Goal: Transaction & Acquisition: Purchase product/service

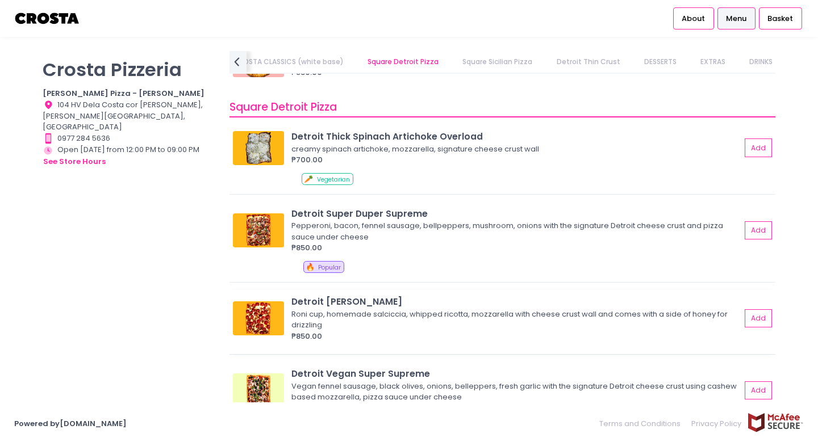
scroll to position [1362, 0]
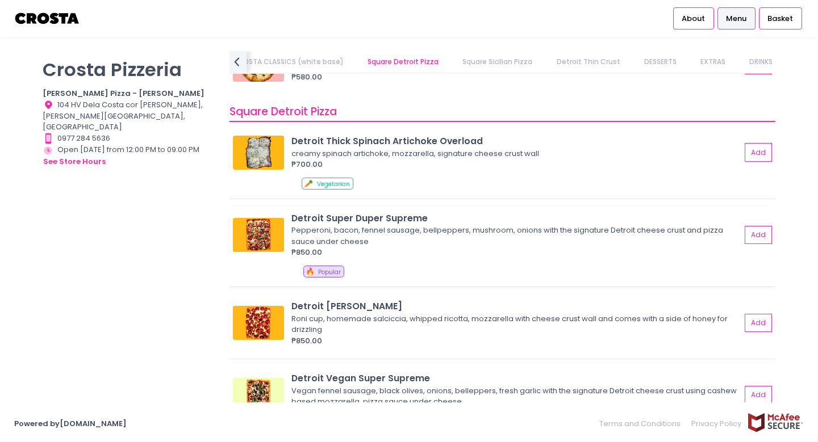
click at [356, 231] on div "Pepperoni, bacon, fennel sausage, bellpeppers, mushroom, onions with the signat…" at bounding box center [514, 236] width 446 height 22
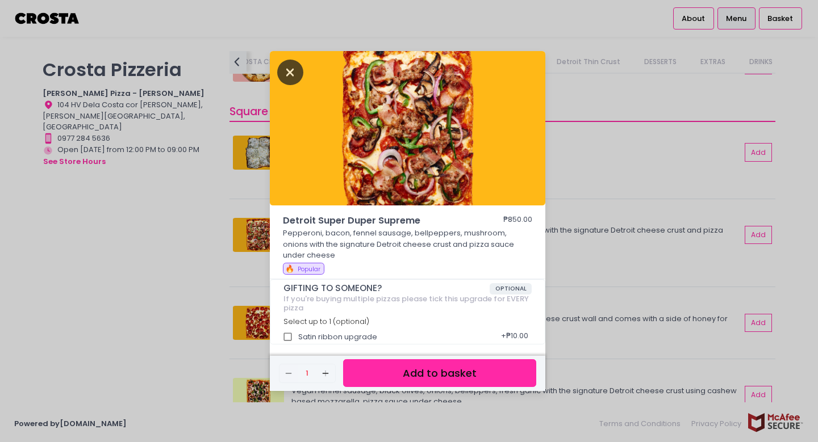
click at [294, 74] on icon "Close" at bounding box center [290, 73] width 26 height 26
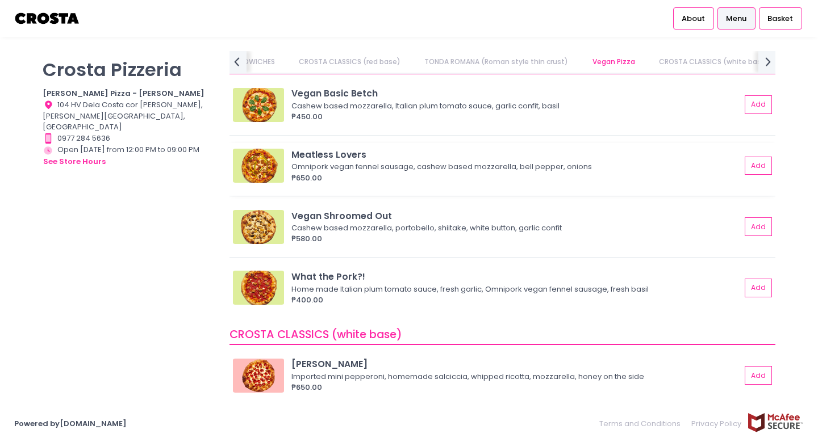
scroll to position [0, 0]
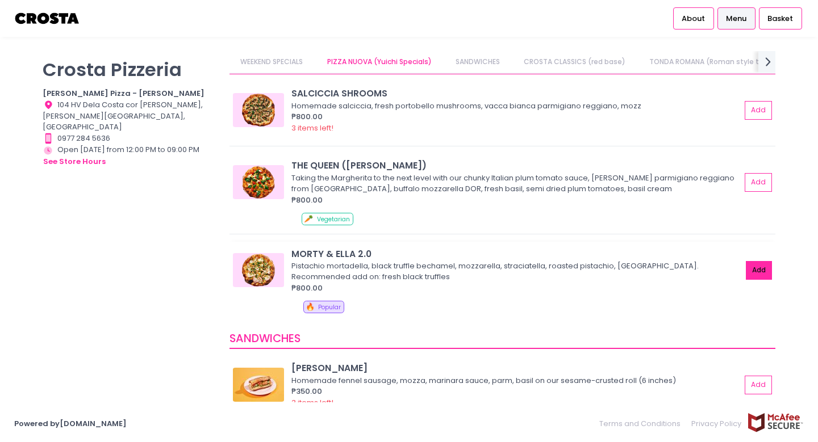
click at [751, 265] on button "Add" at bounding box center [759, 270] width 26 height 19
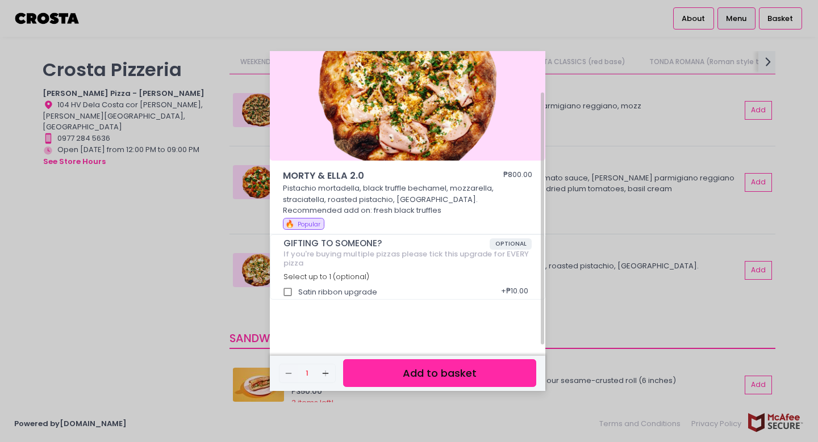
scroll to position [48, 0]
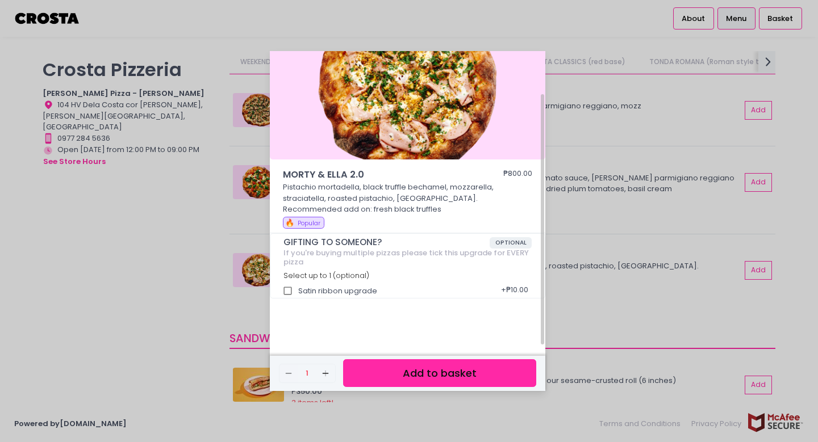
click at [429, 373] on button "Add to basket" at bounding box center [439, 373] width 193 height 28
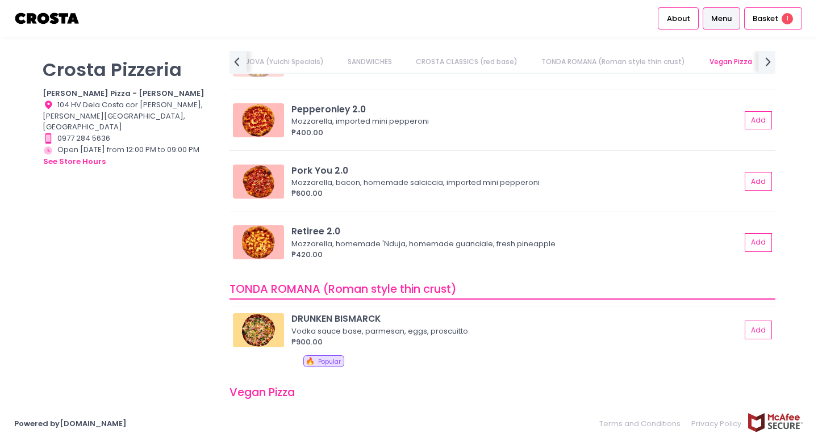
scroll to position [545, 0]
click at [260, 187] on img at bounding box center [258, 182] width 51 height 34
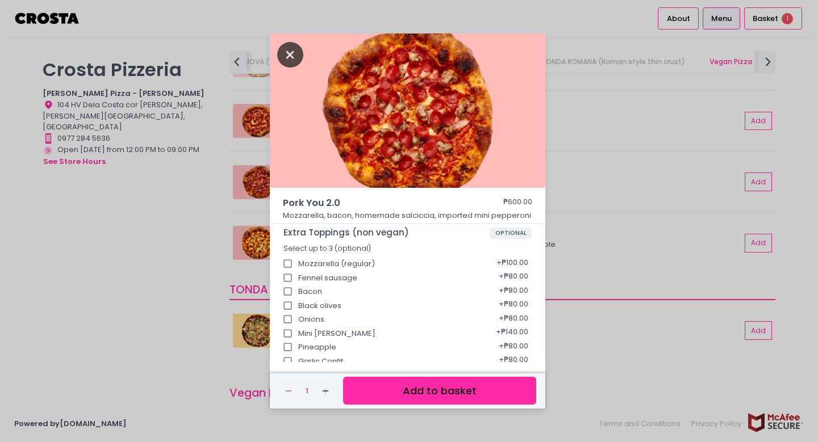
click at [291, 49] on icon "Close" at bounding box center [290, 55] width 26 height 26
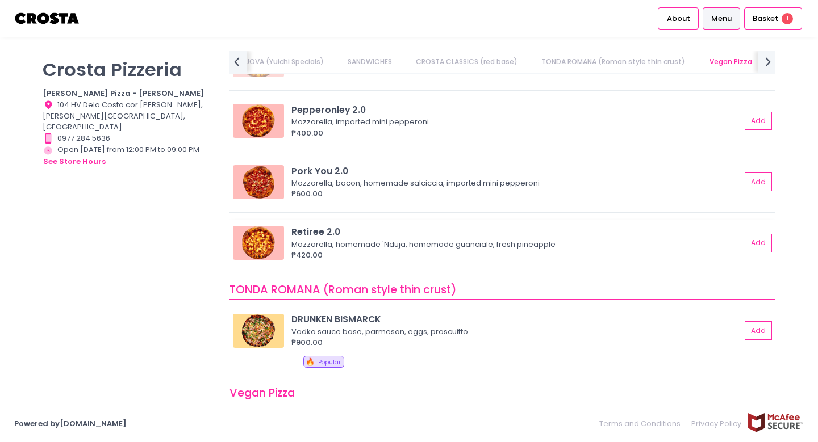
click at [252, 242] on img at bounding box center [258, 243] width 51 height 34
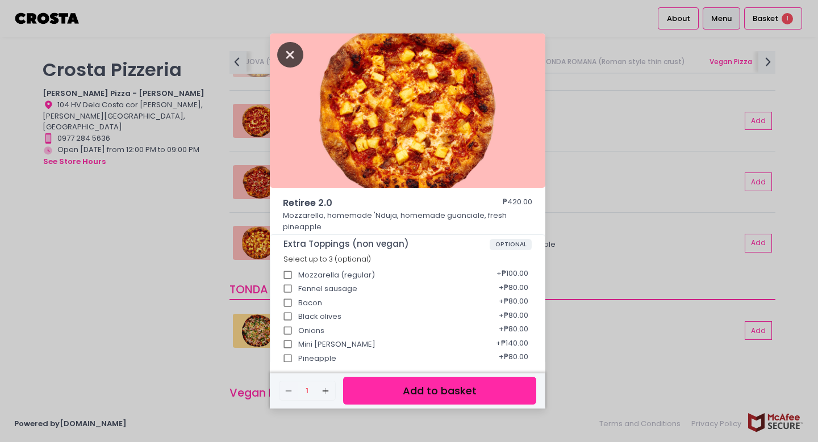
click at [284, 57] on icon "Close" at bounding box center [290, 55] width 26 height 26
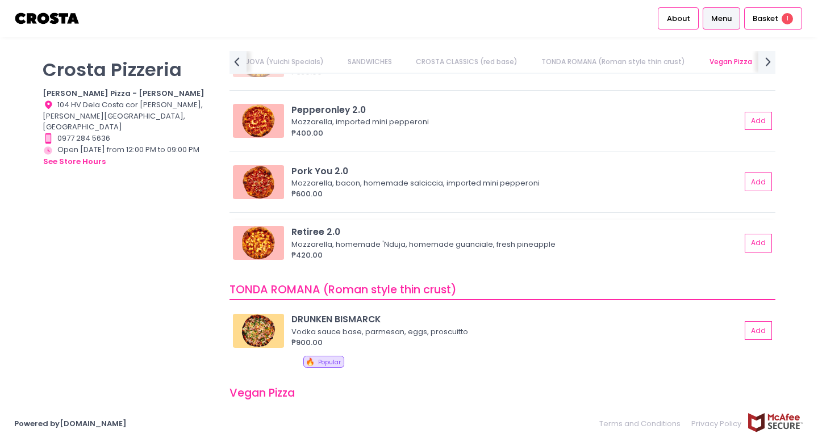
click at [256, 242] on img at bounding box center [258, 243] width 51 height 34
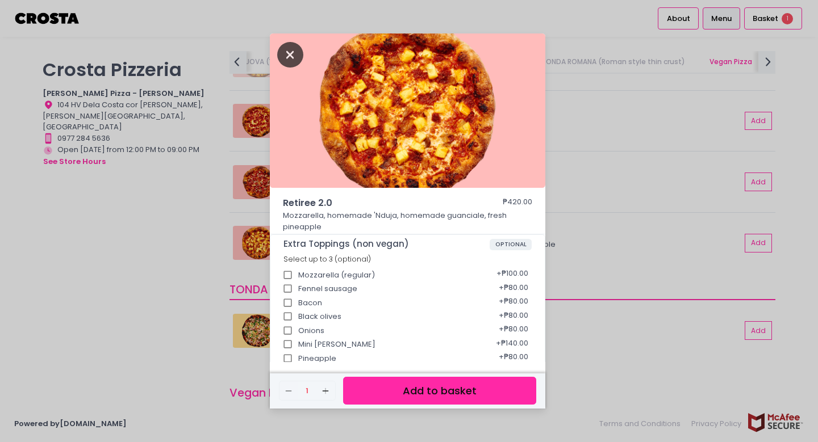
click at [284, 54] on icon "Close" at bounding box center [290, 55] width 26 height 26
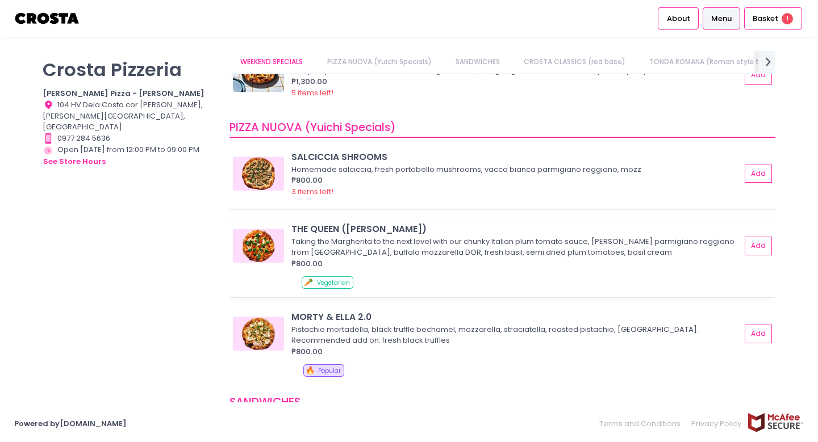
scroll to position [64, 0]
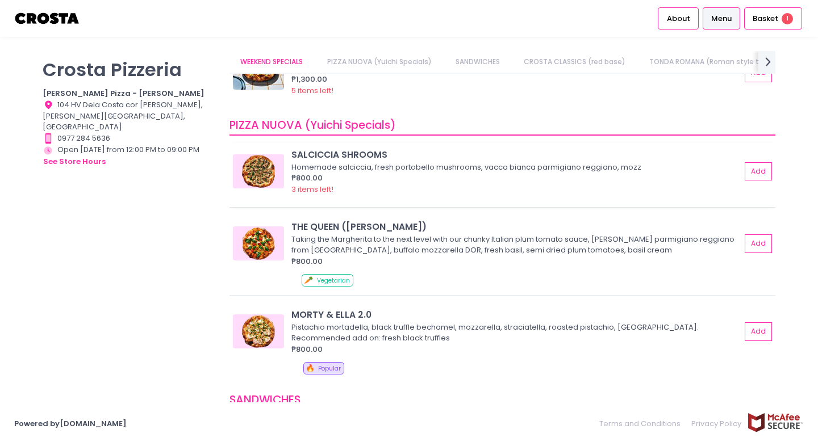
click at [269, 168] on img at bounding box center [258, 171] width 51 height 34
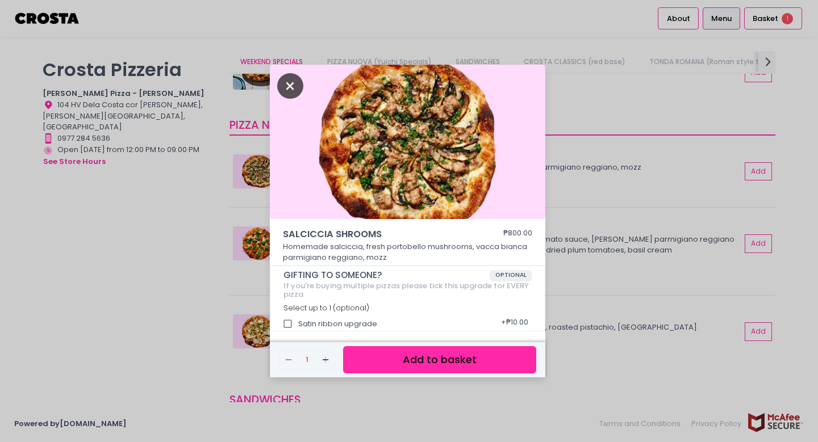
click at [292, 89] on icon "Close" at bounding box center [290, 86] width 26 height 26
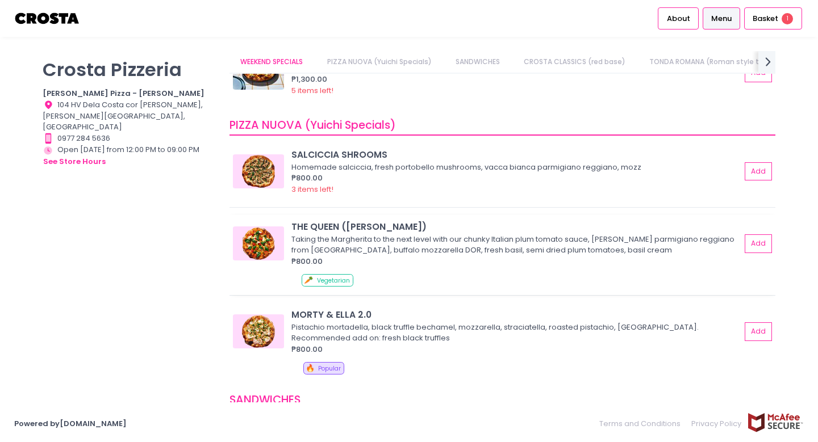
click at [262, 238] on img at bounding box center [258, 244] width 51 height 34
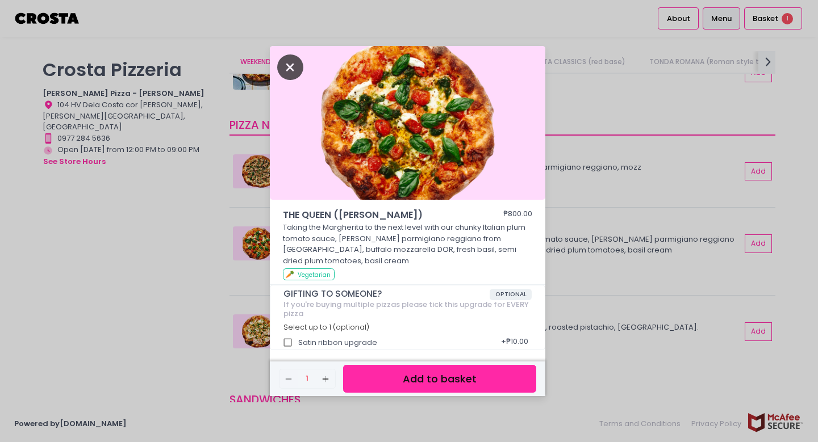
click at [302, 64] on icon "Close" at bounding box center [290, 68] width 26 height 26
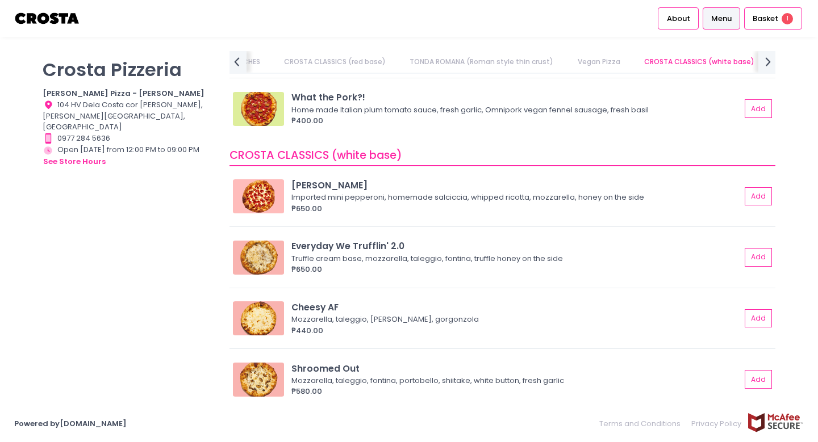
scroll to position [0, 346]
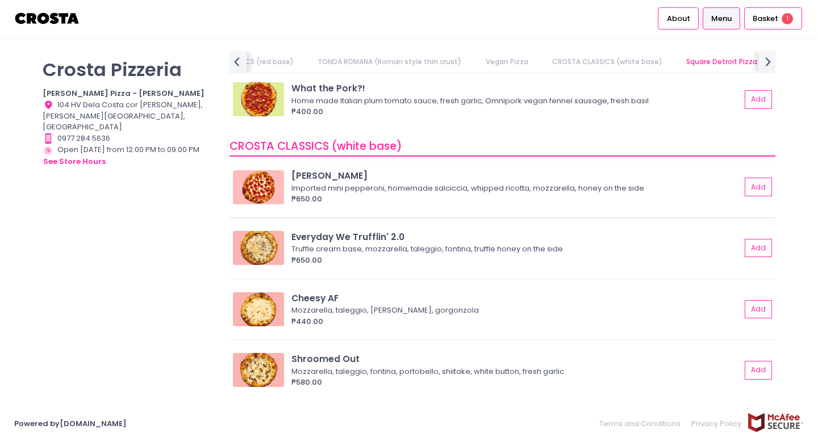
click at [263, 177] on img at bounding box center [258, 187] width 51 height 34
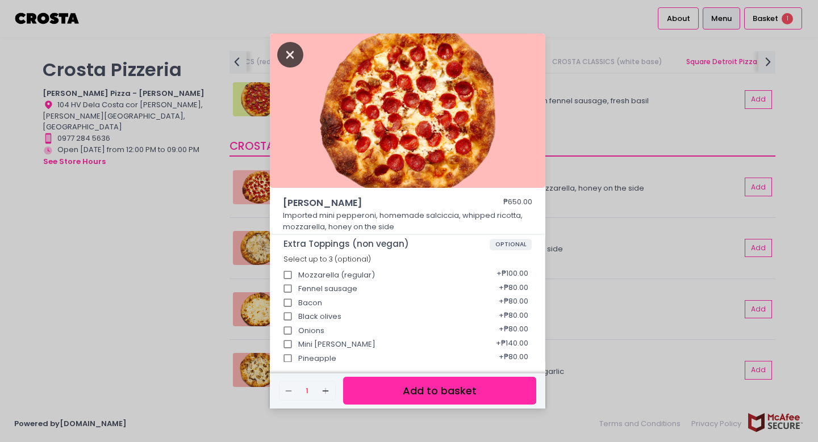
click at [292, 51] on icon "Close" at bounding box center [290, 55] width 26 height 26
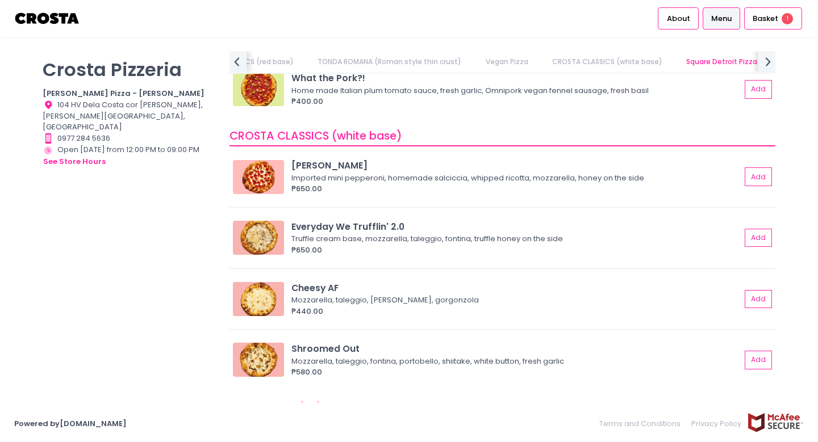
scroll to position [1072, 0]
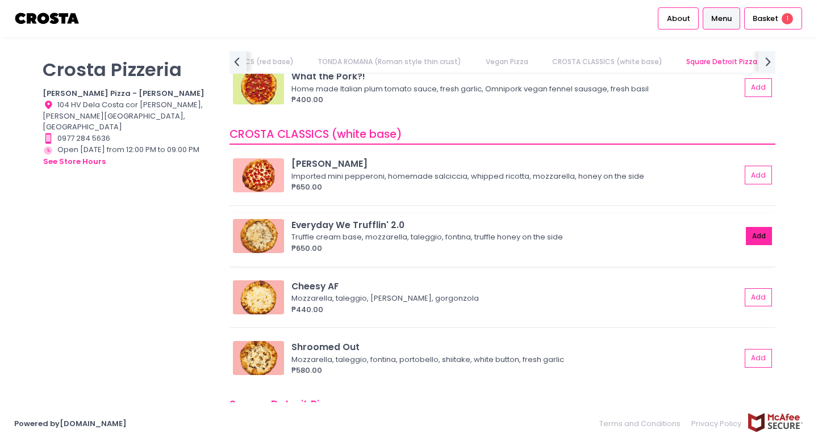
click at [759, 229] on button "Add" at bounding box center [759, 236] width 26 height 19
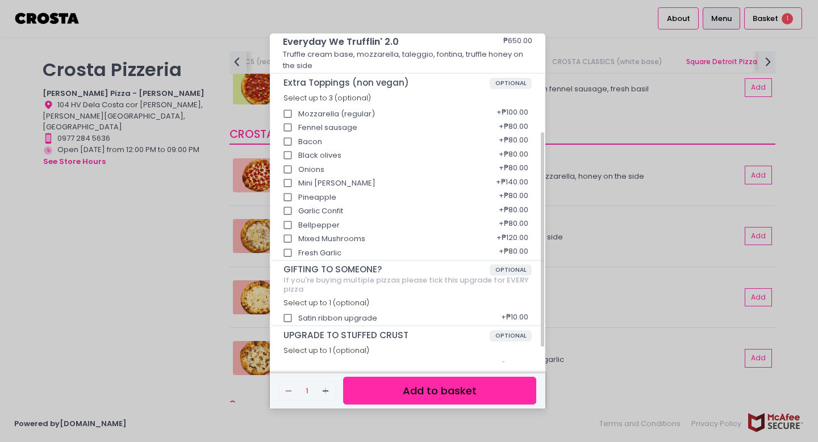
scroll to position [174, 0]
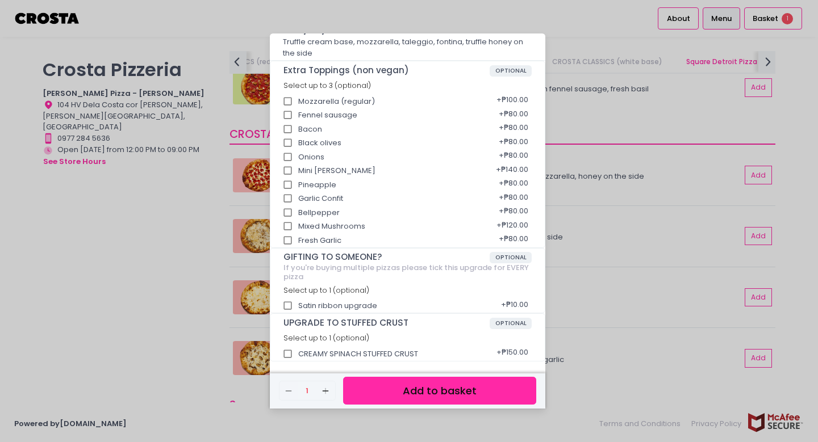
click at [389, 395] on button "Add to basket" at bounding box center [439, 391] width 193 height 28
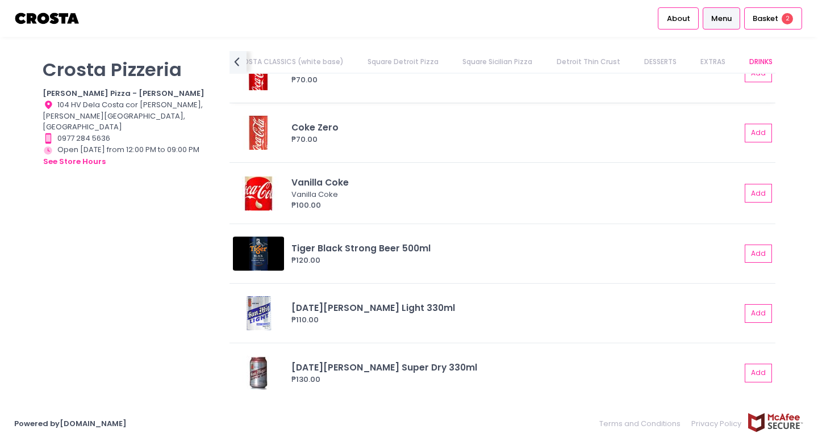
scroll to position [1, 0]
click at [776, 19] on span "Basket" at bounding box center [765, 18] width 26 height 11
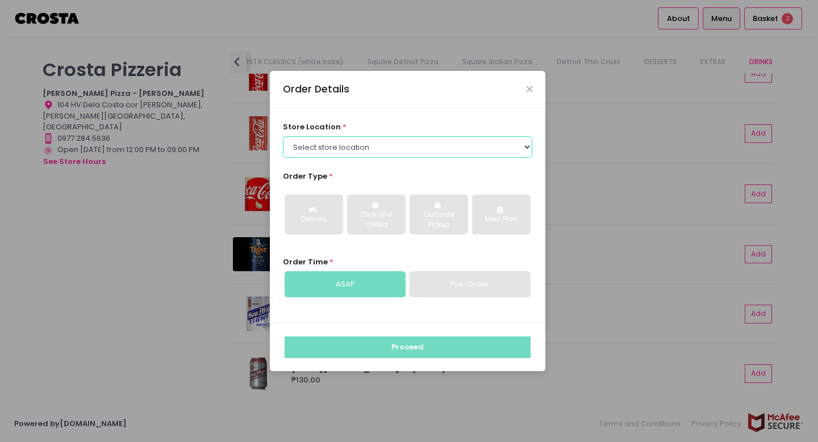
select select "5fabb2e53664a8677beaeb89"
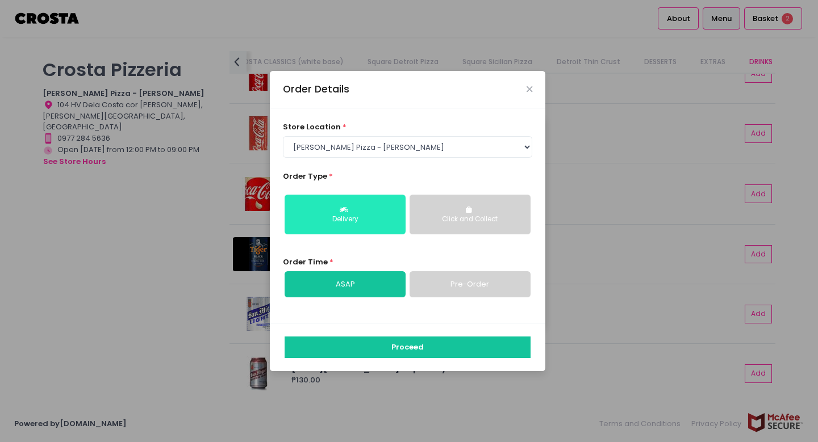
click at [343, 224] on div "Delivery" at bounding box center [344, 220] width 105 height 10
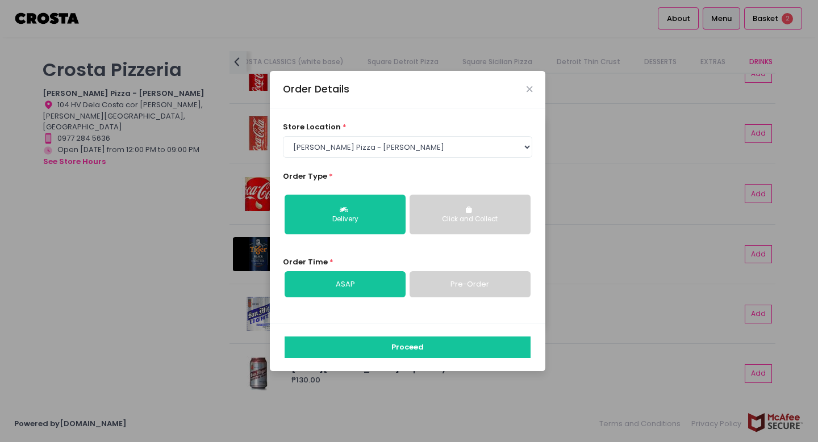
click at [449, 292] on link "Pre-Order" at bounding box center [469, 284] width 121 height 26
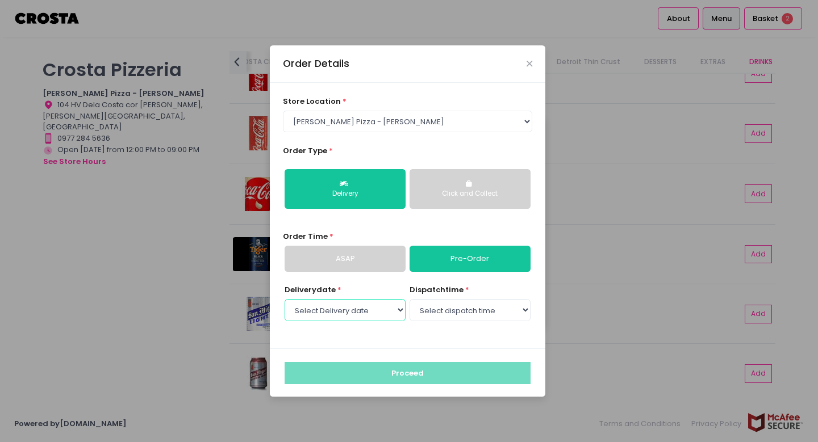
select select "[DATE]"
click at [453, 302] on select "Select dispatch time 12:00 PM - 12:30 PM 12:30 PM - 01:00 PM 01:00 PM - 01:30 P…" at bounding box center [469, 310] width 121 height 22
select select "12:00"
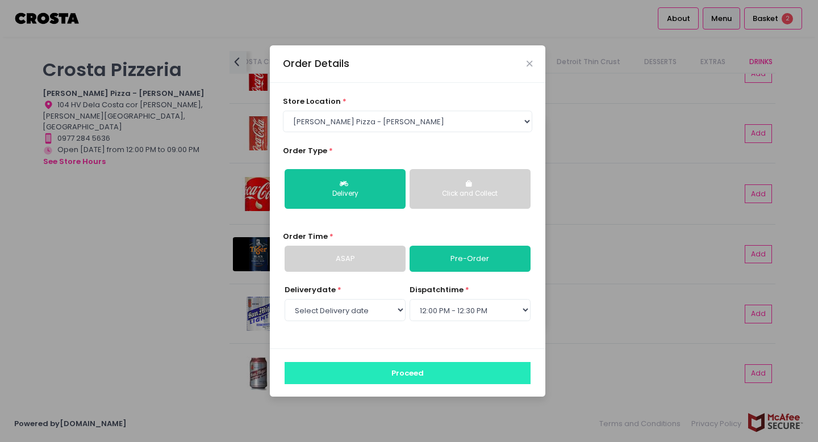
click at [396, 374] on button "Proceed" at bounding box center [407, 373] width 246 height 22
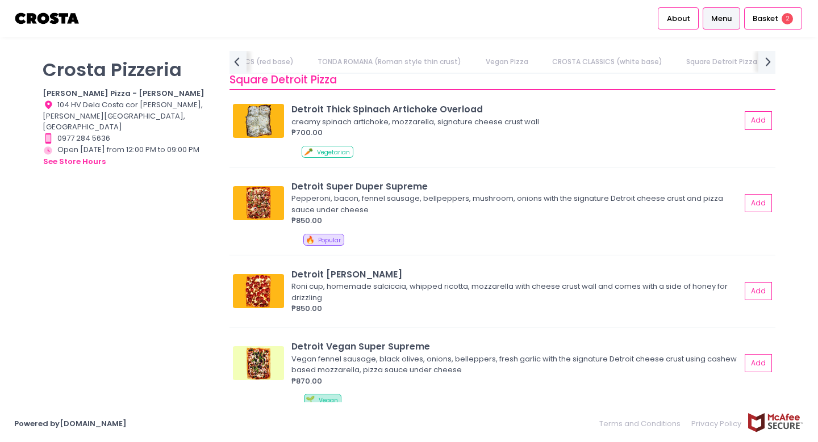
scroll to position [1496, 0]
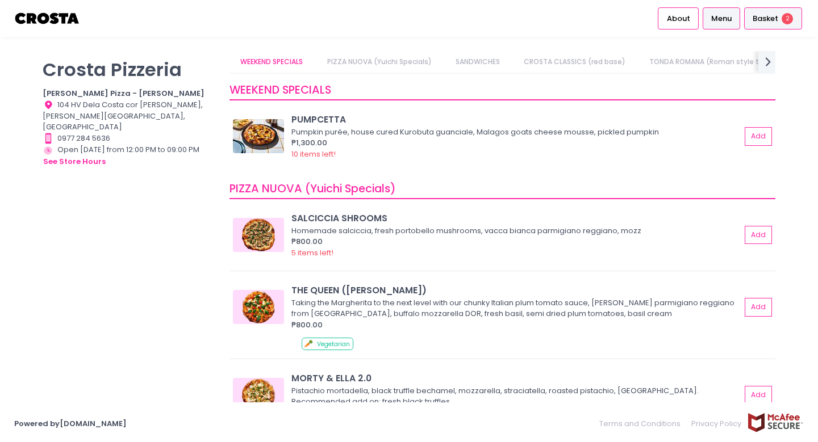
click at [787, 21] on span "2" at bounding box center [786, 18] width 11 height 11
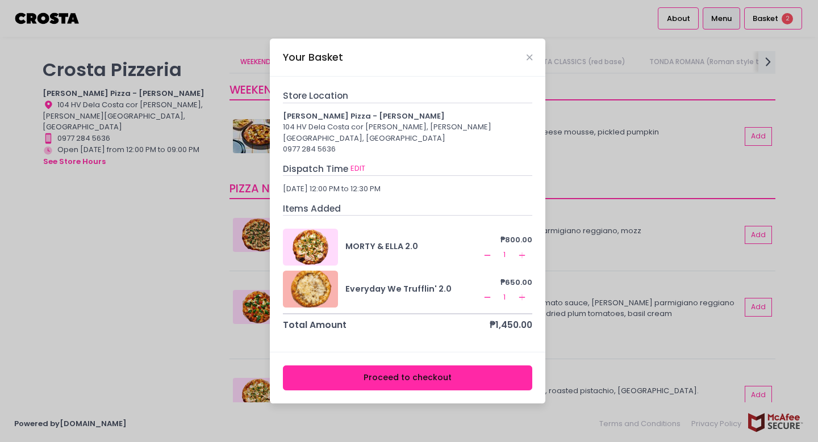
scroll to position [0, 0]
click at [397, 369] on button "Proceed to checkout" at bounding box center [408, 379] width 250 height 26
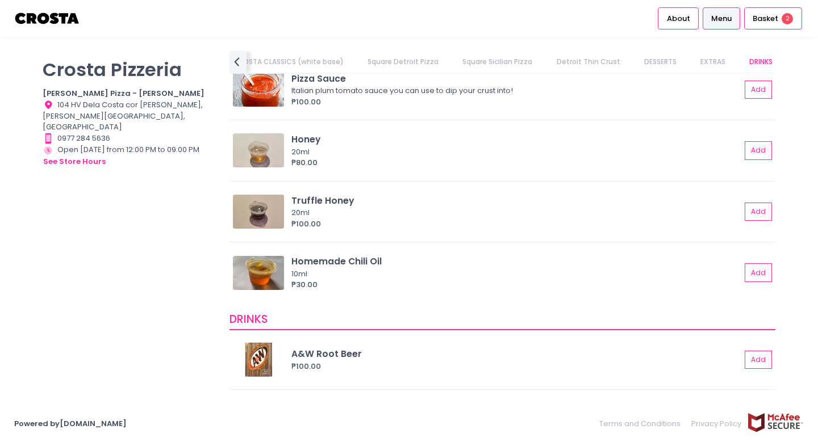
scroll to position [2440, 0]
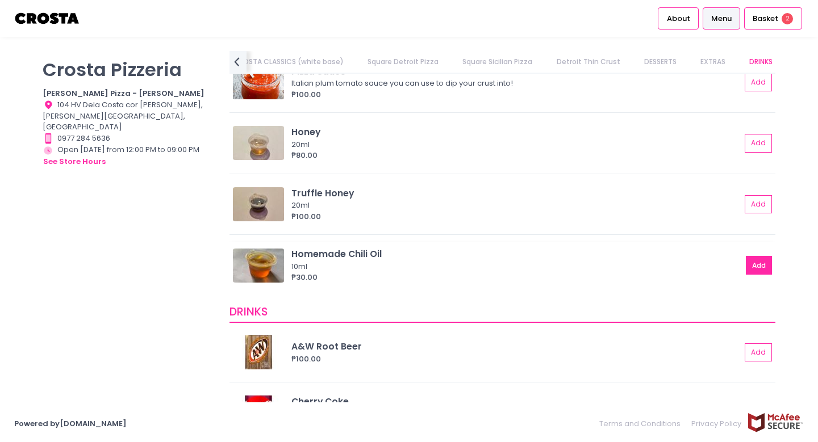
click at [754, 265] on button "Add" at bounding box center [759, 265] width 26 height 19
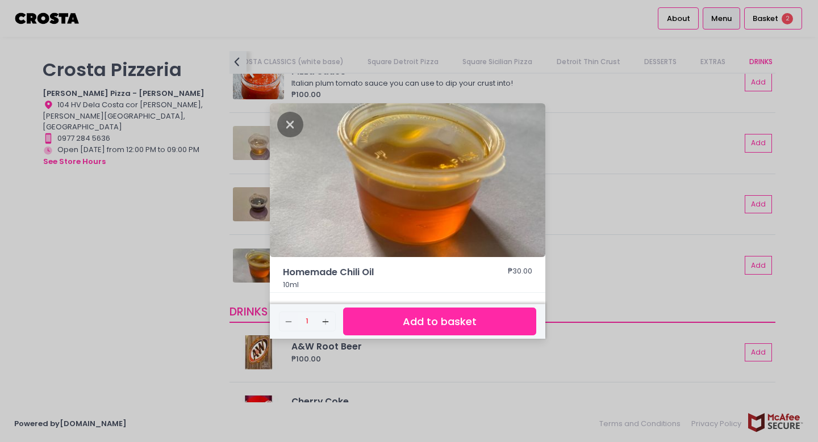
click at [479, 326] on button "Add to basket" at bounding box center [439, 322] width 193 height 28
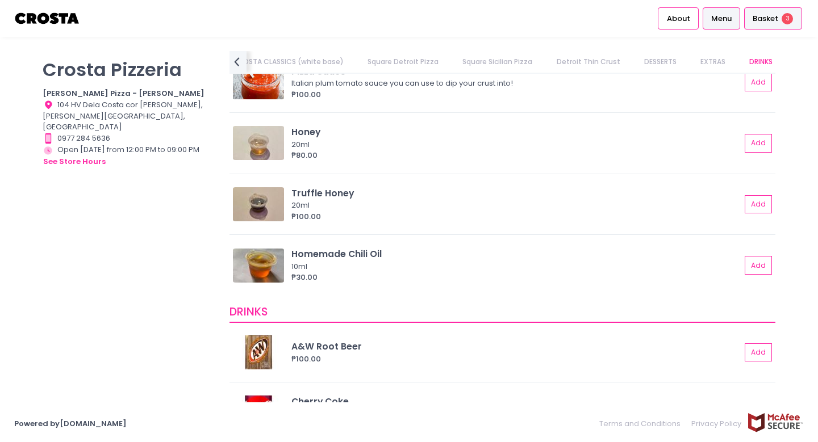
click at [780, 18] on div "Basket 3" at bounding box center [773, 18] width 58 height 22
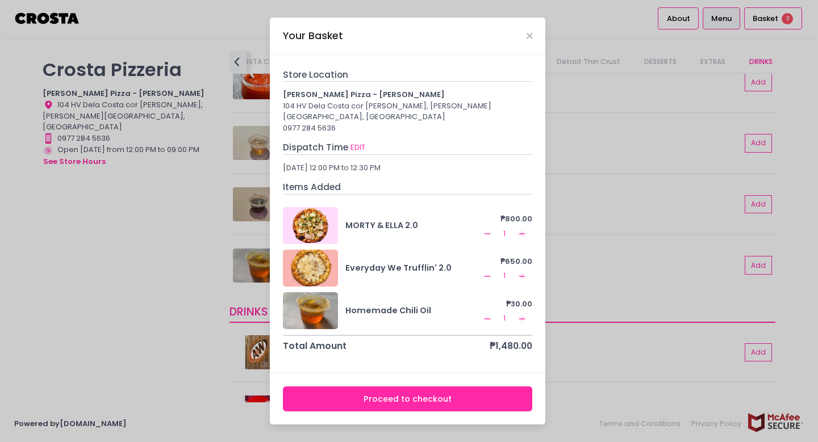
scroll to position [4, 0]
click at [430, 393] on button "Proceed to checkout" at bounding box center [408, 400] width 250 height 26
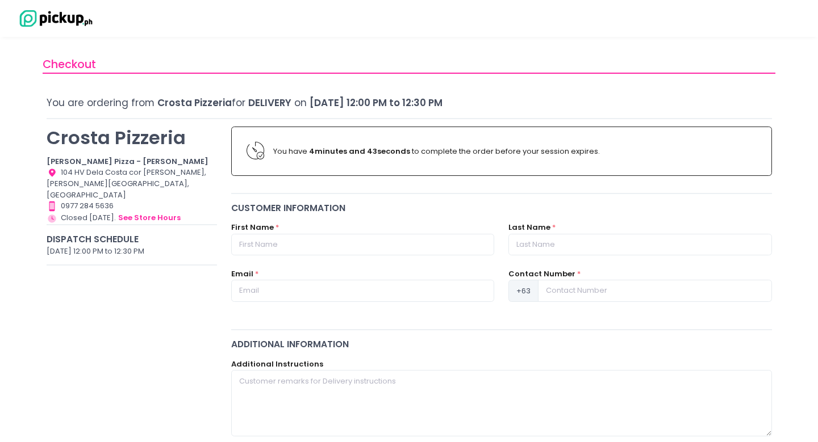
scroll to position [40, 0]
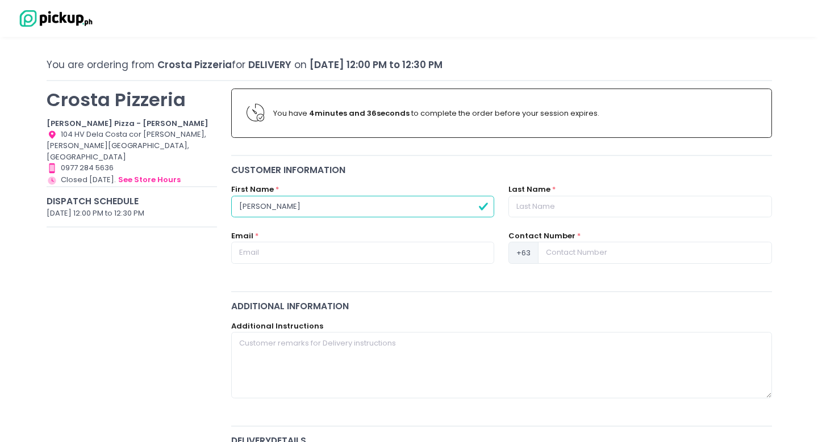
type input "[PERSON_NAME]"
type input "Roxas"
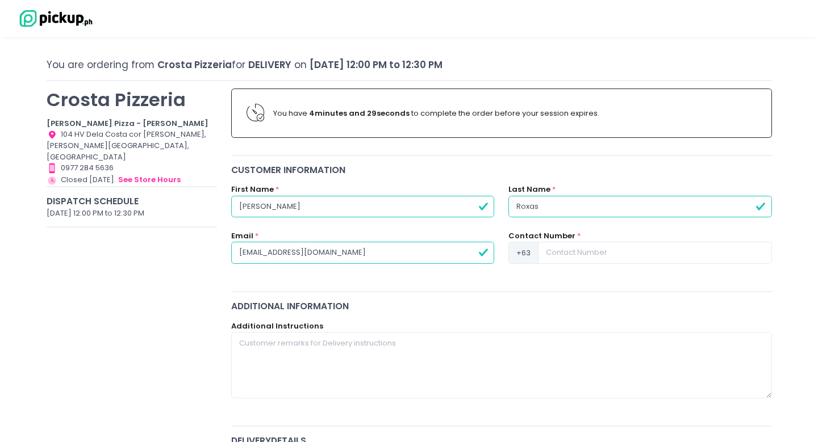
type input "[EMAIL_ADDRESS][DOMAIN_NAME]"
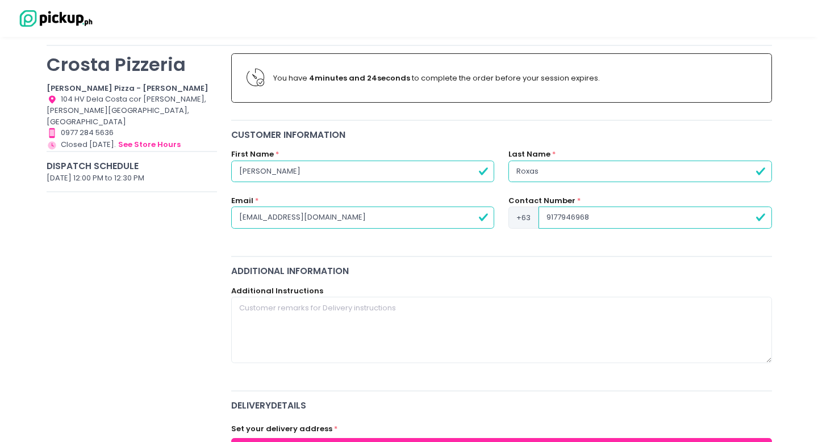
scroll to position [93, 0]
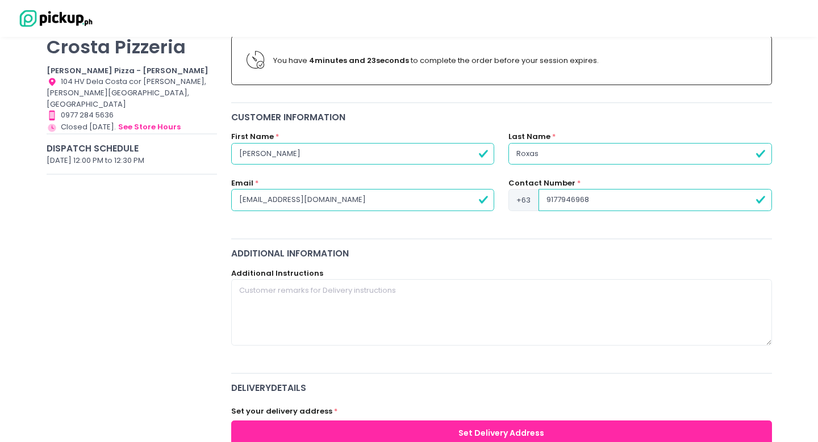
type input "9177946968"
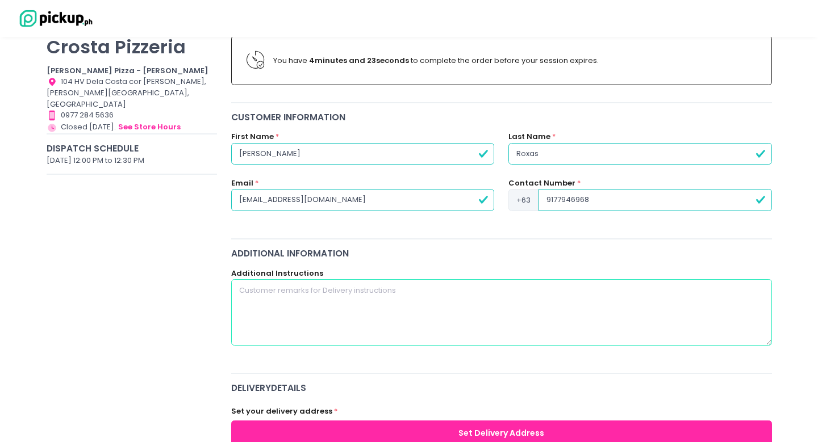
click at [359, 303] on textarea at bounding box center [501, 312] width 541 height 66
click at [352, 312] on textarea at bounding box center [501, 312] width 541 height 66
paste textarea "Unit [GEOGRAPHIC_DATA], Please call me when you arrive and leave order at the r…"
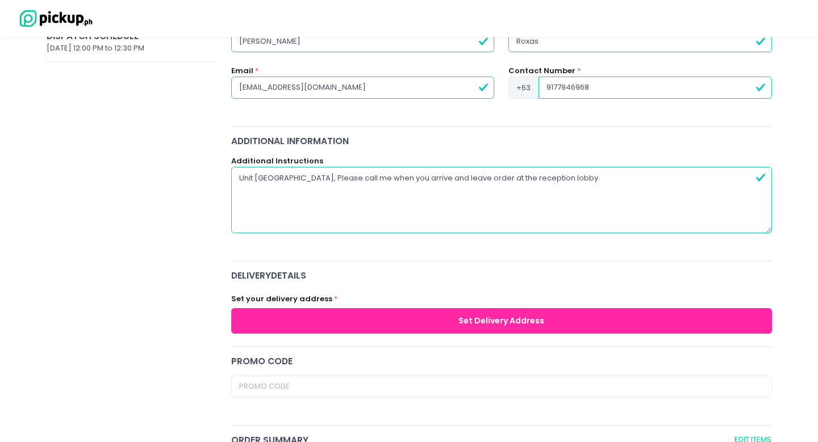
scroll to position [216, 0]
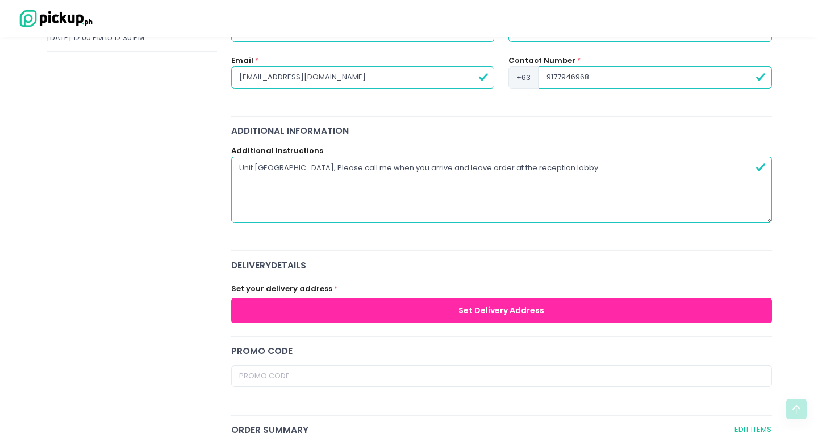
type textarea "Unit 2908 Tower 3, Please call me when you arrive and leave order at the recept…"
click at [368, 308] on button "Set Delivery Address" at bounding box center [501, 311] width 541 height 26
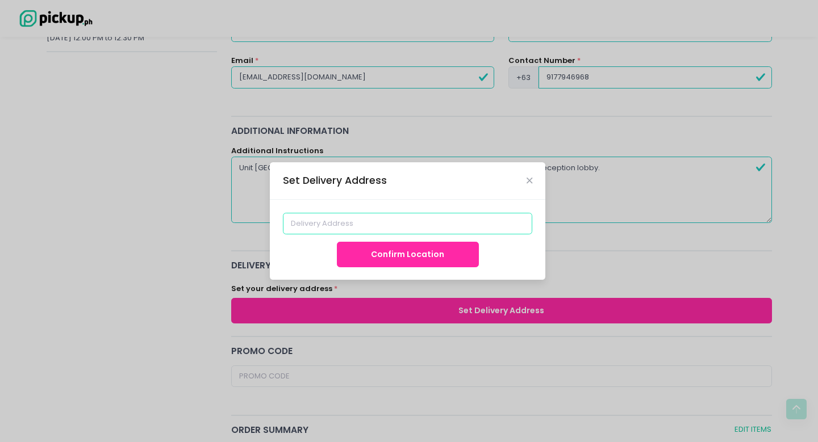
click at [401, 227] on input at bounding box center [408, 224] width 250 height 22
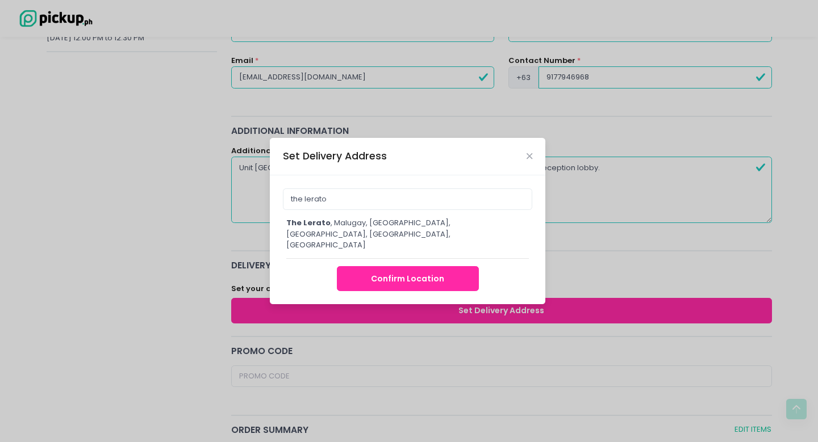
click at [317, 228] on span "the lerato" at bounding box center [308, 222] width 44 height 11
type input "The Lerato, [GEOGRAPHIC_DATA], [GEOGRAPHIC_DATA], [GEOGRAPHIC_DATA], [GEOGRAPHI…"
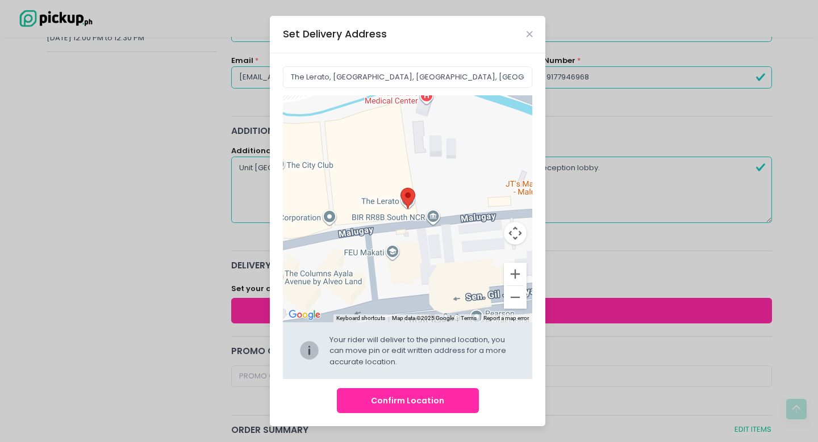
click at [383, 401] on button "Confirm Location" at bounding box center [408, 401] width 142 height 26
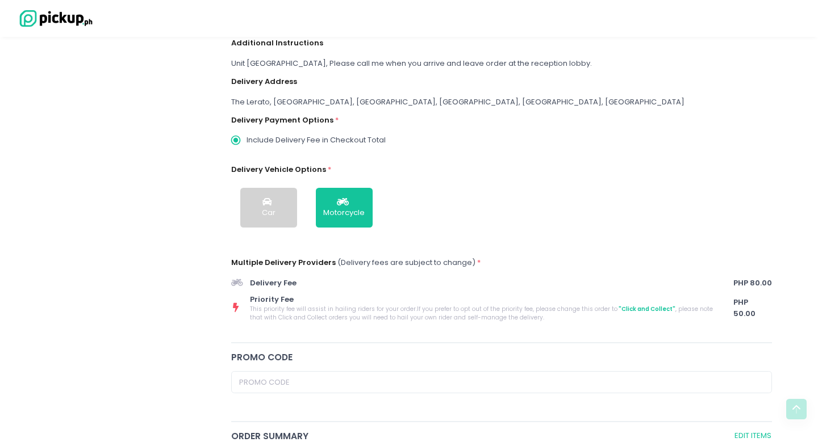
scroll to position [261, 0]
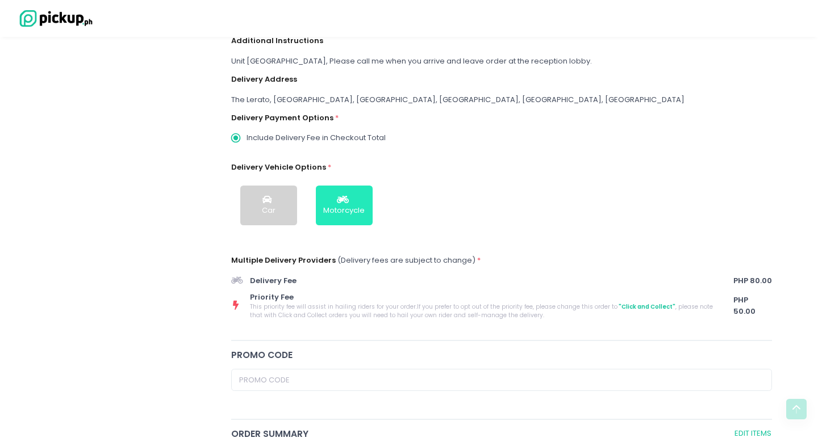
click at [365, 210] on button "Motorcycle" at bounding box center [344, 206] width 57 height 40
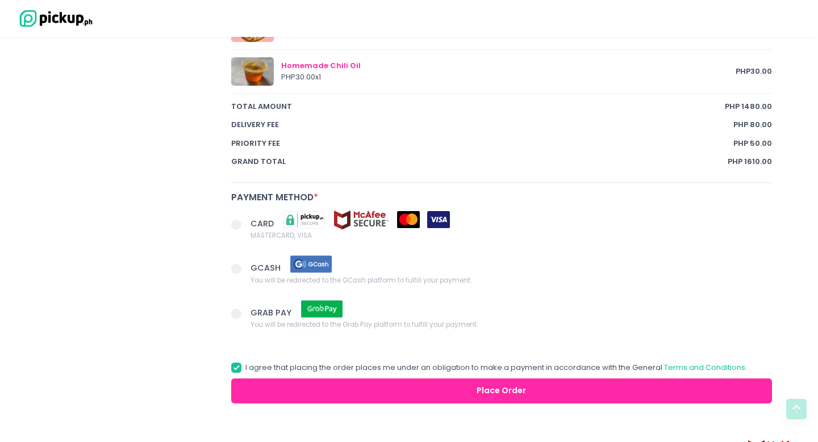
scroll to position [740, 0]
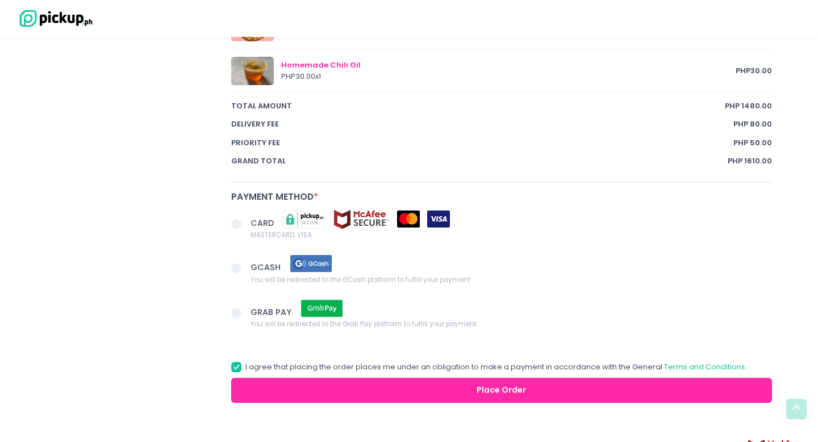
click at [235, 219] on span at bounding box center [236, 224] width 10 height 10
click at [245, 219] on input "CARD MASTERCARD, VISA" at bounding box center [248, 222] width 7 height 7
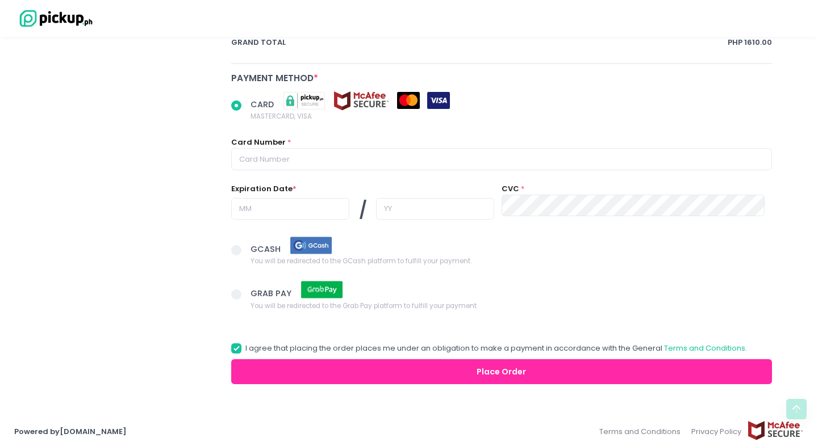
scroll to position [843, 0]
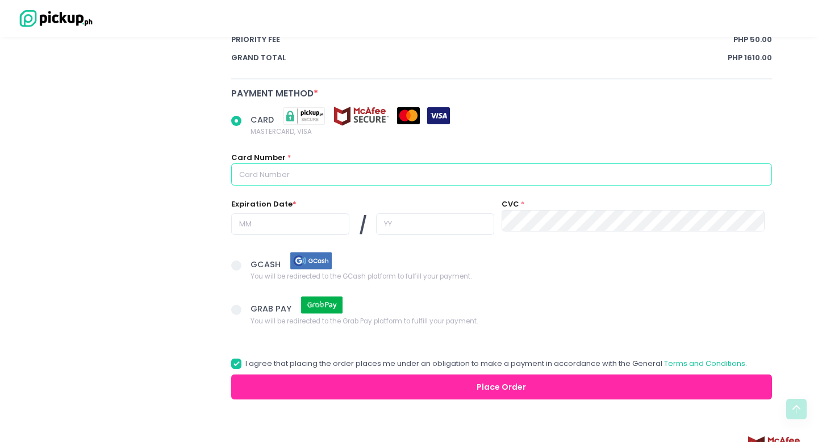
click at [282, 165] on input "text" at bounding box center [501, 175] width 541 height 22
radio input "true"
type input "5"
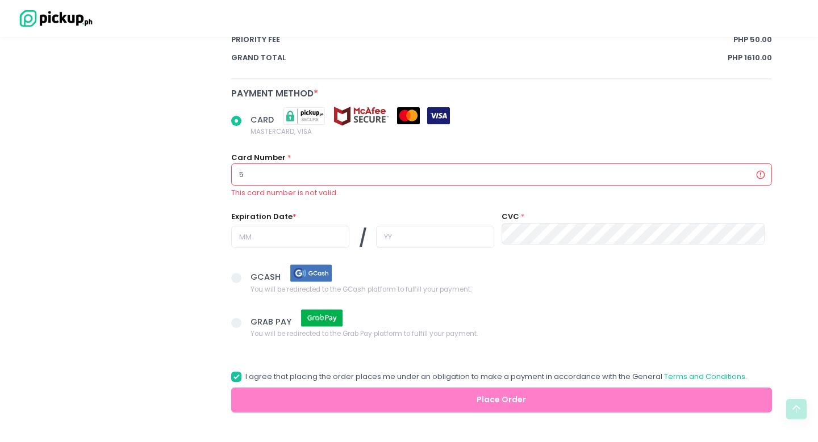
radio input "true"
type input "52"
radio input "true"
type input "520"
radio input "true"
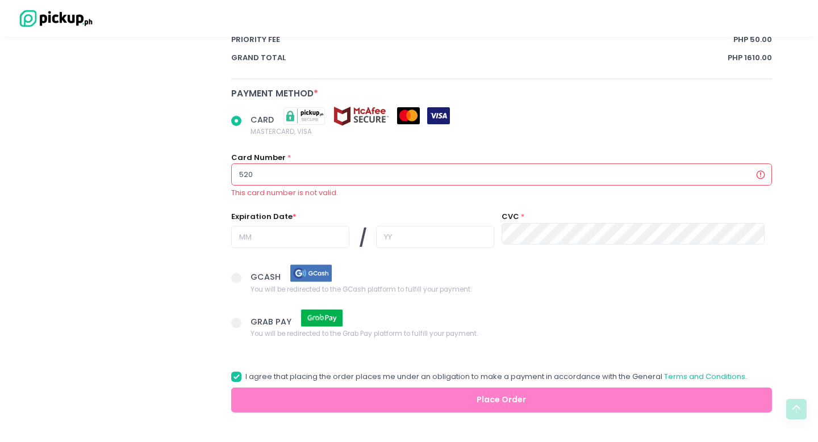
type input "5203"
radio input "true"
type input "52035"
radio input "true"
type input "520352"
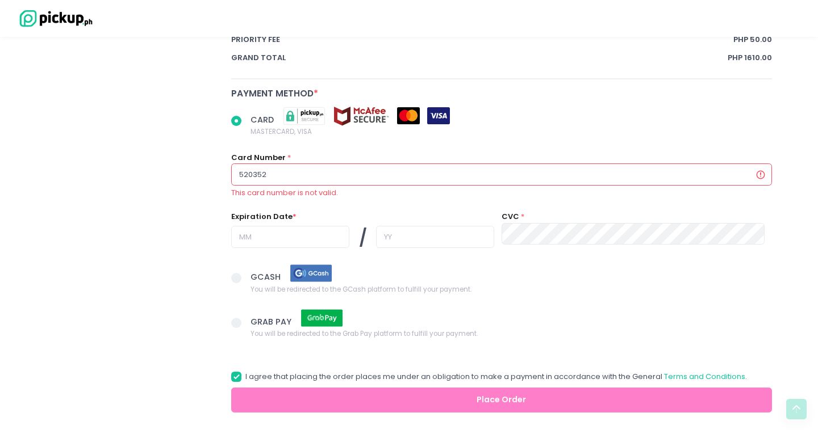
radio input "true"
type input "5203520"
radio input "true"
type input "52035200"
radio input "true"
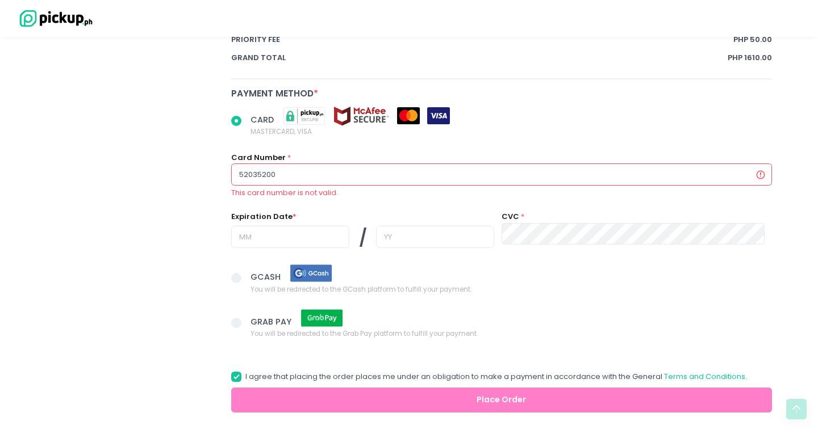
type input "520352007"
radio input "true"
type input "5203520079"
radio input "true"
type input "52035200792"
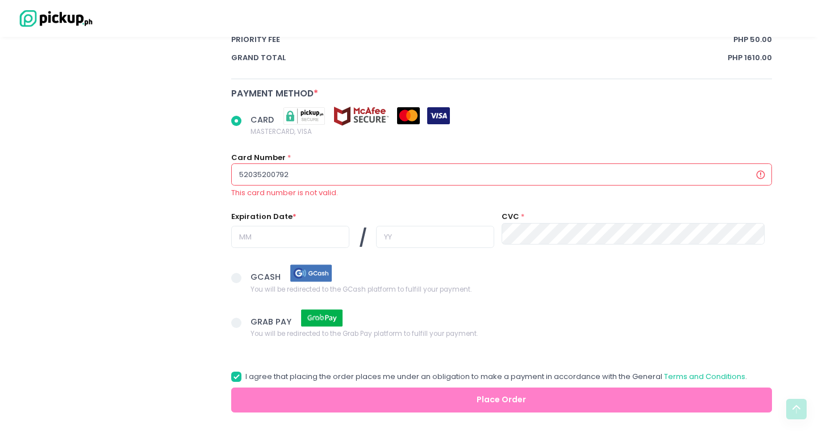
radio input "true"
type input "520352007927"
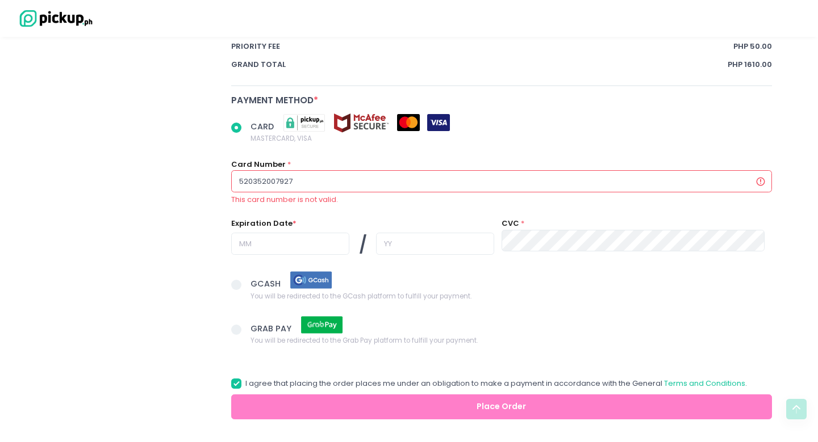
scroll to position [832, 0]
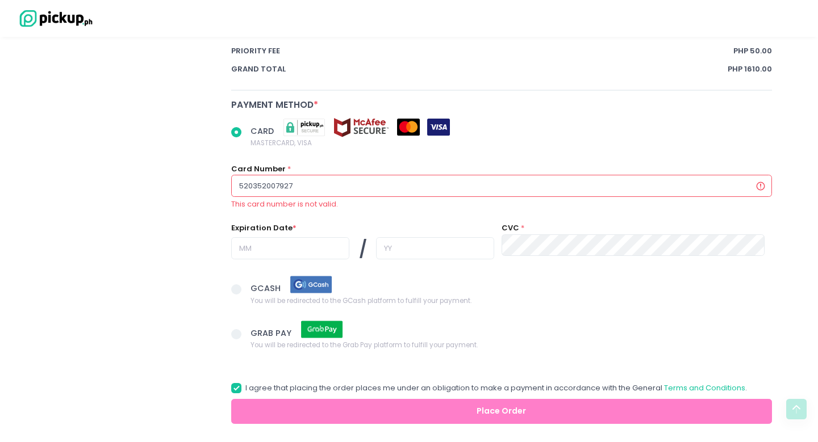
radio input "true"
type input "5203520079272"
radio input "true"
type input "52035200792721"
radio input "true"
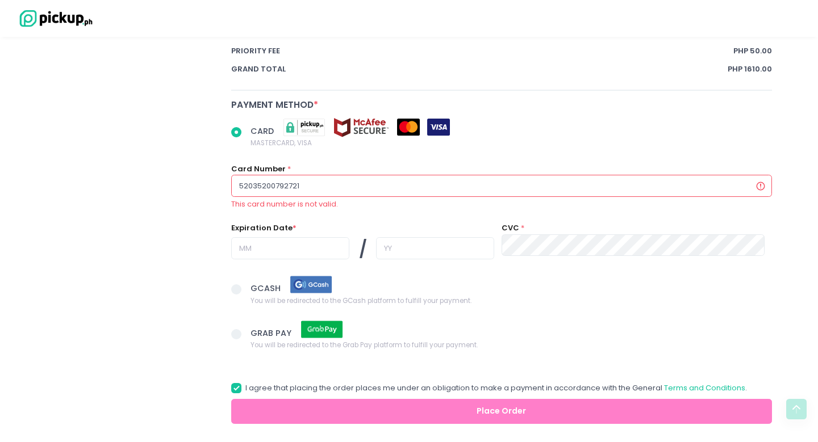
type input "520352007927210"
radio input "true"
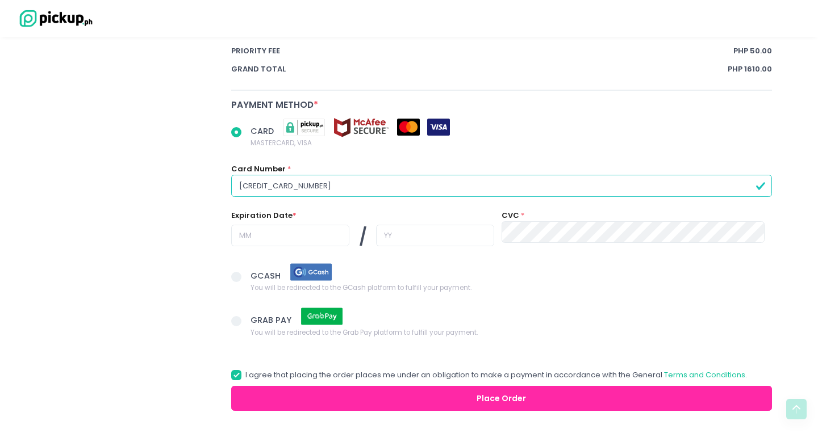
type input "5203520079272101"
click at [267, 225] on input "text" at bounding box center [290, 236] width 118 height 22
radio input "true"
type input "0"
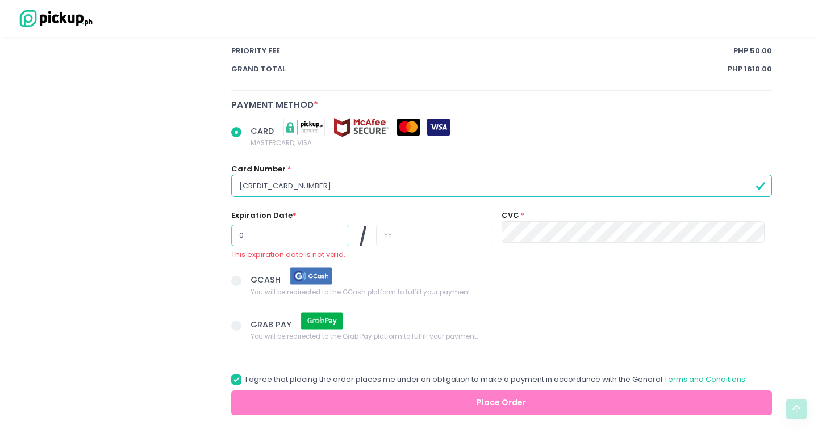
radio input "true"
type input "06"
radio input "true"
type input "2"
radio input "true"
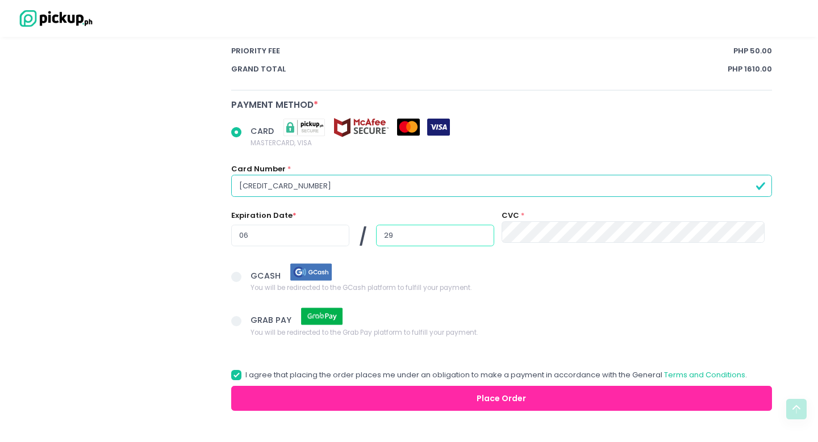
type input "29"
click at [378, 390] on button "Place Order" at bounding box center [501, 399] width 541 height 26
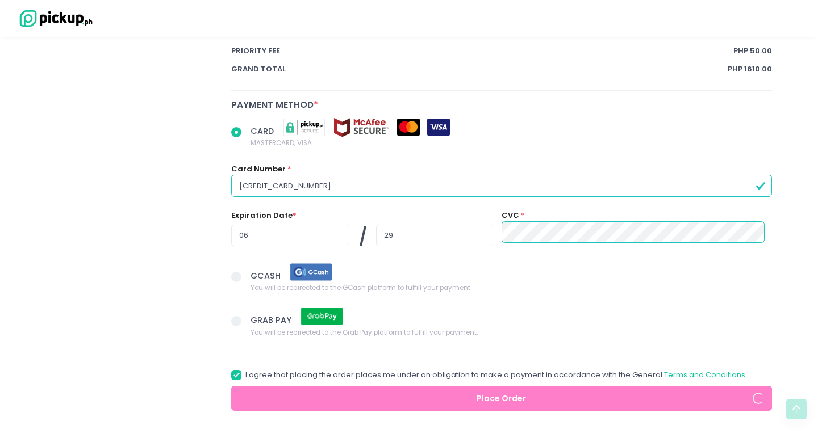
radio input "true"
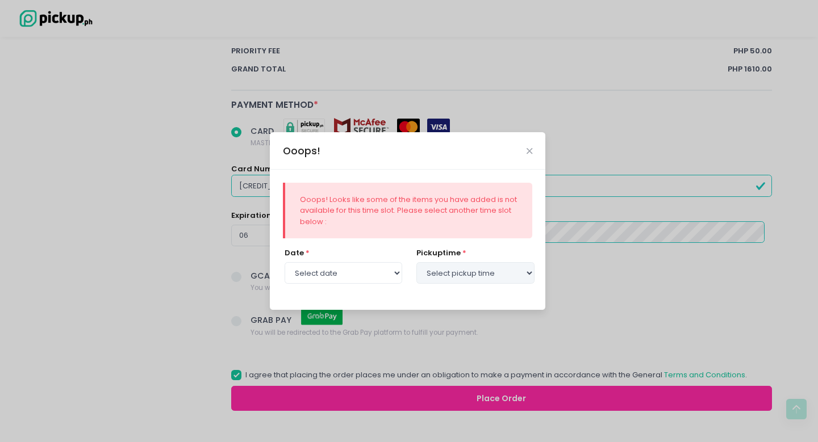
select select "[DATE]"
select select "12:00"
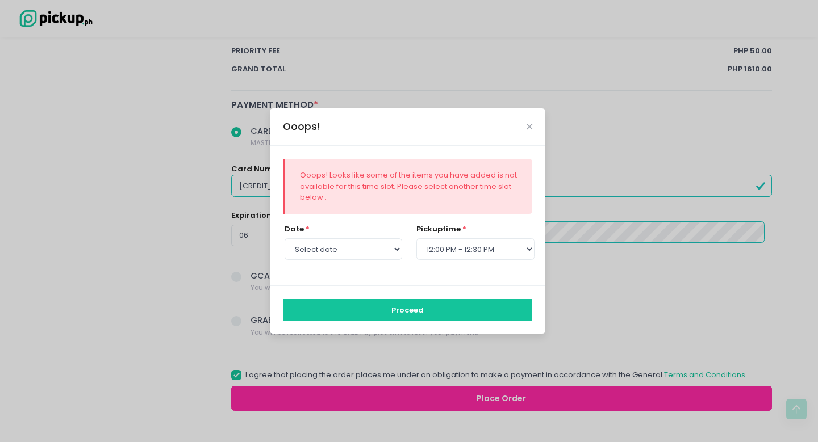
click at [426, 308] on button "Proceed" at bounding box center [408, 310] width 250 height 22
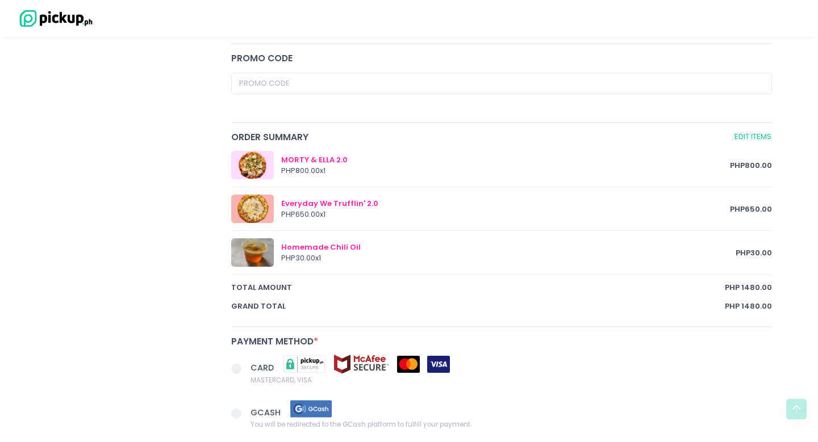
scroll to position [518, 0]
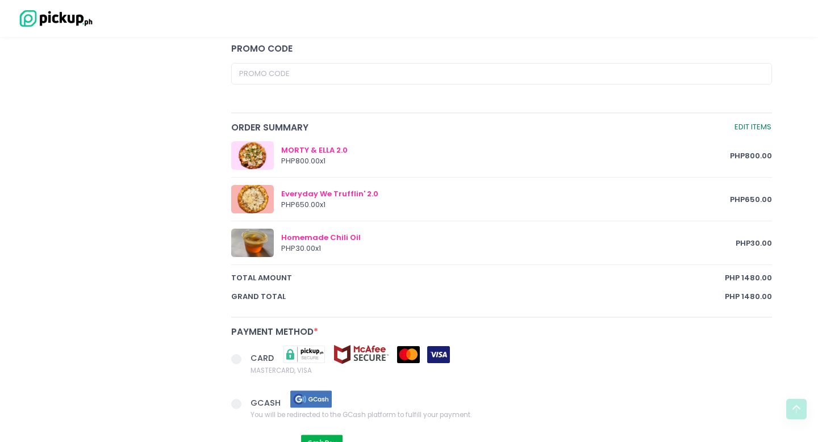
click at [748, 123] on link "Edit Items" at bounding box center [753, 127] width 38 height 13
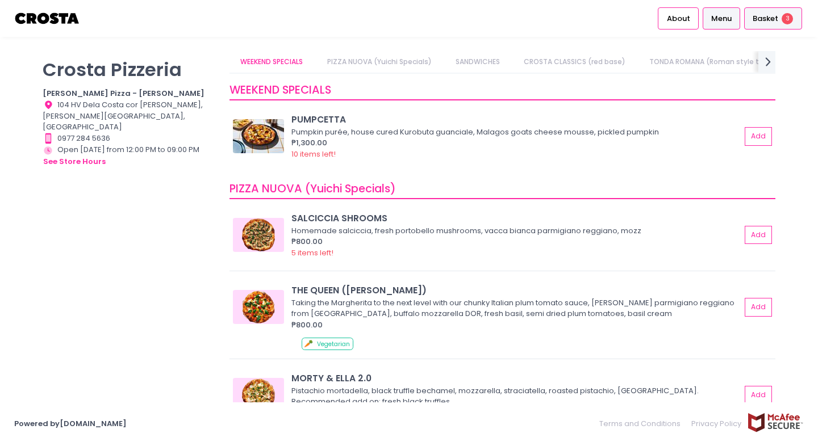
click at [771, 25] on div "Basket 3" at bounding box center [773, 18] width 58 height 22
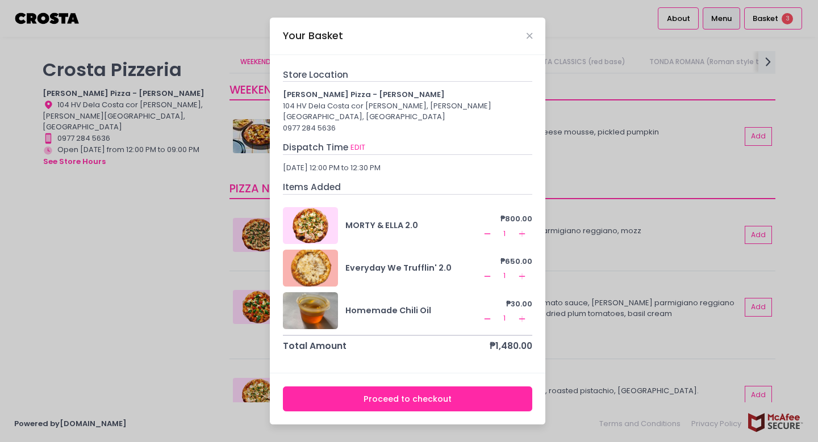
click at [409, 392] on button "Proceed to checkout" at bounding box center [408, 400] width 250 height 26
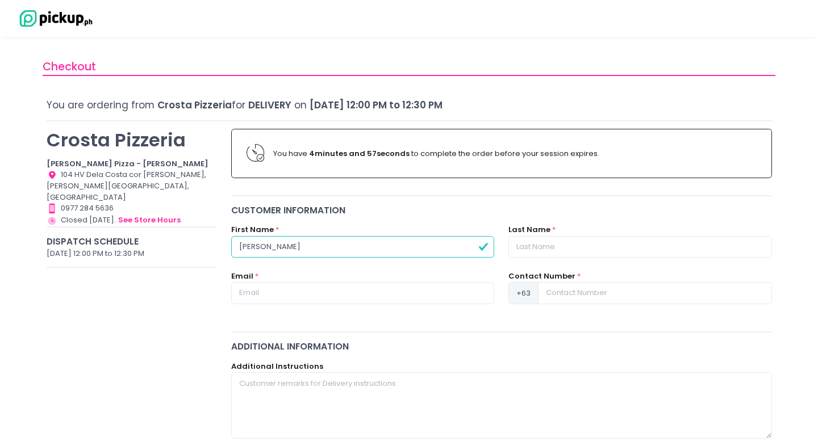
type input "[PERSON_NAME]"
type input "Roxas"
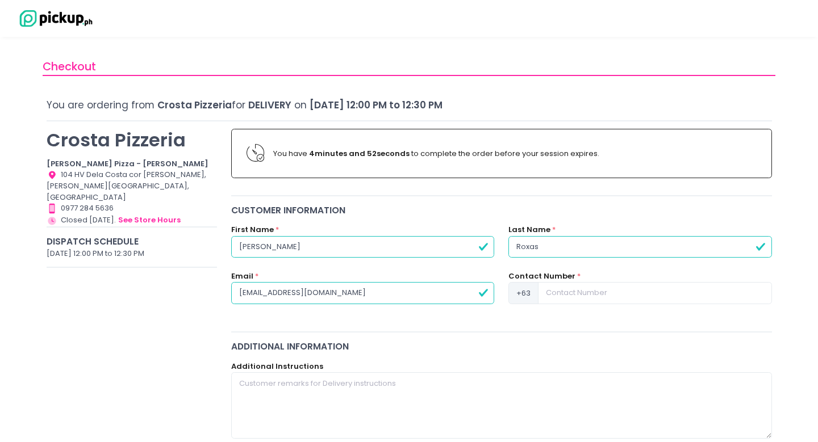
type input "[EMAIL_ADDRESS][DOMAIN_NAME]"
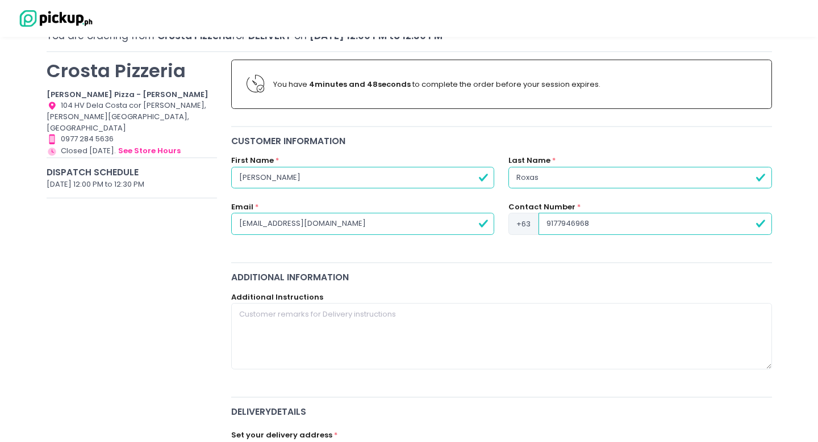
scroll to position [71, 0]
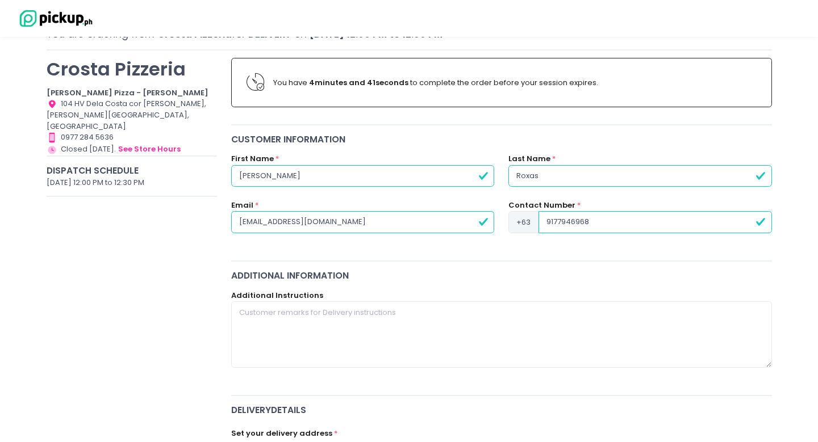
type input "9177946968"
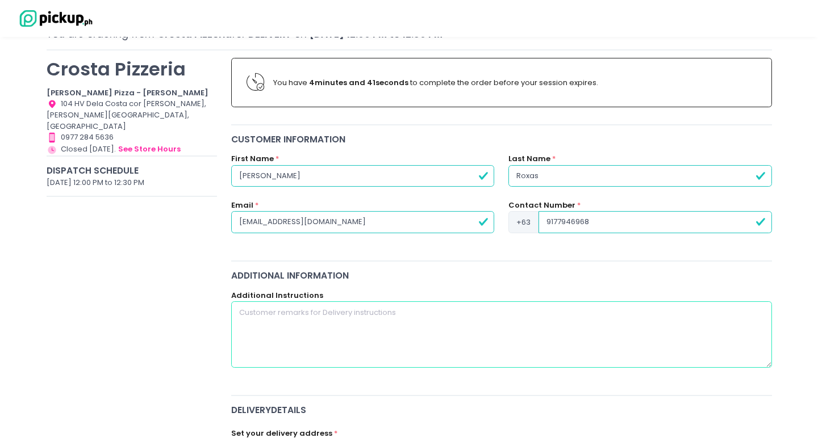
click at [345, 338] on textarea at bounding box center [501, 335] width 541 height 66
paste textarea "Unit [GEOGRAPHIC_DATA], Please call me when you arrive and leave order at the r…"
click at [307, 312] on textarea "Unit [GEOGRAPHIC_DATA], Please call me when you arrive and leave order at the r…" at bounding box center [501, 335] width 541 height 66
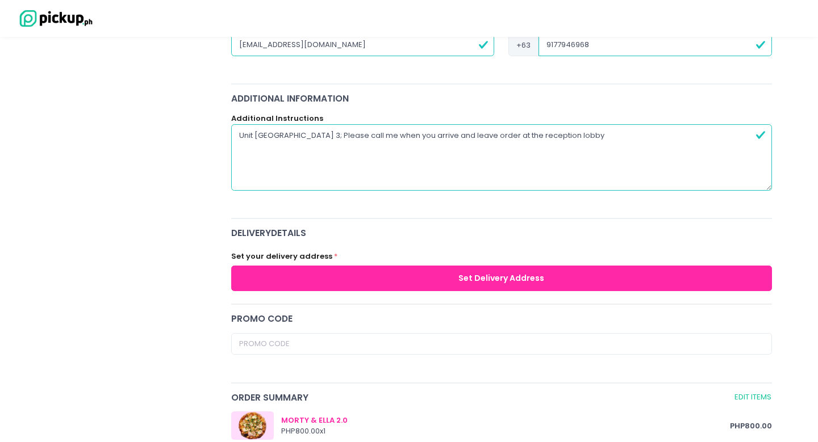
scroll to position [249, 0]
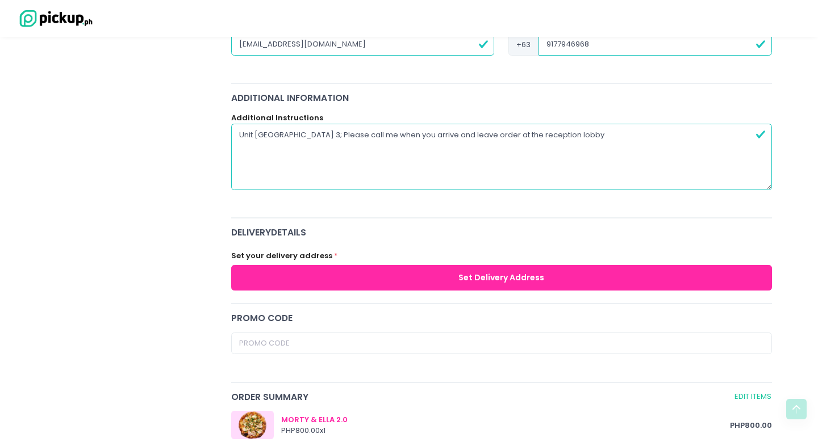
type textarea "Unit [GEOGRAPHIC_DATA] 3; Please call me when you arrive and leave order at the…"
click at [361, 265] on button "Set Delivery Address" at bounding box center [501, 278] width 541 height 26
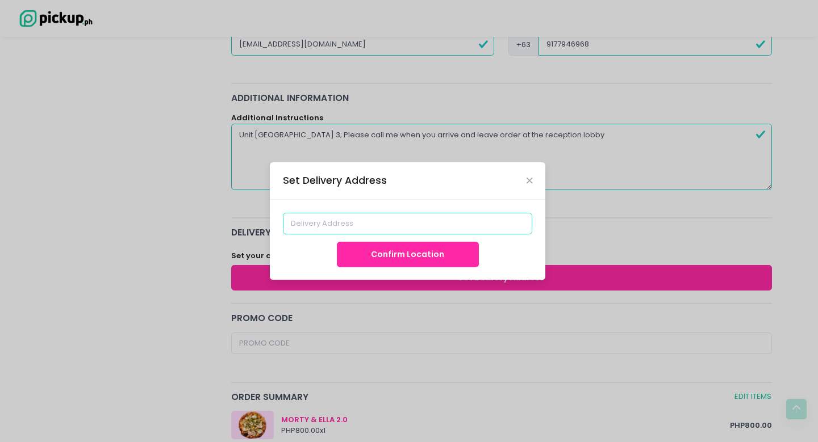
click at [348, 229] on input at bounding box center [408, 224] width 250 height 22
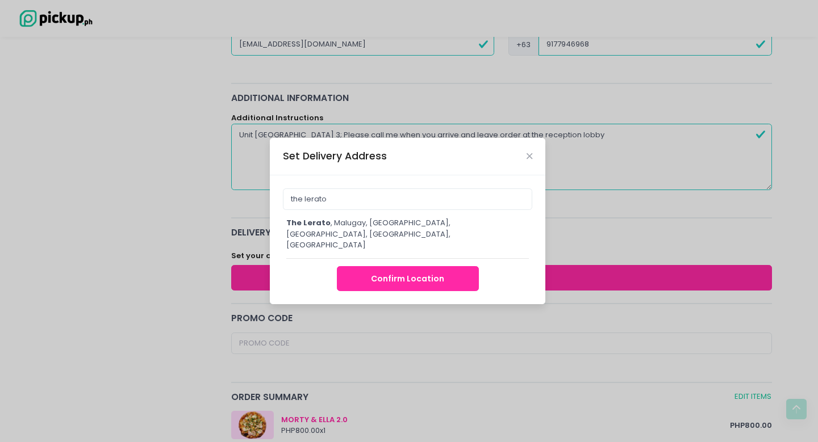
type input "The Lerato, [GEOGRAPHIC_DATA], [GEOGRAPHIC_DATA], [GEOGRAPHIC_DATA], [GEOGRAPHI…"
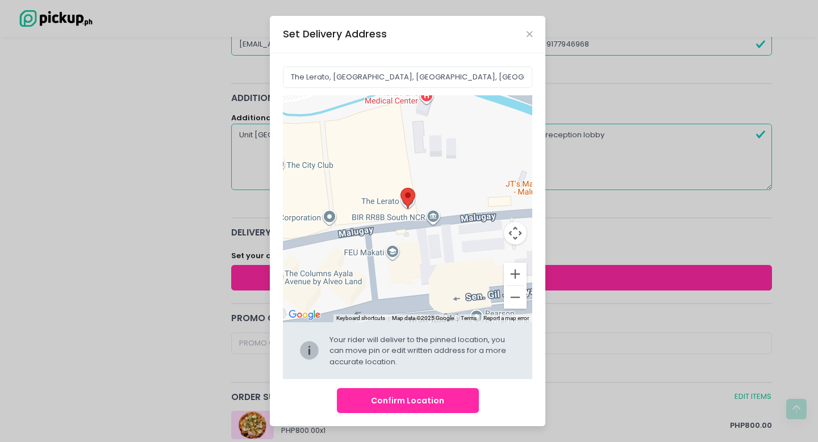
click at [396, 400] on button "Confirm Location" at bounding box center [408, 401] width 142 height 26
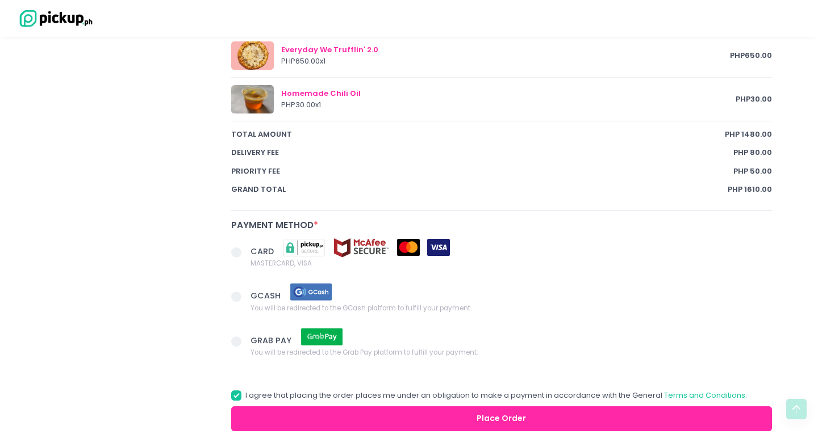
scroll to position [712, 0]
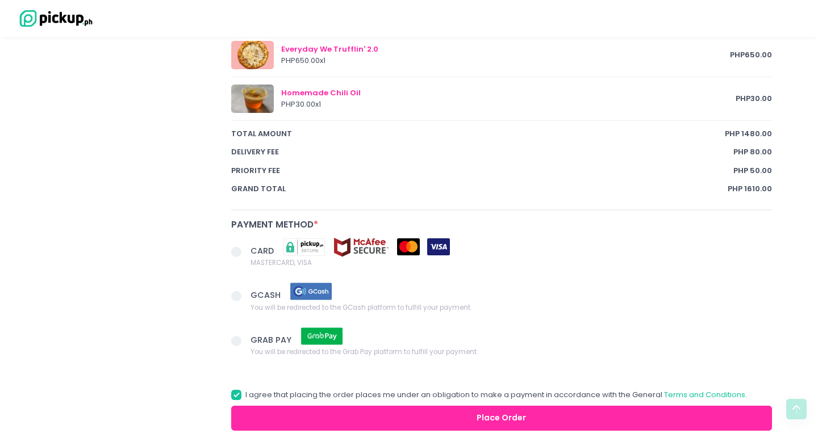
click at [236, 247] on span at bounding box center [236, 252] width 10 height 10
click at [245, 247] on input "CARD MASTERCARD, VISA" at bounding box center [248, 249] width 7 height 7
radio input "true"
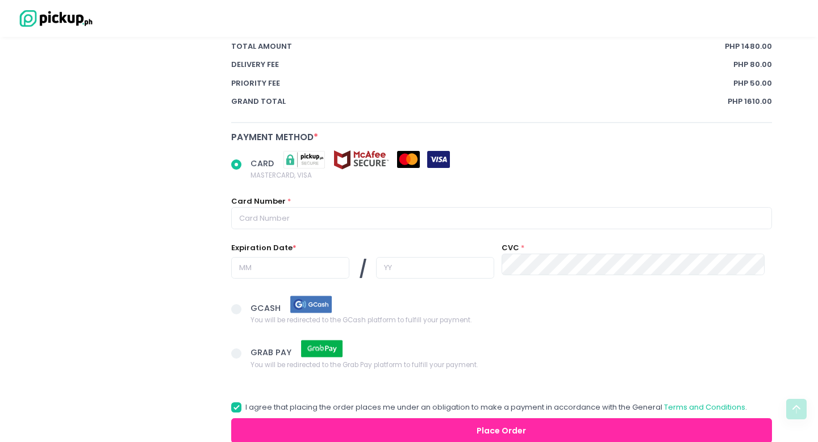
scroll to position [804, 0]
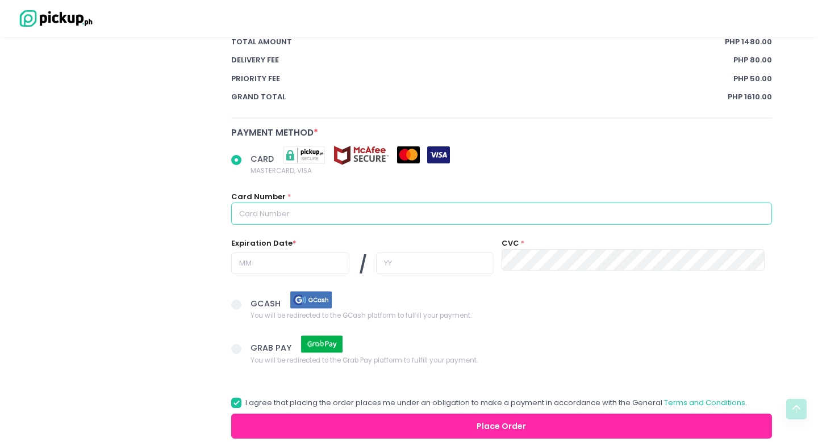
click at [290, 214] on input "text" at bounding box center [501, 214] width 541 height 22
paste input "[CREDIT_CARD_NUMBER]"
type input "[CREDIT_CARD_NUMBER]"
radio input "true"
type input "[CREDIT_CARD_NUMBER]"
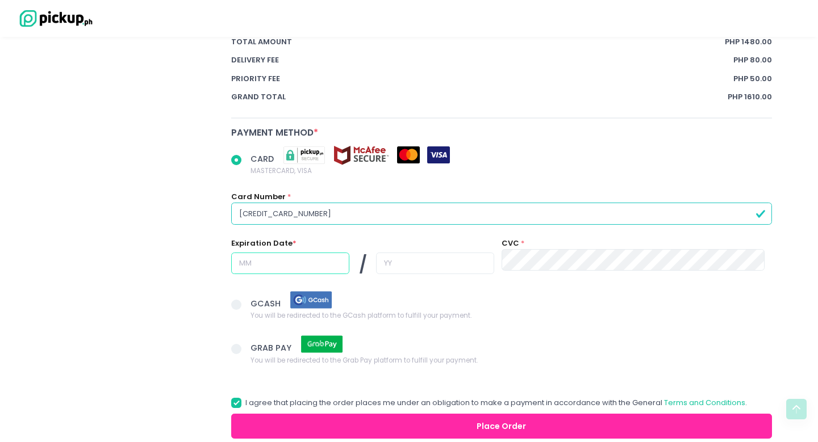
click at [255, 256] on input "text" at bounding box center [290, 264] width 118 height 22
radio input "true"
type input "0"
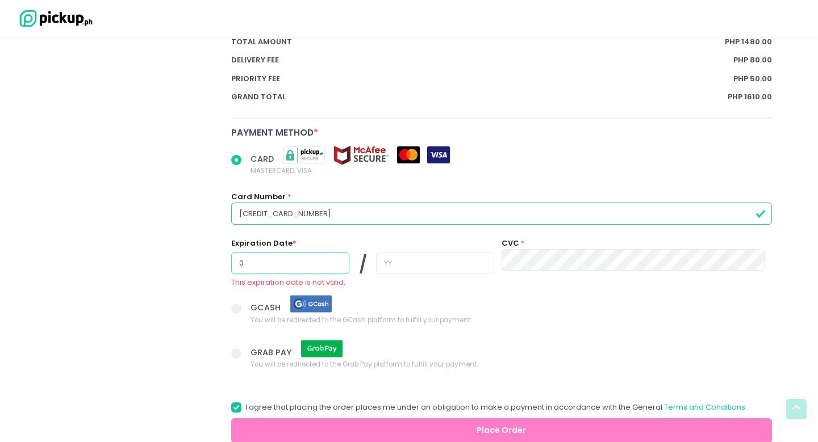
radio input "true"
type input "06"
radio input "true"
type input "2"
radio input "true"
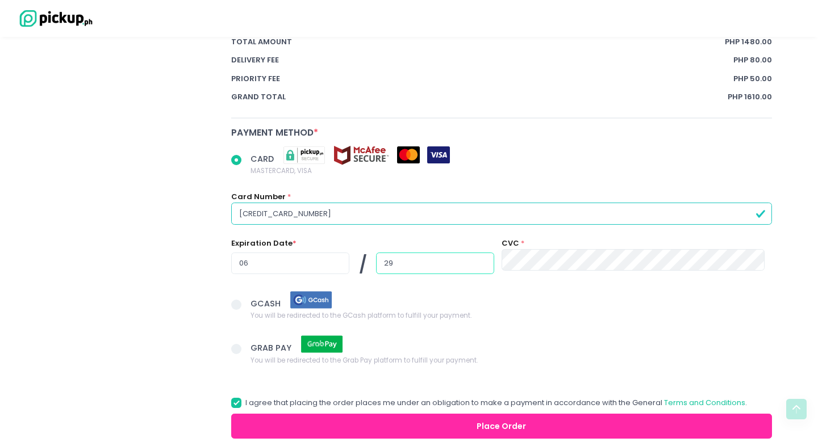
type input "29"
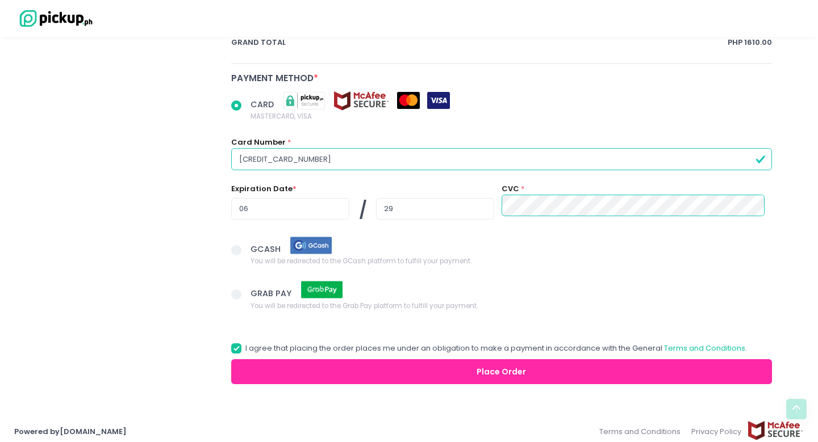
scroll to position [858, 0]
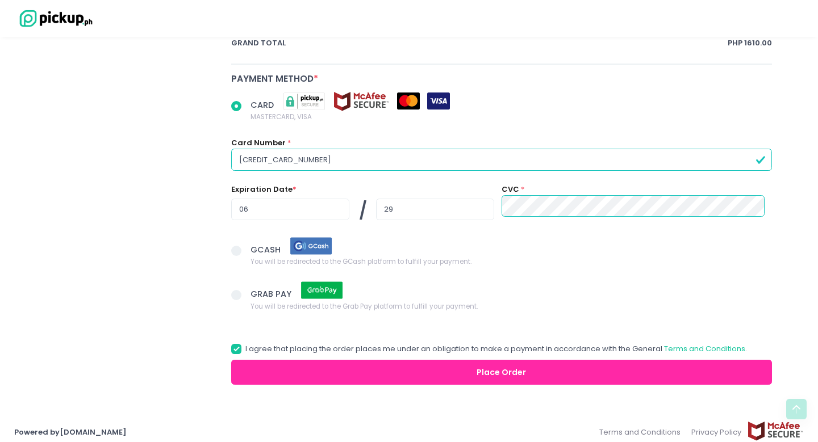
click at [384, 366] on button "Place Order" at bounding box center [501, 373] width 541 height 26
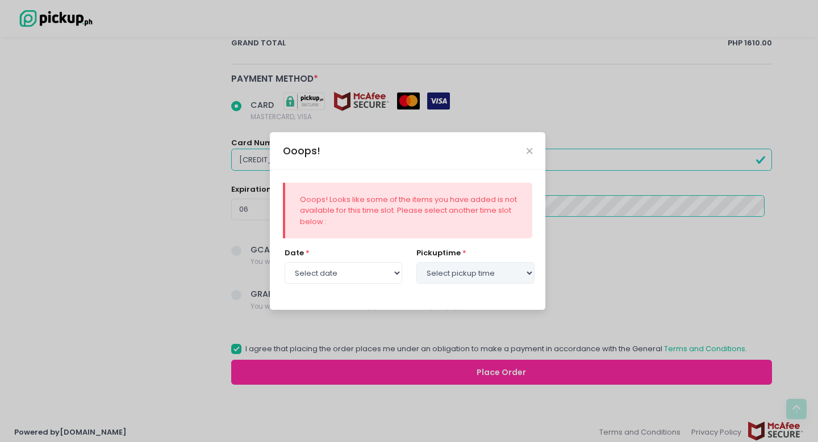
radio input "true"
select select "[DATE]"
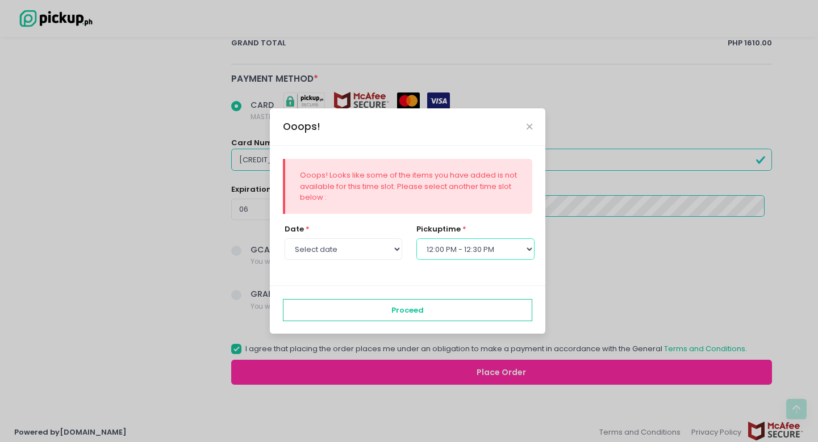
click at [483, 256] on select "Select pickup time 12:00 PM - 12:30 PM 12:30 PM - 01:00 PM 01:00 PM - 01:30 PM …" at bounding box center [475, 249] width 118 height 22
select select "12:30"
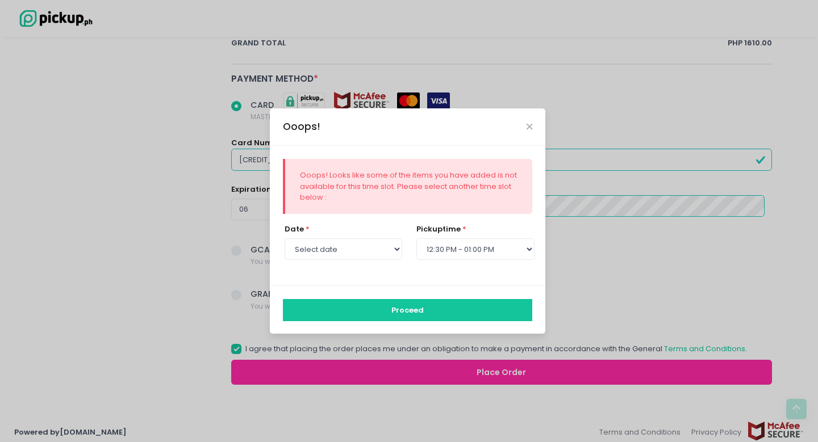
click at [436, 311] on button "Proceed" at bounding box center [408, 310] width 250 height 22
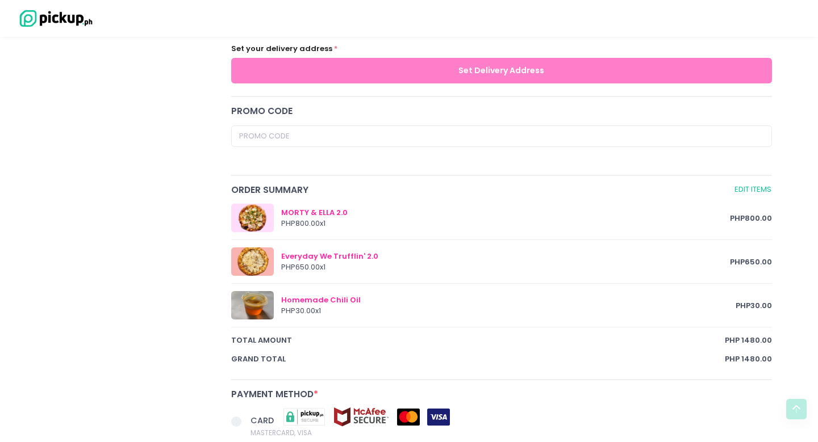
scroll to position [455, 0]
click at [752, 190] on link "Edit Items" at bounding box center [753, 190] width 38 height 13
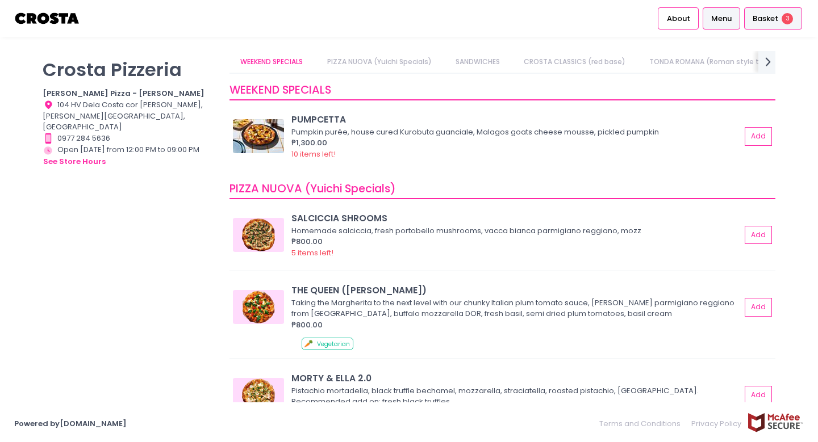
click at [759, 19] on span "Basket" at bounding box center [765, 18] width 26 height 11
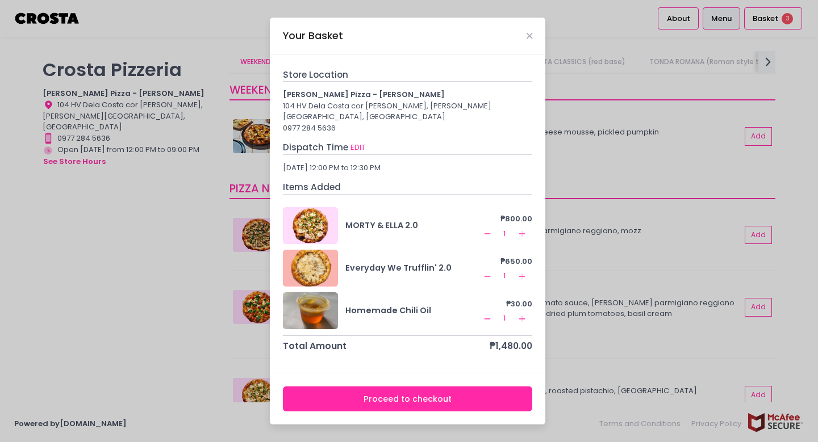
click at [485, 229] on icon "Remove Created with Sketch." at bounding box center [487, 233] width 9 height 9
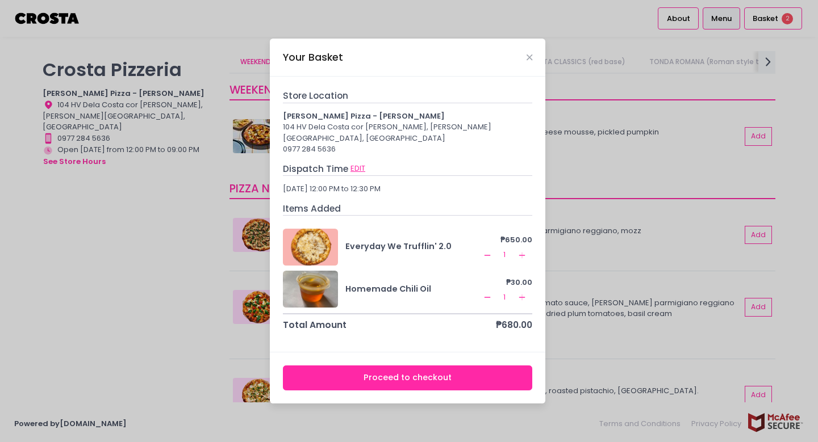
click at [354, 168] on button "EDIT" at bounding box center [358, 168] width 16 height 12
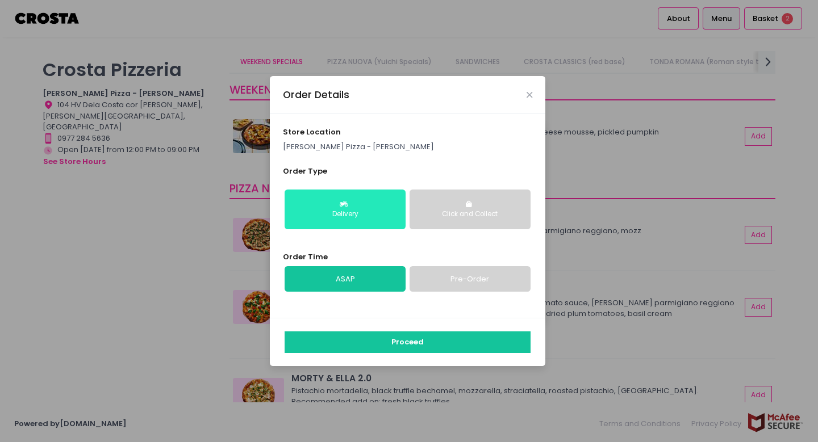
click at [370, 208] on button "Delivery" at bounding box center [344, 210] width 121 height 40
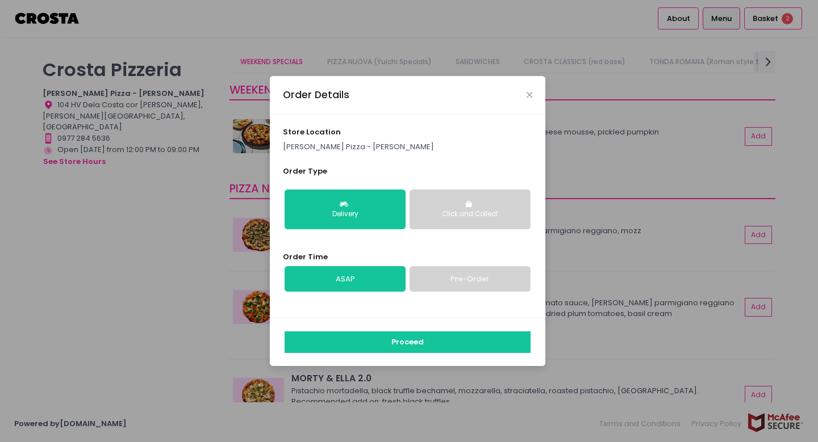
click at [471, 275] on link "Pre-Order" at bounding box center [469, 279] width 121 height 26
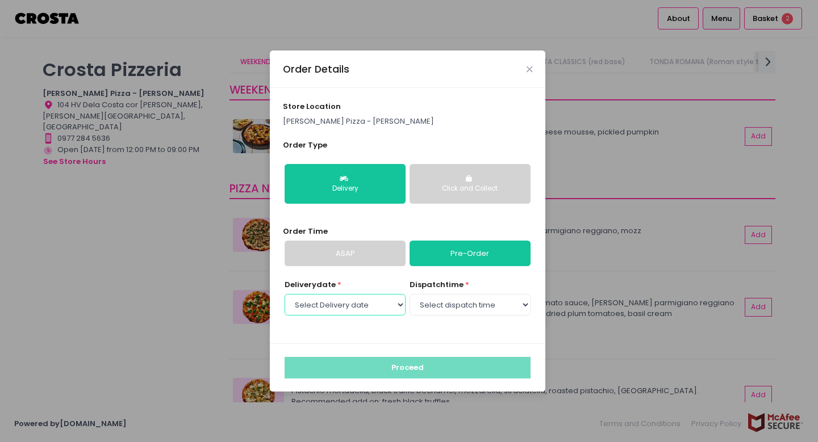
select select "[DATE]"
select select "12:00"
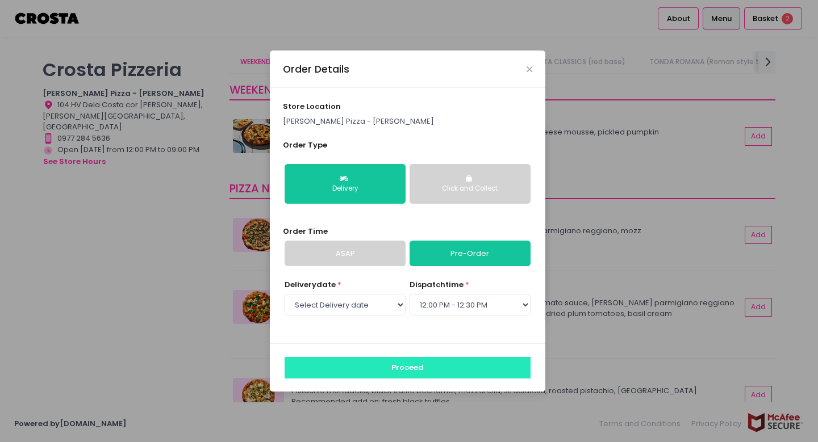
click at [419, 366] on button "Proceed" at bounding box center [407, 368] width 246 height 22
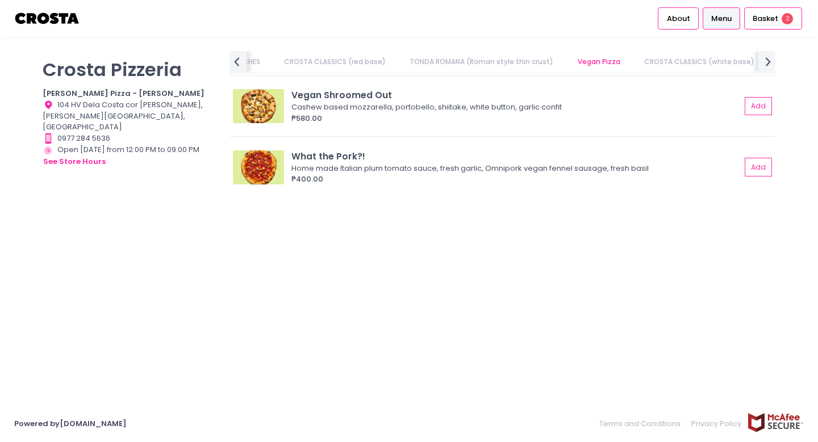
scroll to position [0, 346]
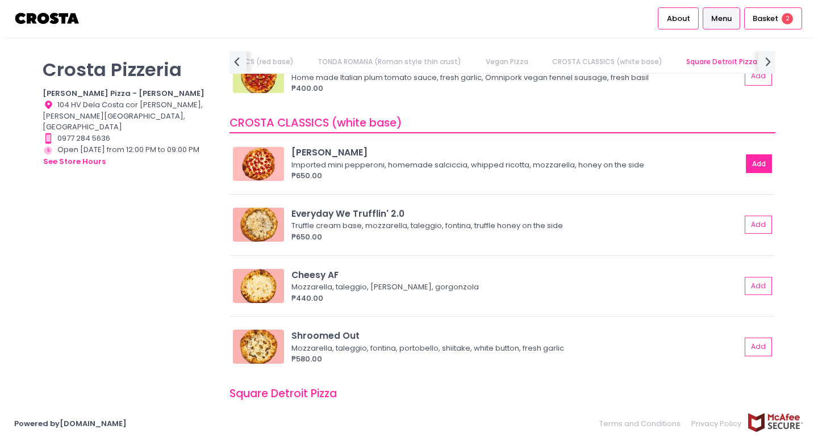
click at [755, 158] on button "Add" at bounding box center [759, 163] width 26 height 19
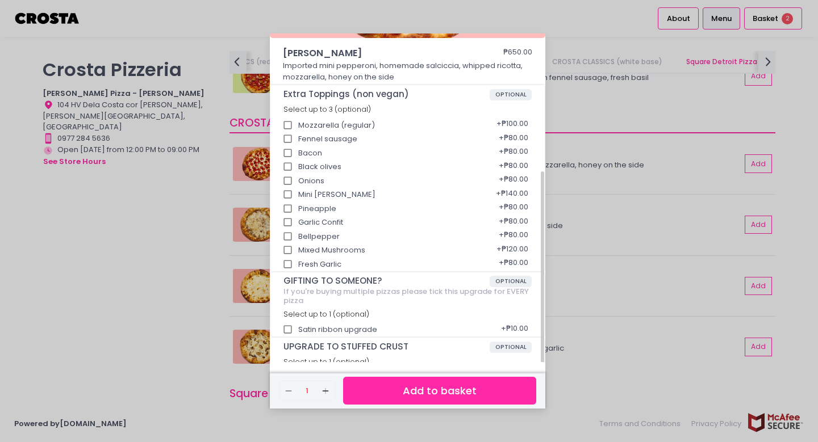
scroll to position [174, 0]
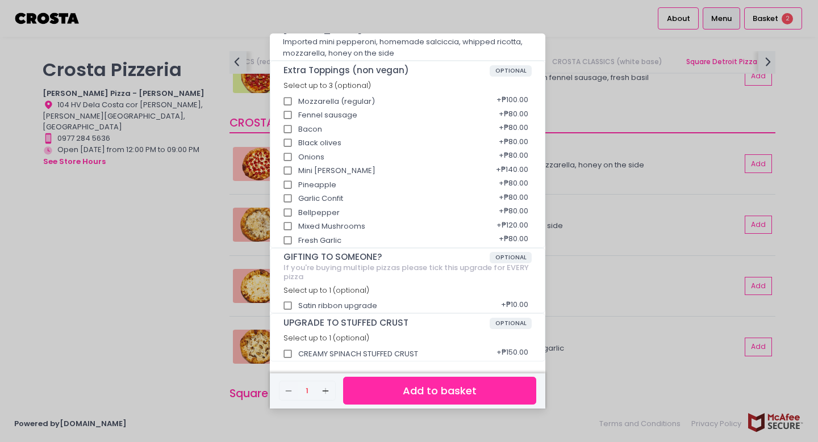
click at [579, 358] on div "Roni Salciccia ₱650.00 Imported mini pepperoni, homemade salciccia, whipped ric…" at bounding box center [409, 221] width 818 height 442
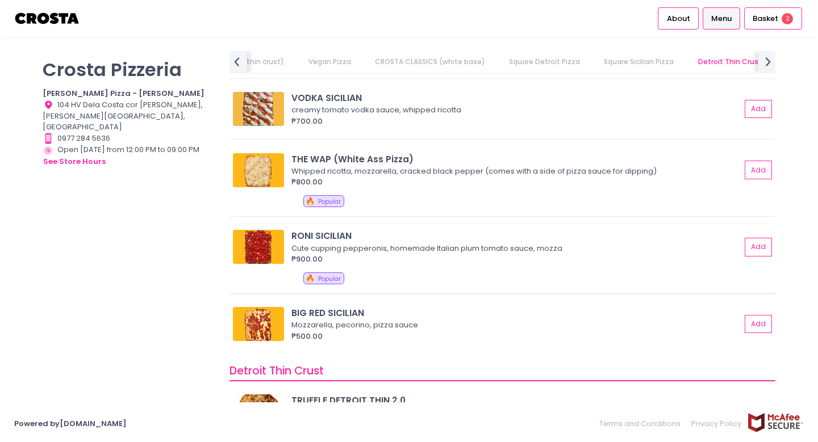
scroll to position [1840, 0]
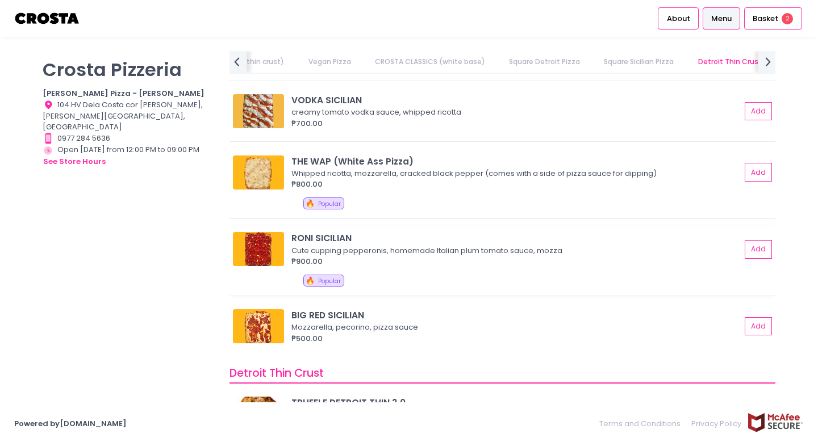
click at [265, 238] on img at bounding box center [258, 249] width 51 height 34
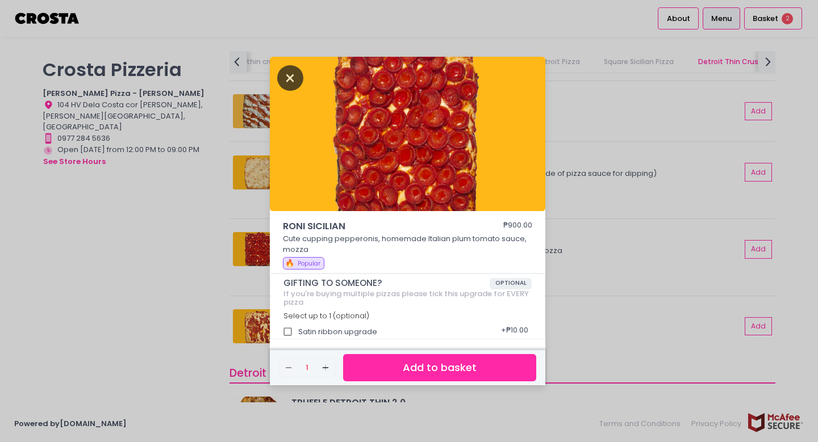
click at [288, 82] on icon "Close" at bounding box center [290, 78] width 26 height 26
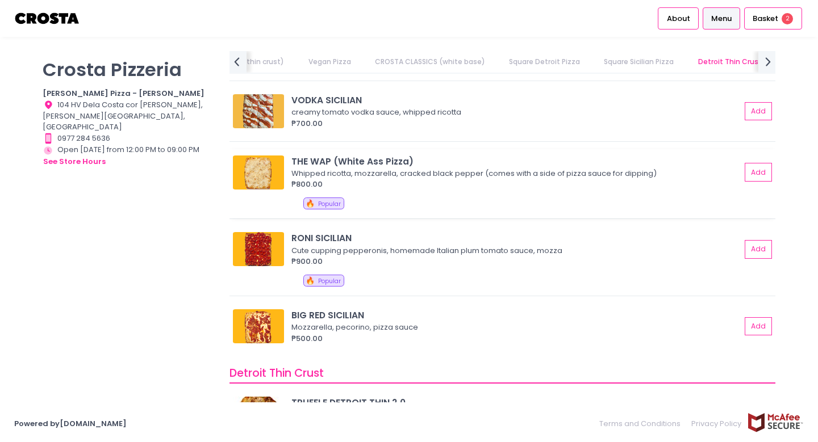
scroll to position [1769, 0]
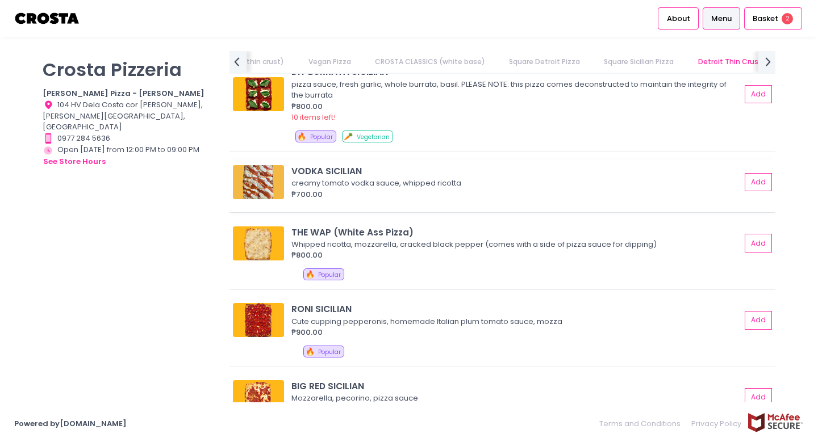
click at [267, 175] on img at bounding box center [258, 182] width 51 height 34
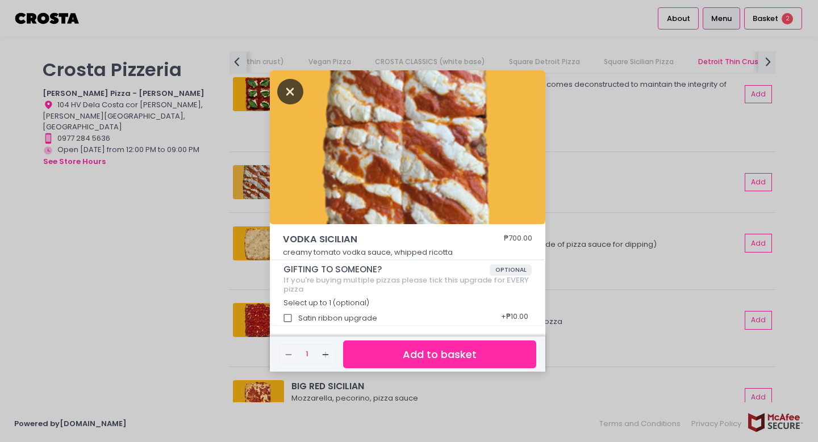
click at [284, 90] on icon "Close" at bounding box center [290, 92] width 26 height 26
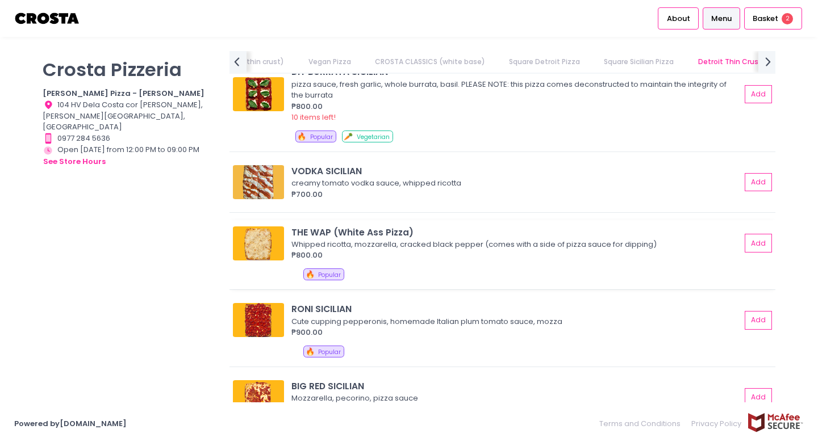
click at [263, 232] on img at bounding box center [258, 244] width 51 height 34
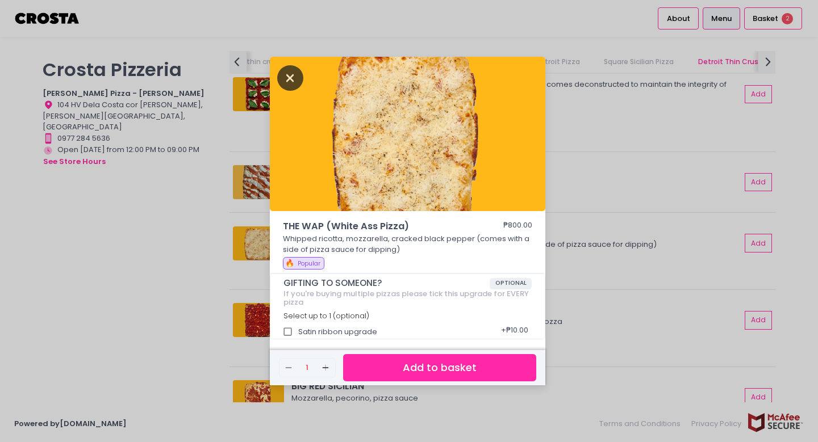
click at [286, 81] on icon "Close" at bounding box center [290, 78] width 26 height 26
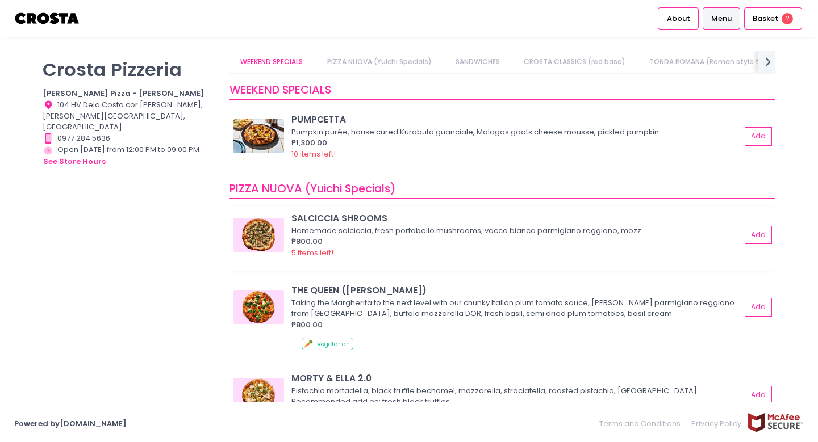
scroll to position [537, 0]
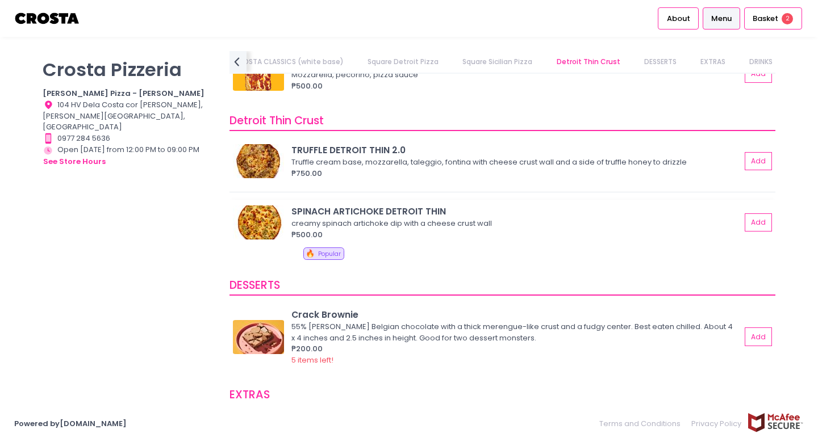
click at [251, 217] on img at bounding box center [258, 223] width 51 height 34
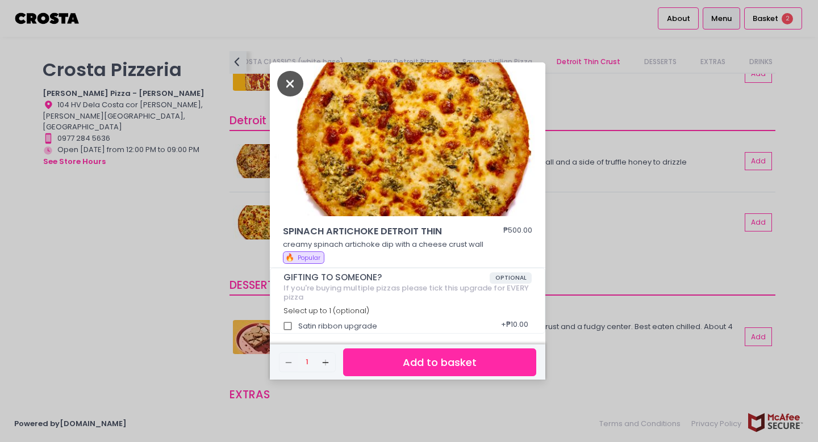
click at [287, 83] on icon "Close" at bounding box center [290, 84] width 26 height 26
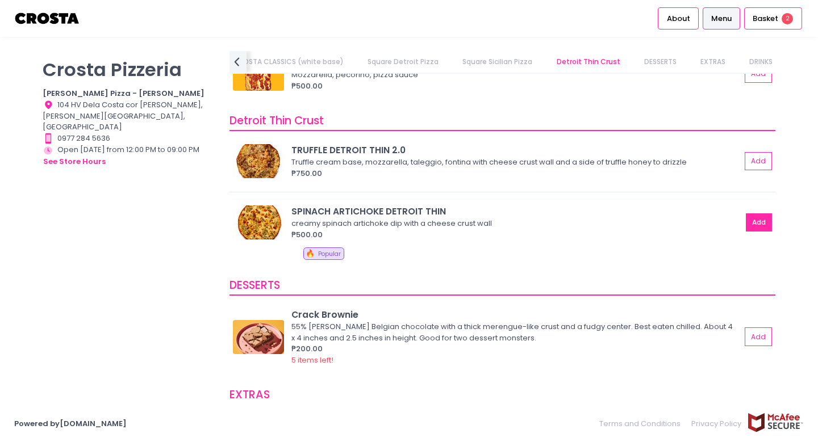
click at [763, 218] on button "Add" at bounding box center [759, 223] width 26 height 19
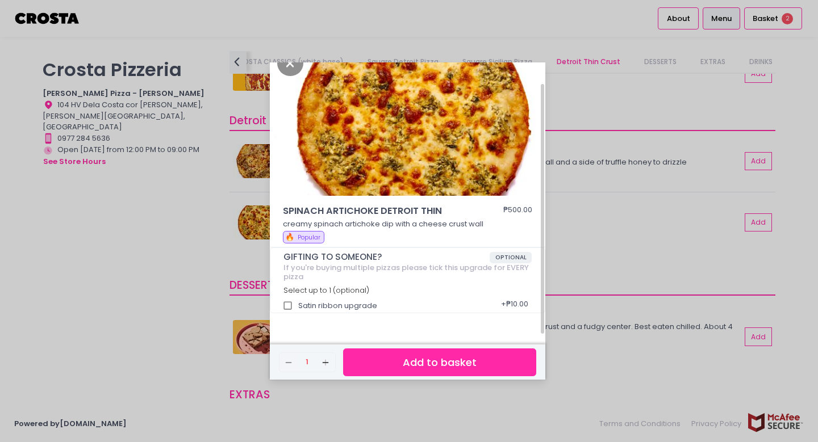
click at [437, 353] on button "Add to basket" at bounding box center [439, 363] width 193 height 28
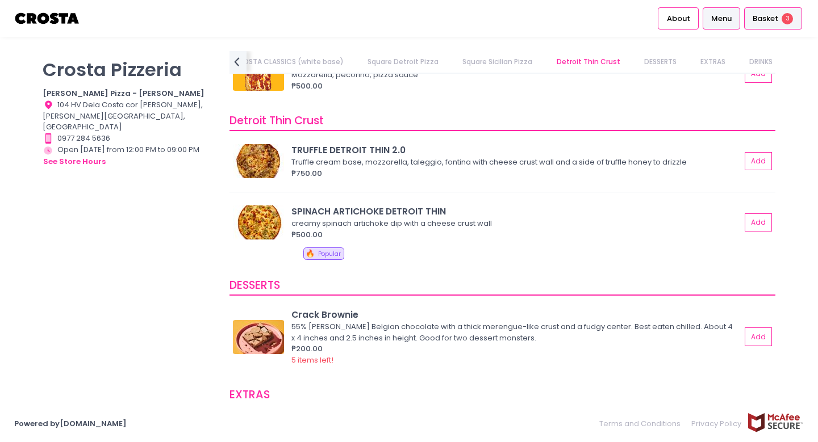
click at [764, 24] on div "Basket 3" at bounding box center [773, 18] width 58 height 22
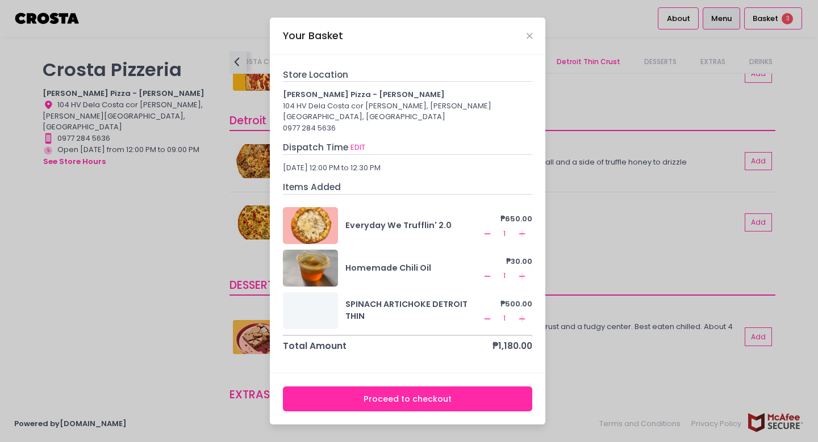
scroll to position [0, 0]
click at [357, 146] on button "EDIT" at bounding box center [358, 147] width 16 height 12
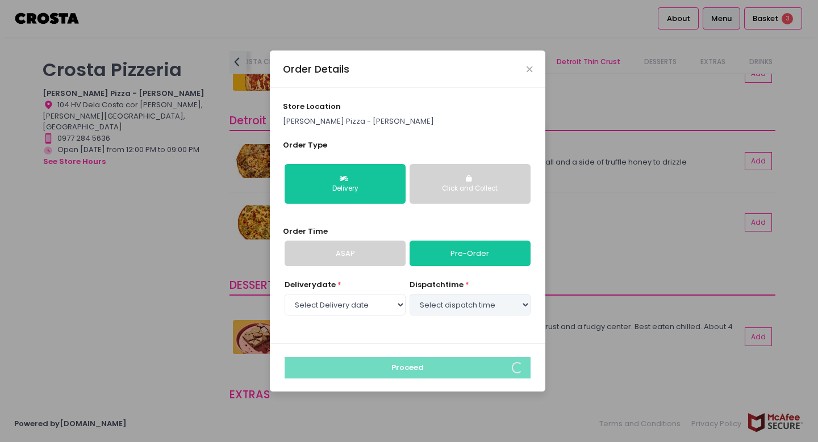
select select "[DATE]"
select select "12:00"
click at [429, 312] on select "Select dispatch time 12:00 PM - 12:30 PM 12:30 PM - 01:00 PM 01:00 PM - 01:30 P…" at bounding box center [469, 305] width 121 height 22
click at [529, 70] on icon "Close" at bounding box center [529, 69] width 6 height 9
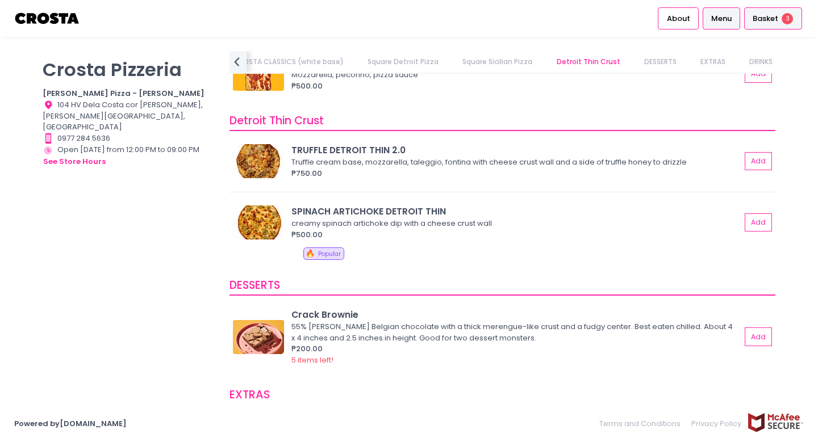
click at [765, 12] on div "Basket 3" at bounding box center [773, 18] width 58 height 22
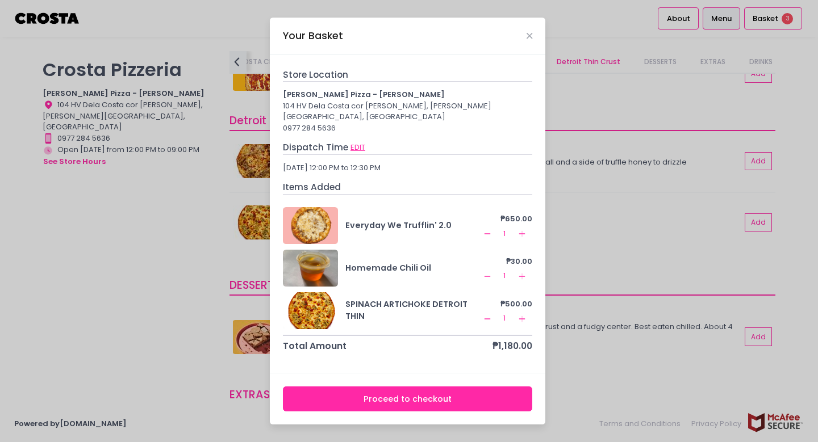
click at [357, 141] on button "EDIT" at bounding box center [358, 147] width 16 height 12
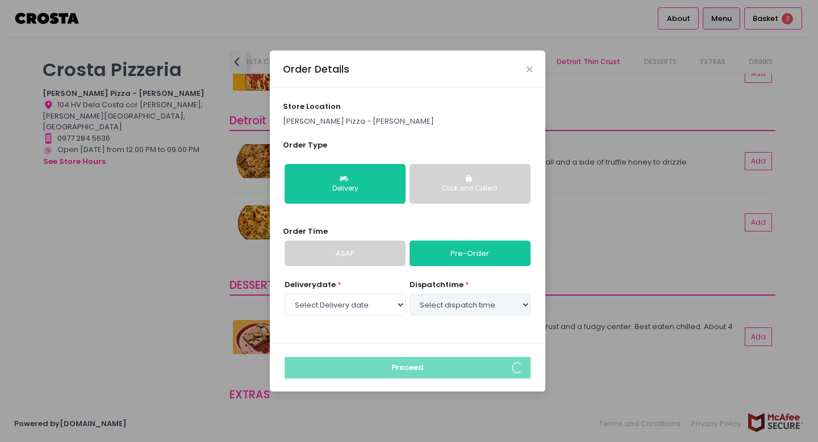
select select "[DATE]"
select select "12:00"
click at [532, 69] on icon "Close" at bounding box center [529, 69] width 6 height 9
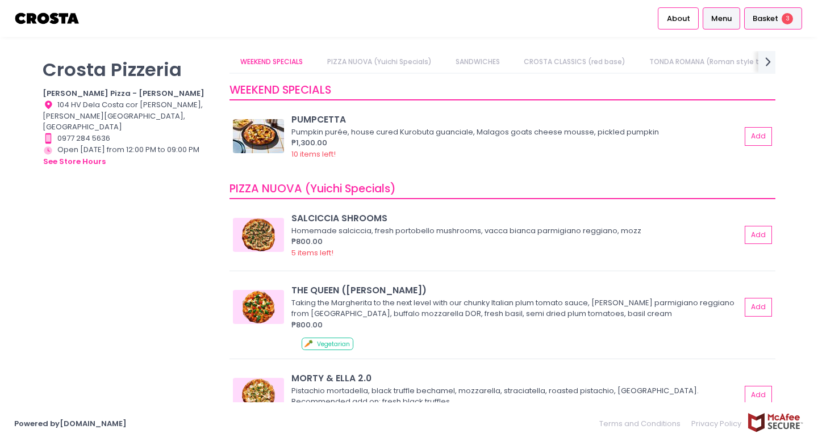
click at [768, 18] on span "Basket" at bounding box center [765, 18] width 26 height 11
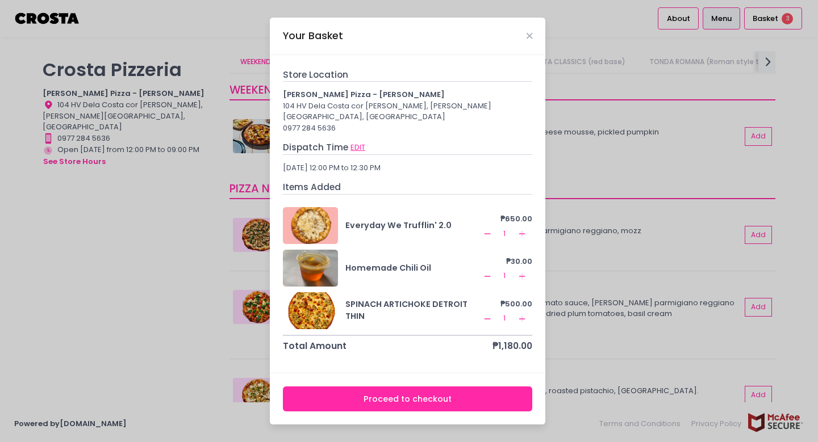
click at [359, 141] on button "EDIT" at bounding box center [358, 147] width 16 height 12
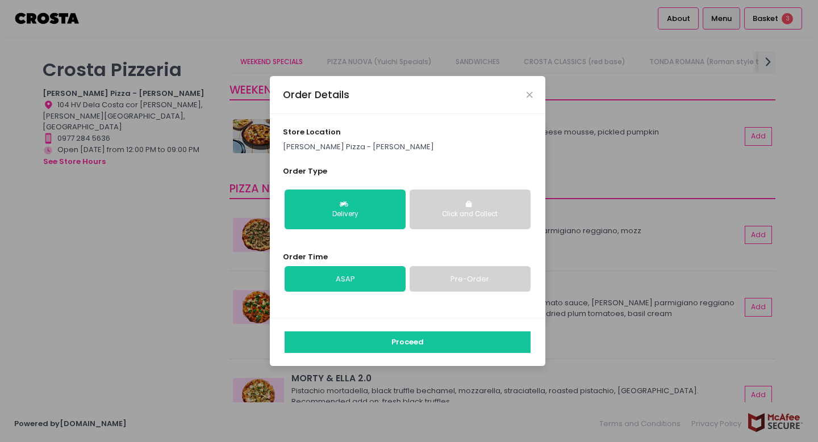
click at [455, 290] on link "Pre-Order" at bounding box center [469, 279] width 121 height 26
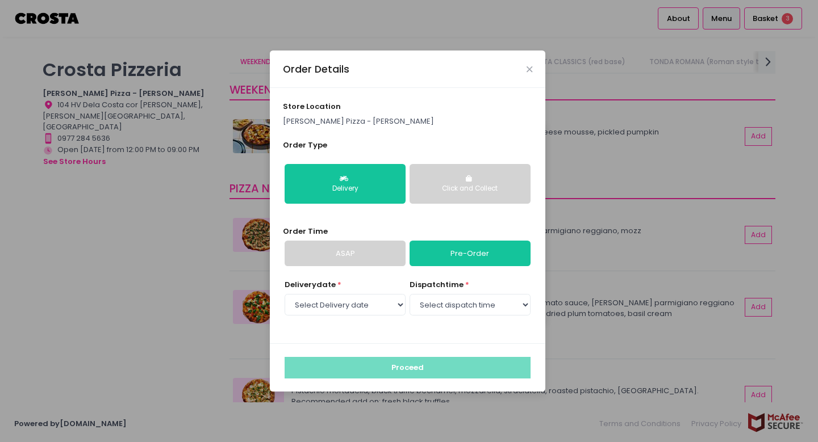
click at [357, 316] on div "Delivery date * Select Delivery date [DATE] [DATE] [DATE] [DATE] [DATE] [DATE]" at bounding box center [344, 298] width 121 height 39
select select "[DATE]"
select select "12:00"
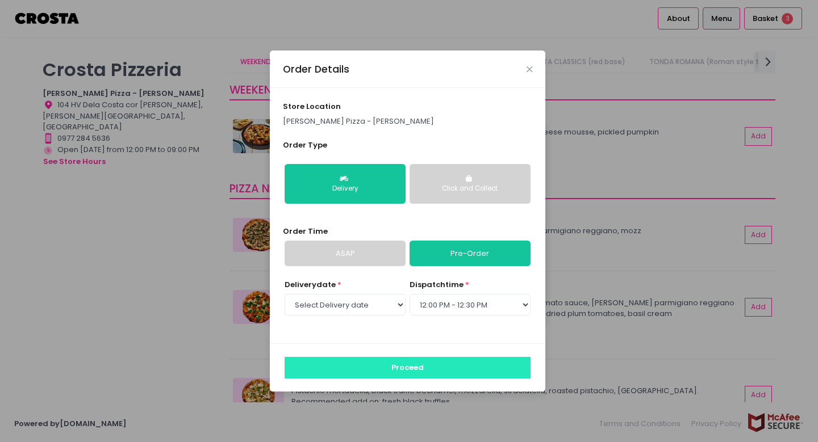
click at [432, 367] on button "Proceed" at bounding box center [407, 368] width 246 height 22
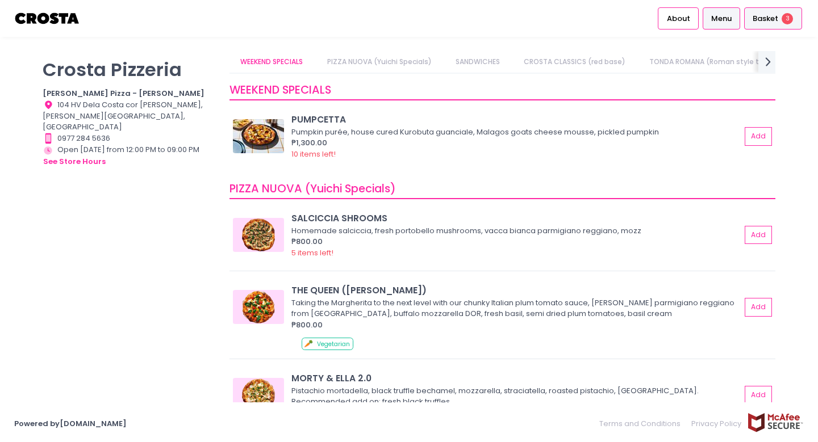
click at [764, 16] on span "Basket" at bounding box center [765, 18] width 26 height 11
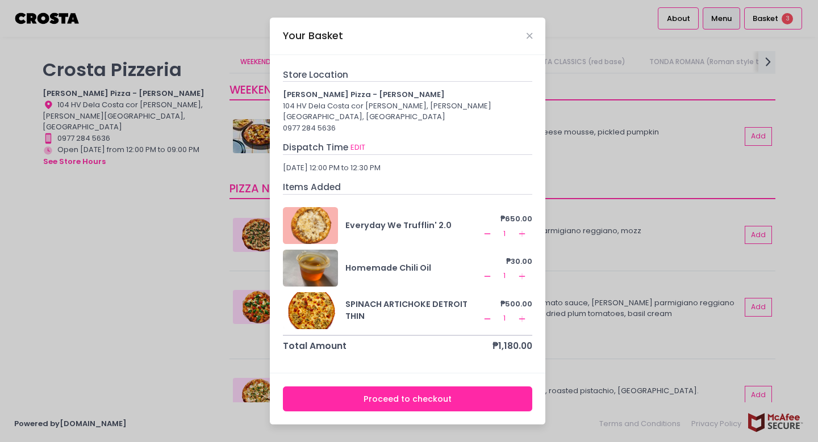
click at [431, 390] on button "Proceed to checkout" at bounding box center [408, 400] width 250 height 26
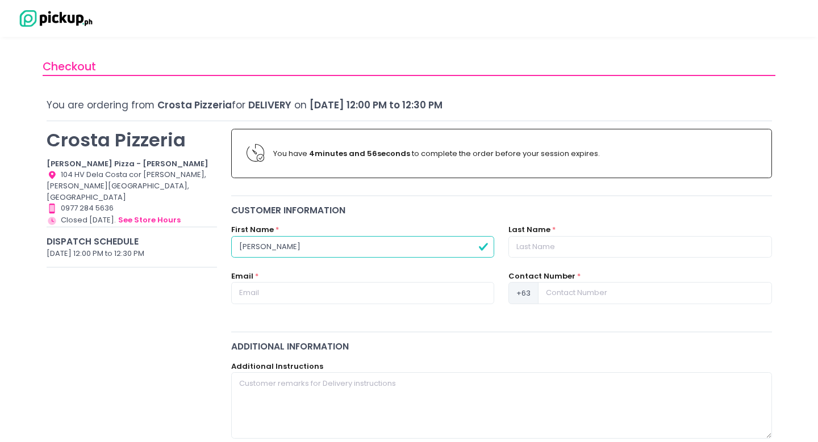
type input "[PERSON_NAME]"
type input "Roxas"
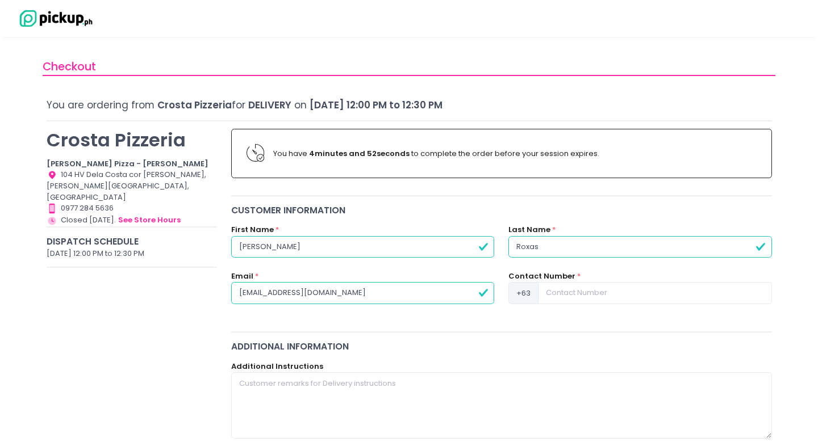
type input "[EMAIL_ADDRESS][DOMAIN_NAME]"
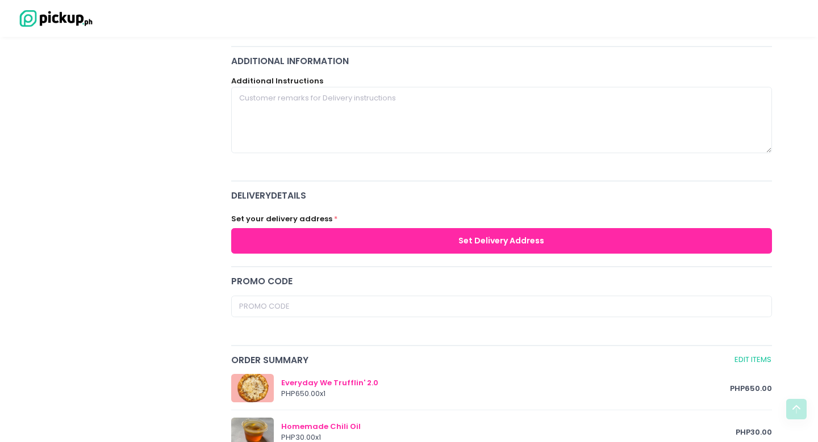
scroll to position [293, 0]
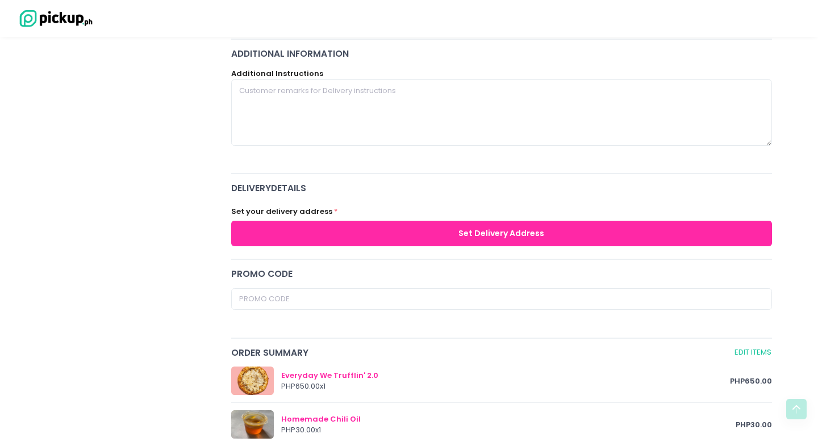
type input "9177946968"
click at [354, 232] on button "Set Delivery Address" at bounding box center [501, 234] width 541 height 26
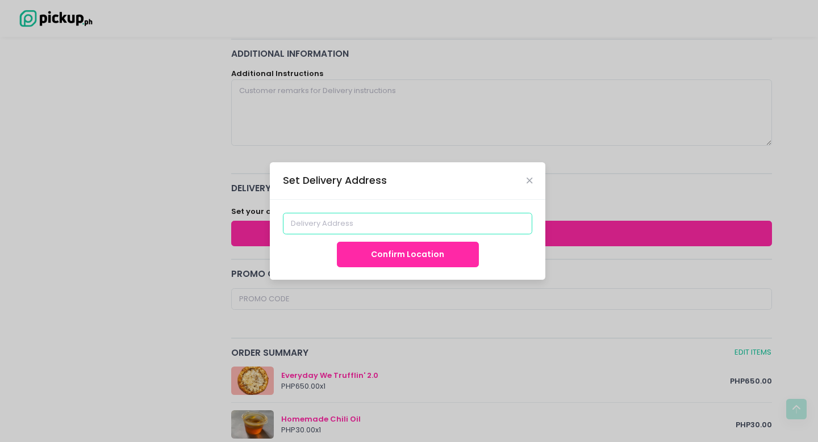
click at [354, 227] on input at bounding box center [408, 224] width 250 height 22
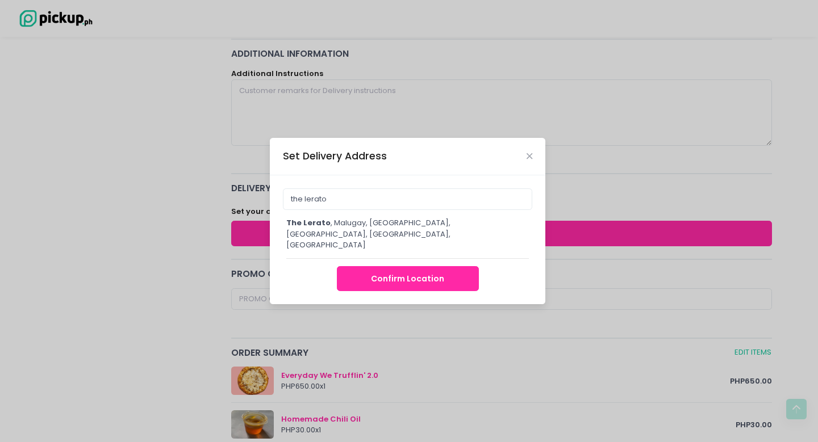
click at [361, 235] on div "the lerato , [GEOGRAPHIC_DATA], [GEOGRAPHIC_DATA], [GEOGRAPHIC_DATA], [GEOGRAPH…" at bounding box center [407, 234] width 242 height 34
type input "The Lerato, [GEOGRAPHIC_DATA], [GEOGRAPHIC_DATA], [GEOGRAPHIC_DATA], [GEOGRAPHI…"
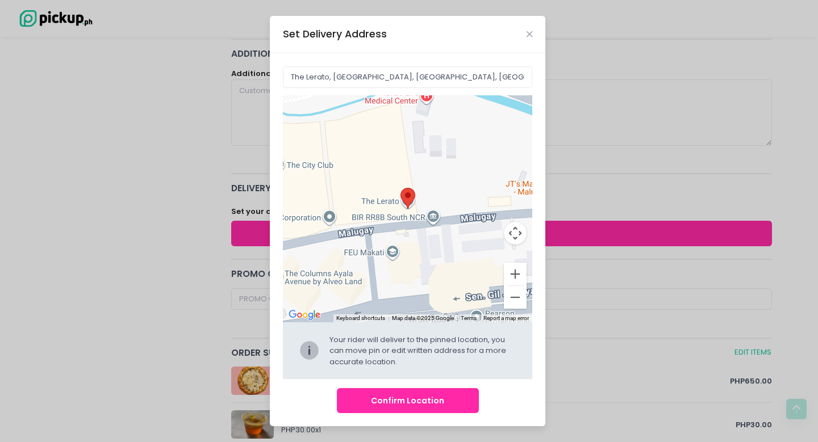
click at [404, 400] on button "Confirm Location" at bounding box center [408, 401] width 142 height 26
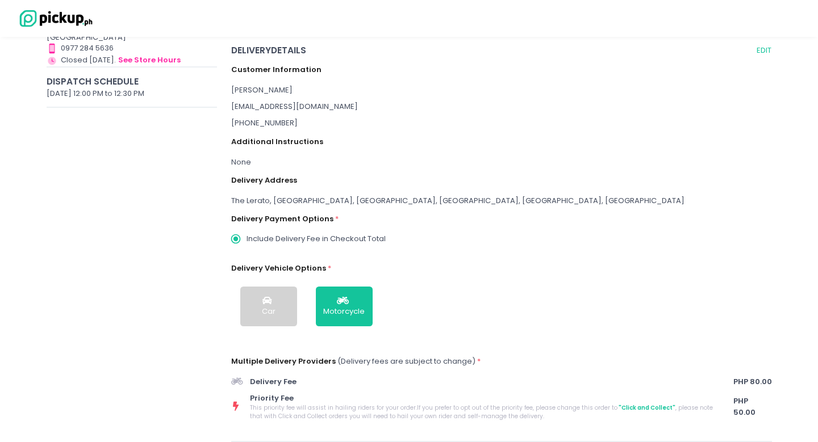
scroll to position [152, 0]
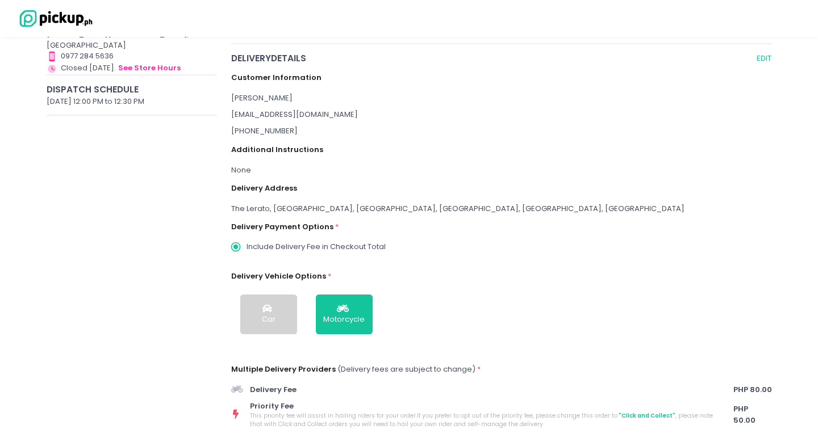
click at [245, 154] on div "Customer Information [PERSON_NAME] [EMAIL_ADDRESS][DOMAIN_NAME] [PHONE_NUMBER] …" at bounding box center [501, 247] width 541 height 364
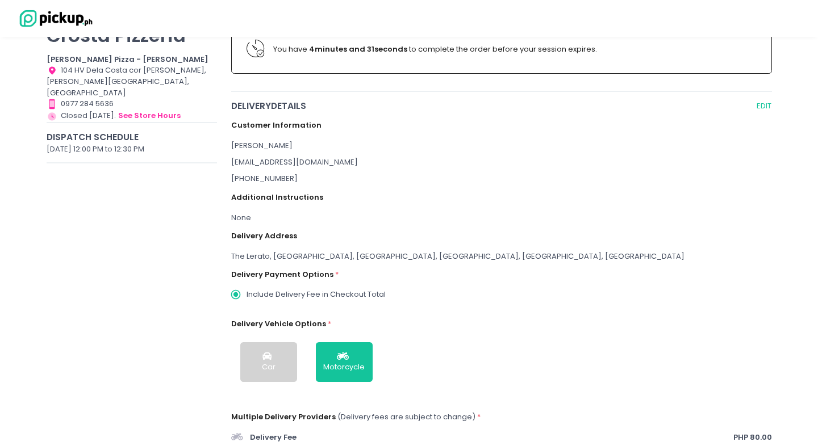
scroll to position [82, 0]
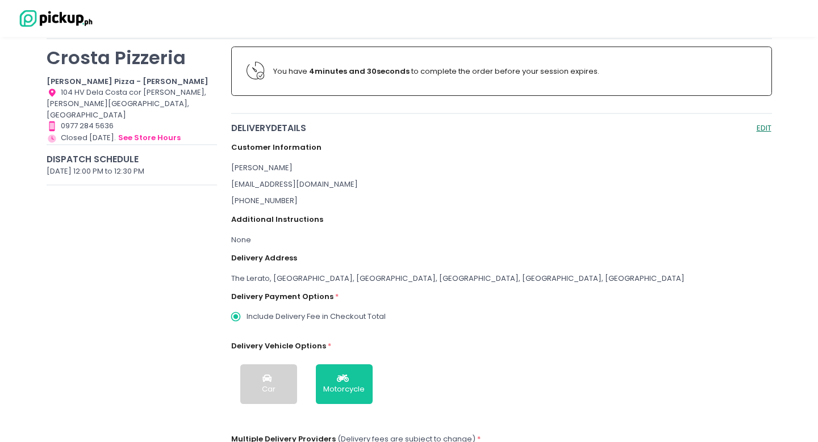
click at [762, 127] on button "EDIT" at bounding box center [764, 128] width 16 height 13
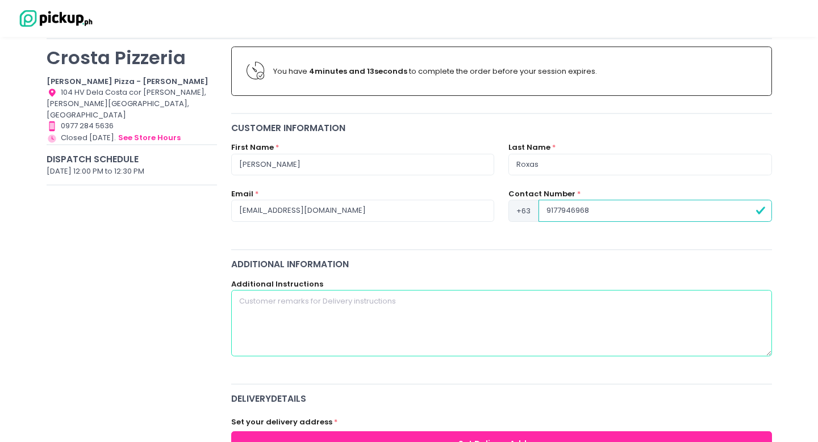
click at [327, 298] on textarea at bounding box center [501, 323] width 541 height 66
paste textarea "Unit [GEOGRAPHIC_DATA], Please call me when you arrive and leave order at the r…"
click at [306, 299] on textarea "Unit [GEOGRAPHIC_DATA], Please call me when you arrive and leave order at the r…" at bounding box center [501, 323] width 541 height 66
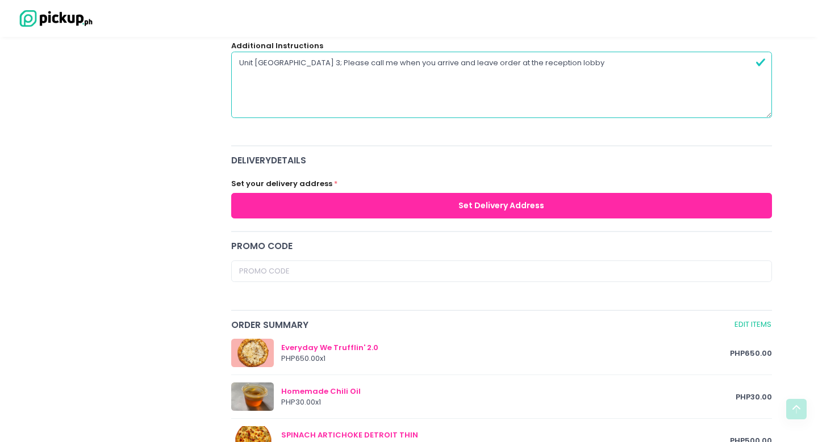
scroll to position [323, 0]
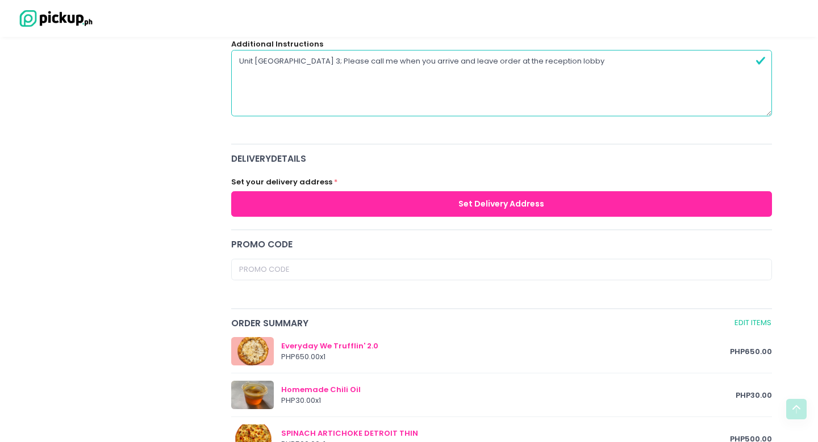
type textarea "Unit [GEOGRAPHIC_DATA] 3; Please call me when you arrive and leave order at the…"
click at [373, 201] on button "Set Delivery Address" at bounding box center [501, 204] width 541 height 26
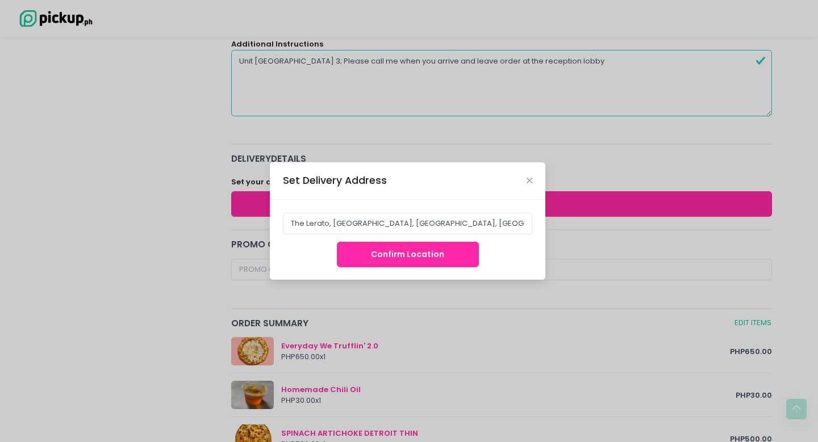
click at [383, 259] on button "Confirm Location" at bounding box center [408, 255] width 142 height 26
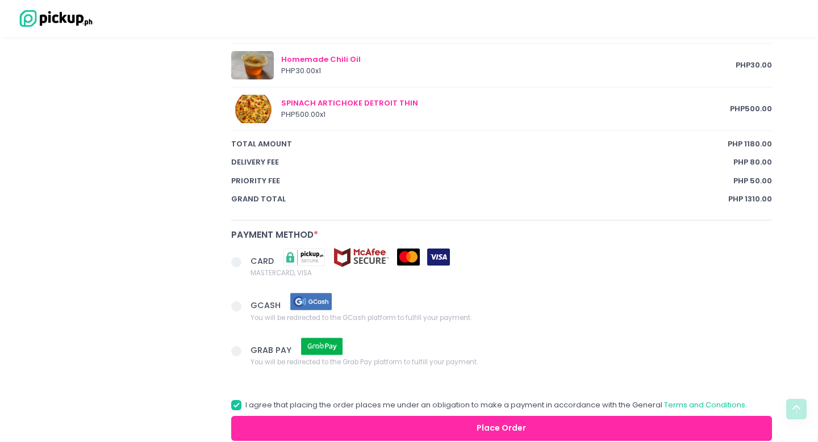
scroll to position [742, 0]
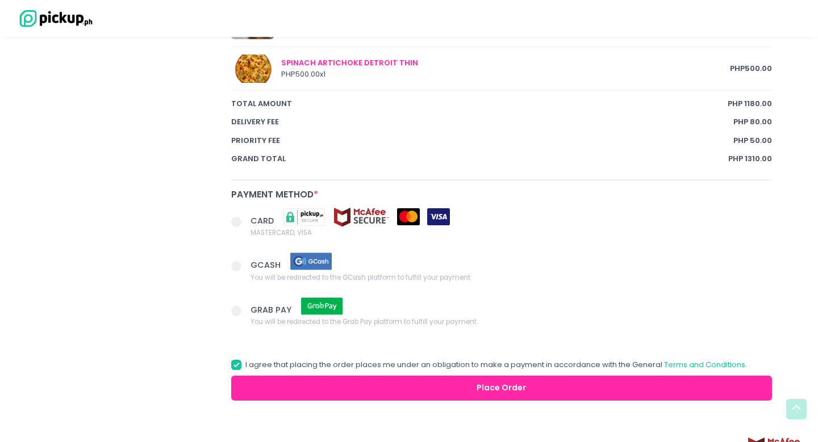
click at [237, 219] on span at bounding box center [236, 222] width 10 height 10
click at [245, 219] on input "CARD MASTERCARD, VISA" at bounding box center [248, 219] width 7 height 7
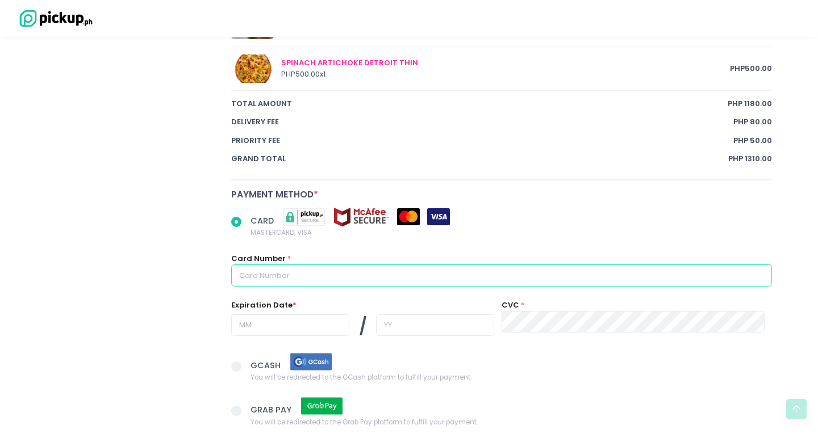
click at [292, 265] on input "text" at bounding box center [501, 276] width 541 height 22
paste input "[CREDIT_CARD_NUMBER]"
radio input "true"
type input "[CREDIT_CARD_NUMBER]"
click at [296, 315] on input "text" at bounding box center [290, 326] width 118 height 22
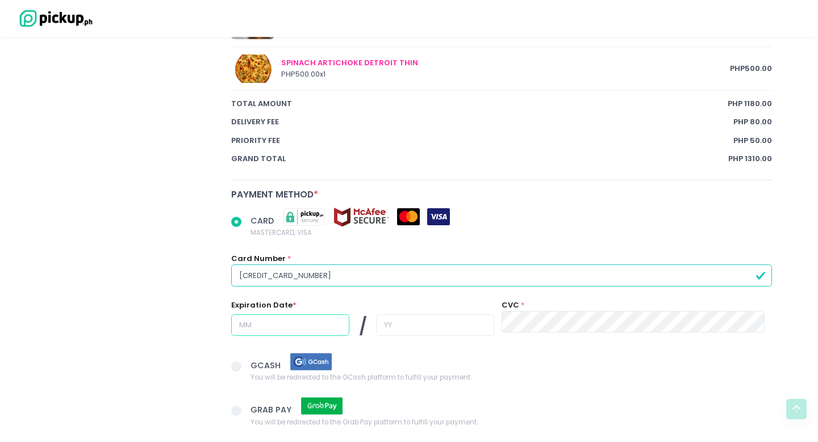
radio input "true"
type input "0"
radio input "true"
type input "06"
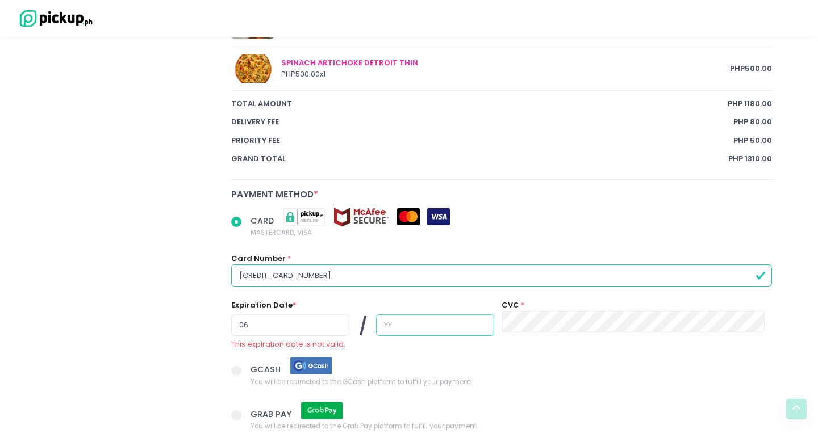
radio input "true"
type input "2"
radio input "true"
type input "29"
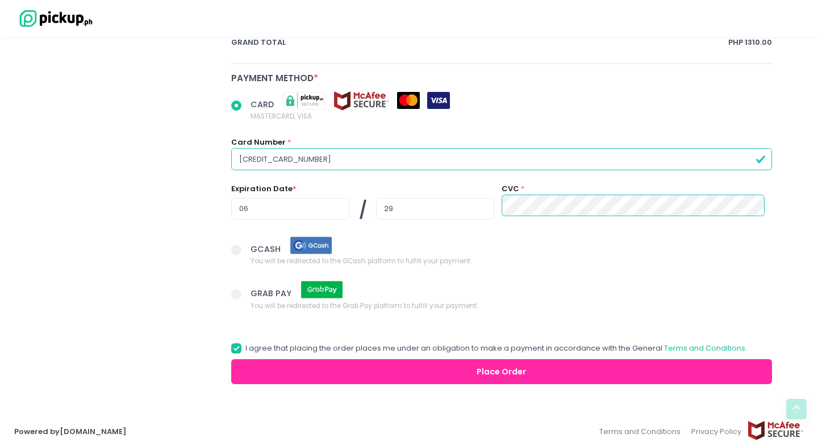
scroll to position [858, 0]
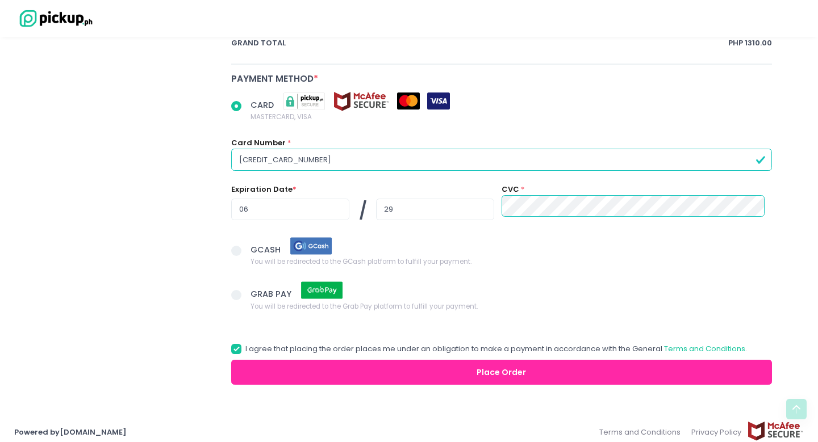
click at [354, 367] on button "Place Order" at bounding box center [501, 373] width 541 height 26
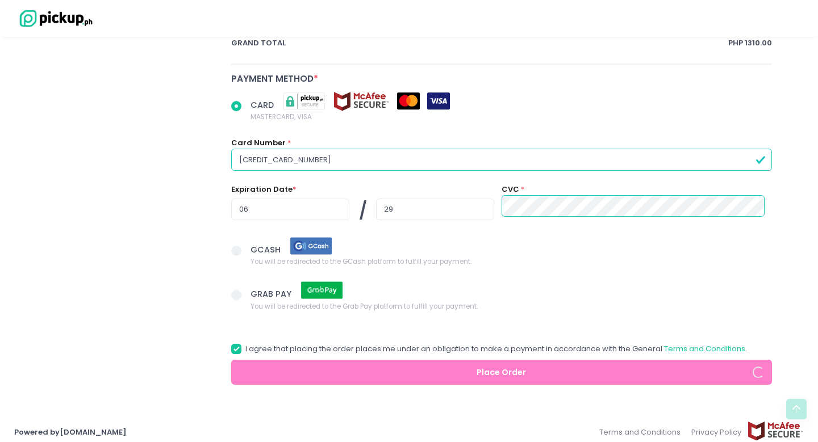
radio input "true"
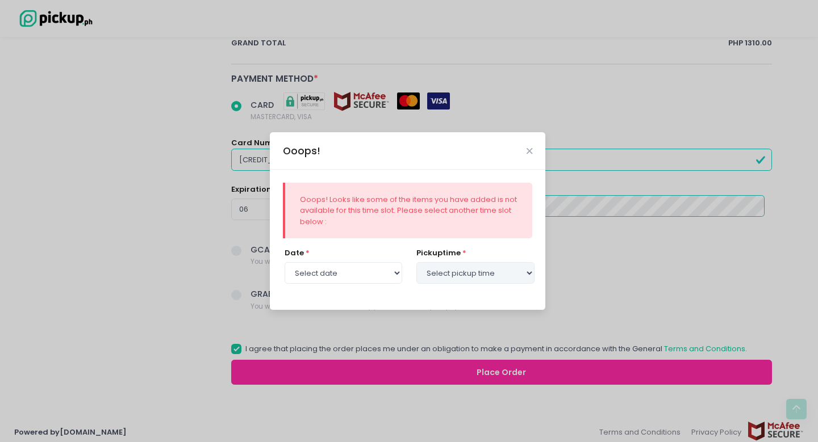
select select "[DATE]"
select select "12:00"
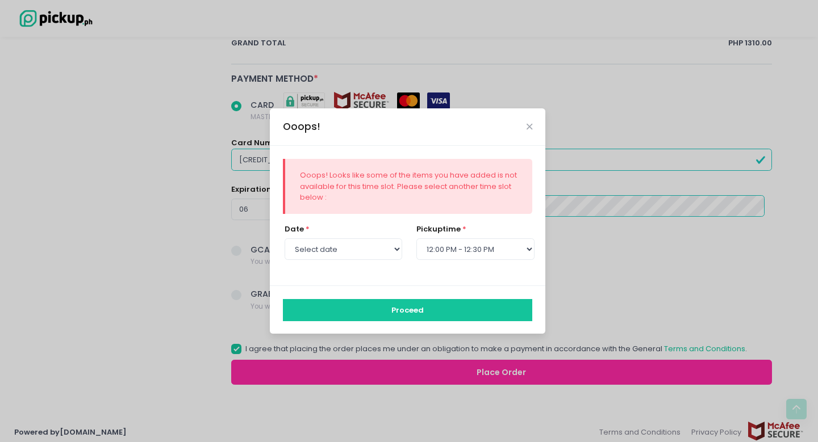
click at [485, 310] on button "Proceed" at bounding box center [408, 310] width 250 height 22
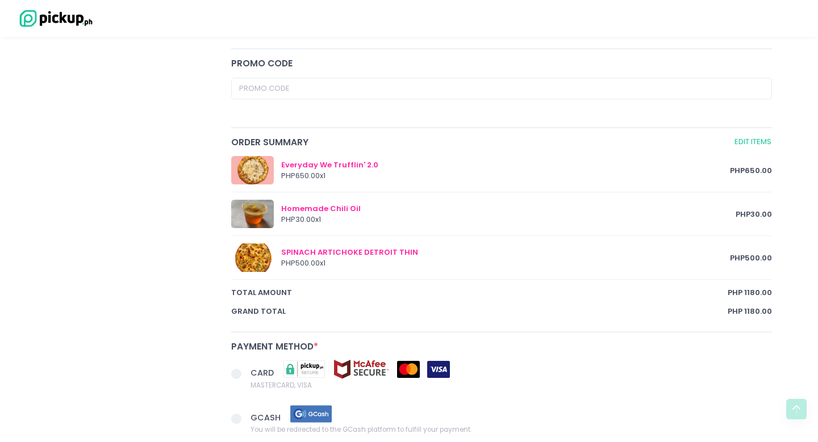
scroll to position [503, 0]
click at [746, 137] on link "Edit Items" at bounding box center [753, 142] width 38 height 13
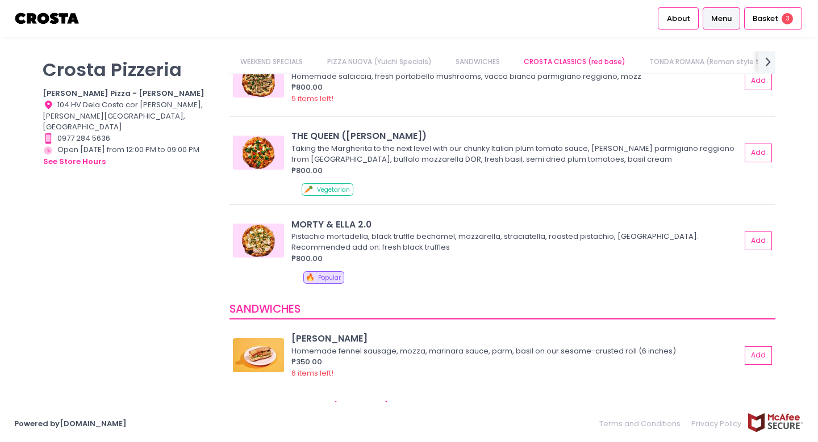
scroll to position [194, 0]
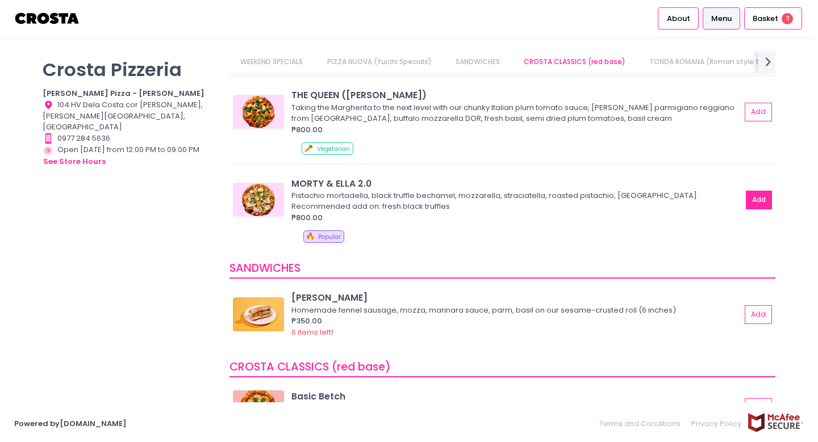
click at [758, 197] on button "Add" at bounding box center [759, 200] width 26 height 19
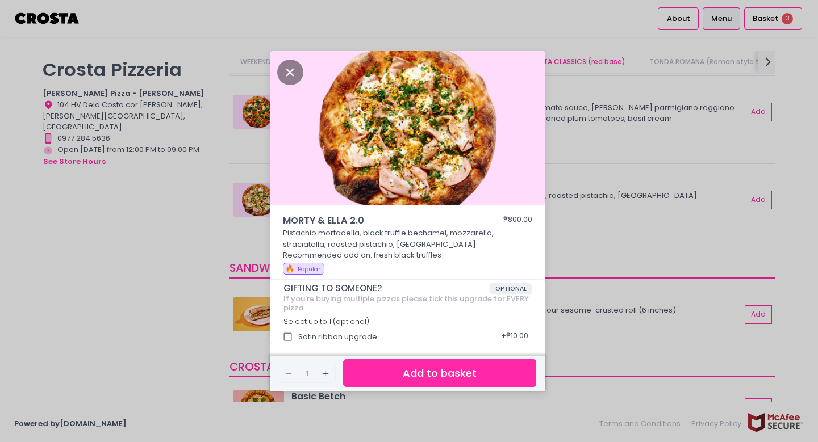
click at [466, 366] on button "Add to basket" at bounding box center [439, 373] width 193 height 28
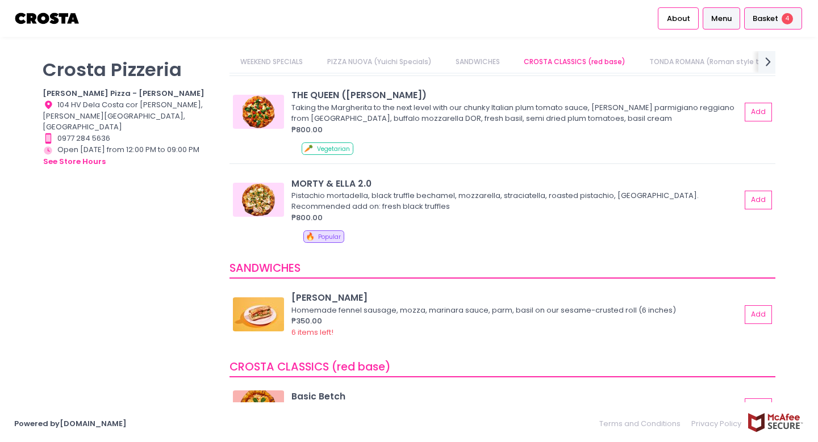
click at [785, 21] on span "4" at bounding box center [786, 18] width 11 height 11
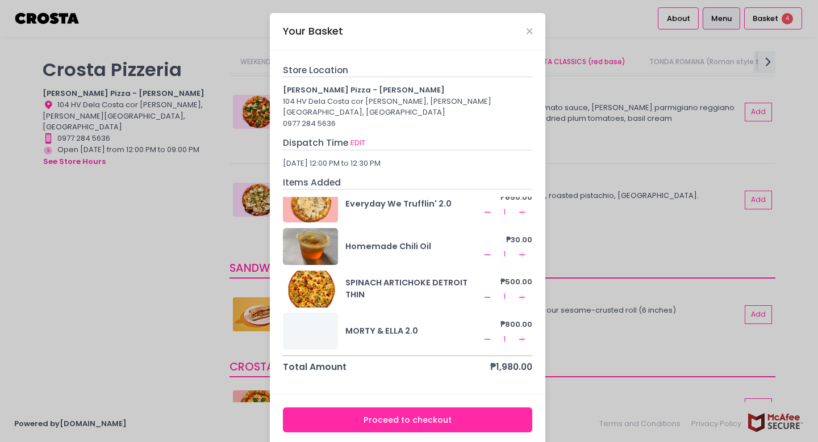
scroll to position [17, 0]
click at [483, 293] on icon "Remove Created with Sketch." at bounding box center [487, 297] width 9 height 9
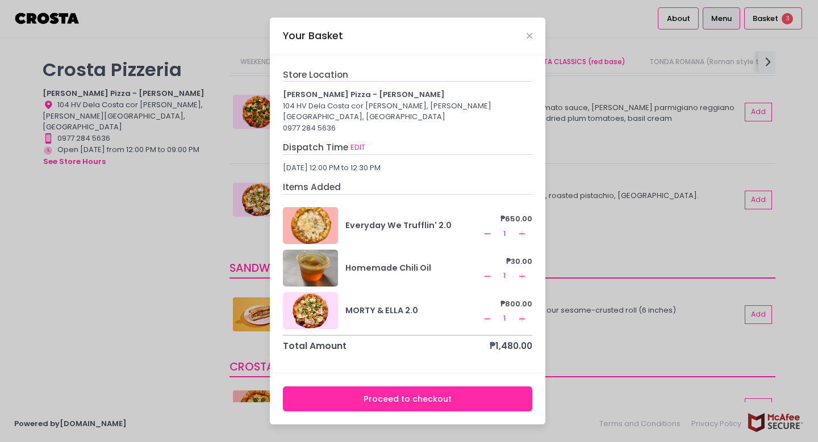
scroll to position [0, 0]
click at [458, 394] on button "Proceed to checkout" at bounding box center [408, 400] width 250 height 26
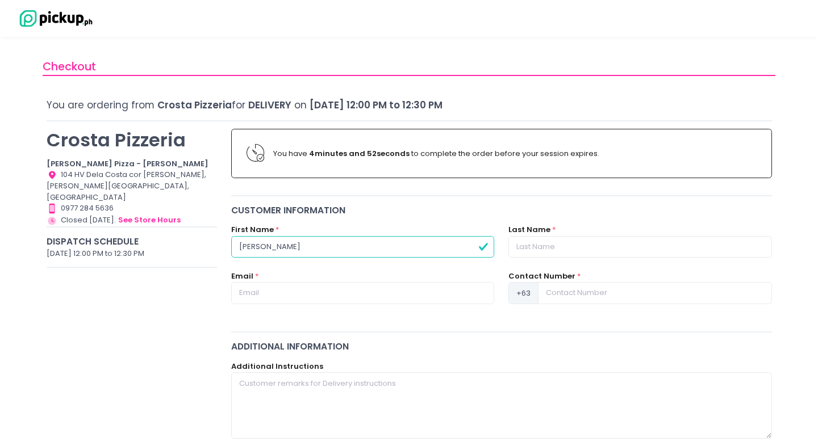
type input "[PERSON_NAME]"
type input "Roxas"
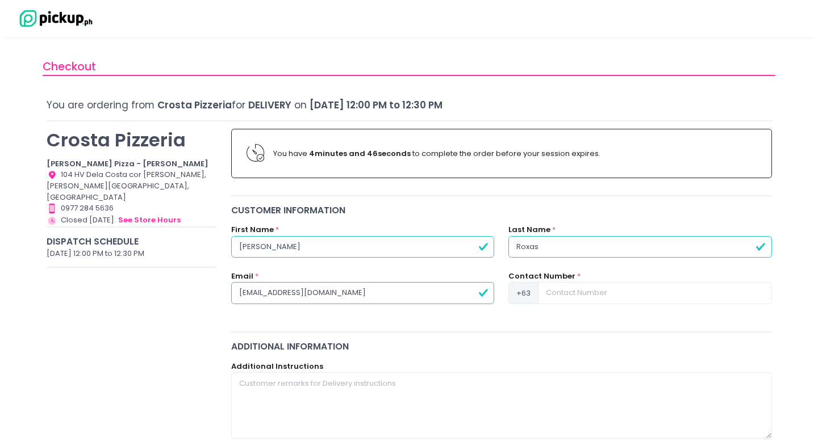
type input "[EMAIL_ADDRESS][DOMAIN_NAME]"
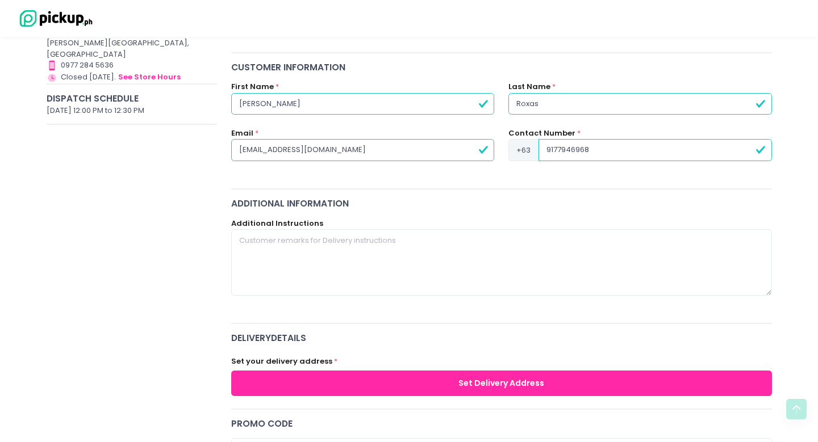
scroll to position [189, 0]
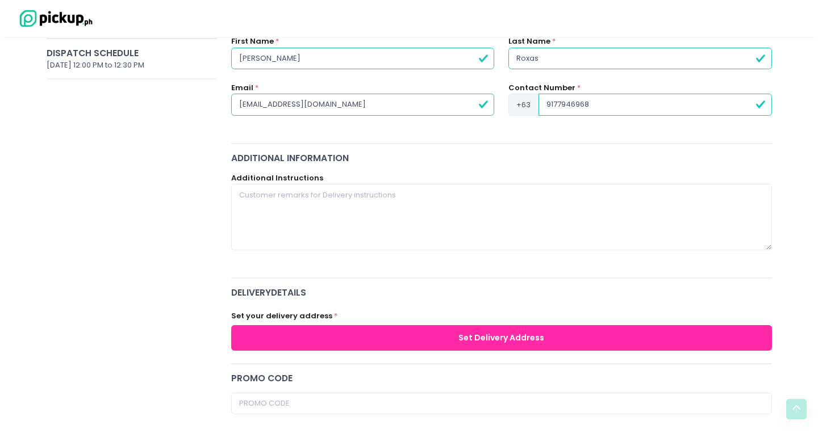
type input "9177946968"
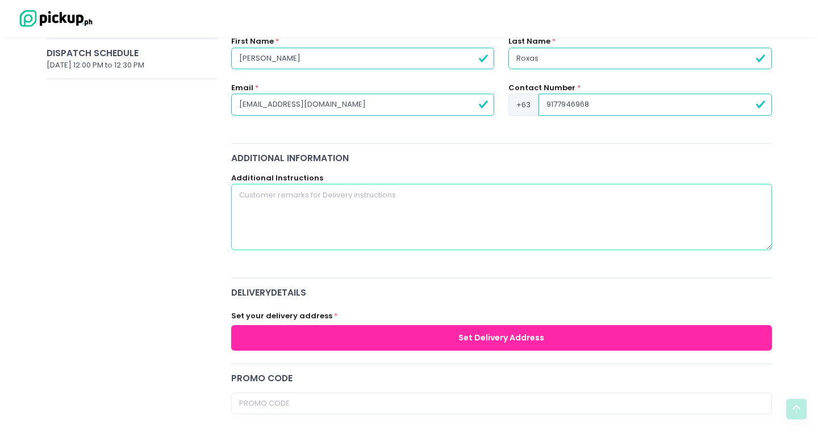
click at [326, 220] on textarea at bounding box center [501, 217] width 541 height 66
paste textarea "Unit [GEOGRAPHIC_DATA], Please call me when you arrive and leave order at the r…"
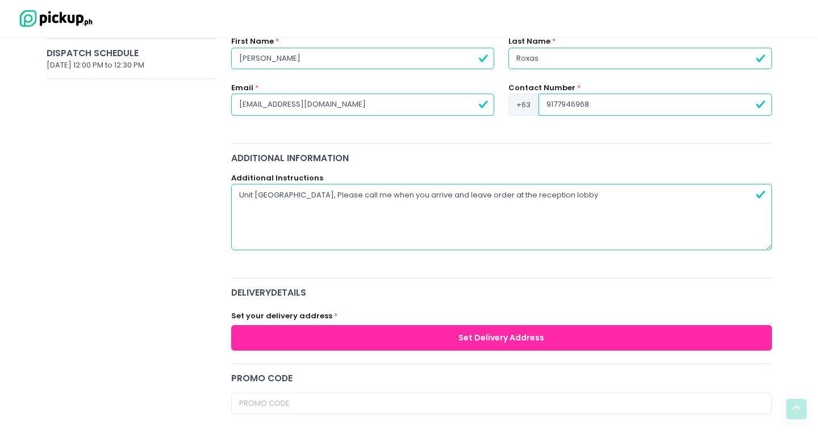
click at [304, 190] on textarea "Unit [GEOGRAPHIC_DATA], Please call me when you arrive and leave order at the r…" at bounding box center [501, 217] width 541 height 66
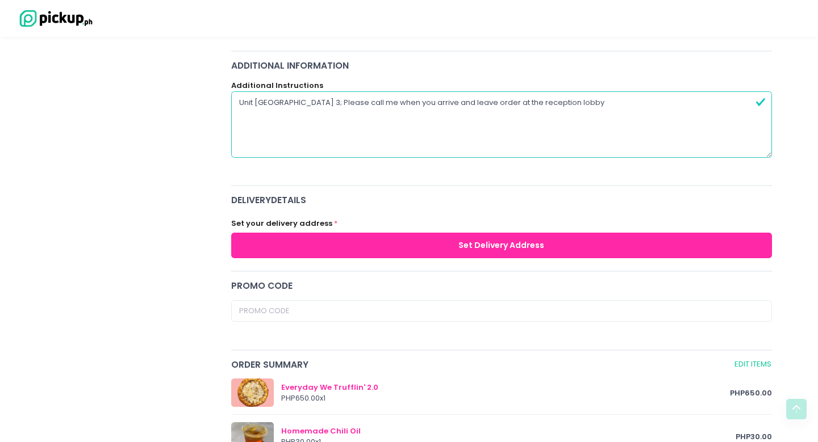
scroll to position [296, 0]
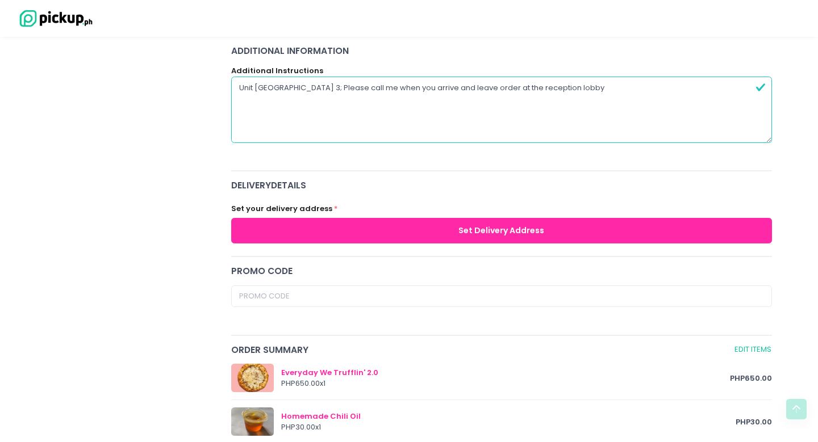
type textarea "Unit [GEOGRAPHIC_DATA] 3; Please call me when you arrive and leave order at the…"
click at [335, 237] on button "Set Delivery Address" at bounding box center [501, 231] width 541 height 26
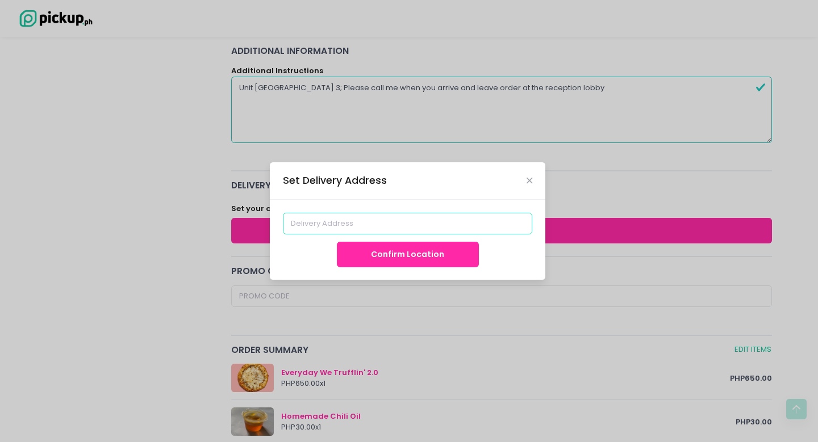
click at [338, 228] on input at bounding box center [408, 224] width 250 height 22
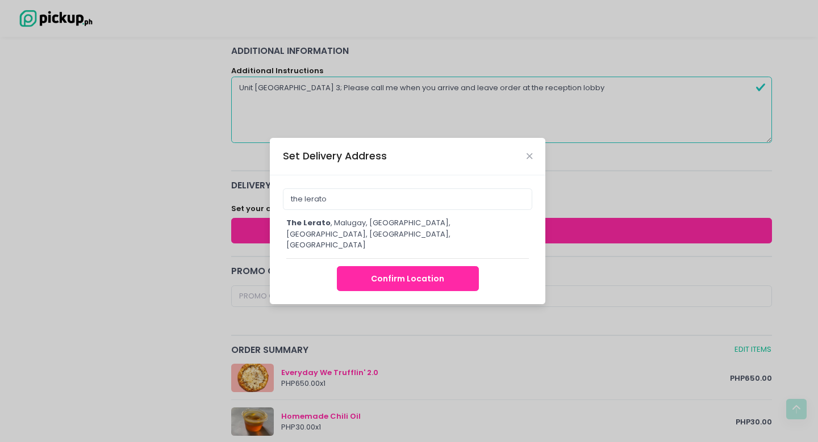
type input "The Lerato, [GEOGRAPHIC_DATA], [GEOGRAPHIC_DATA], [GEOGRAPHIC_DATA], [GEOGRAPHI…"
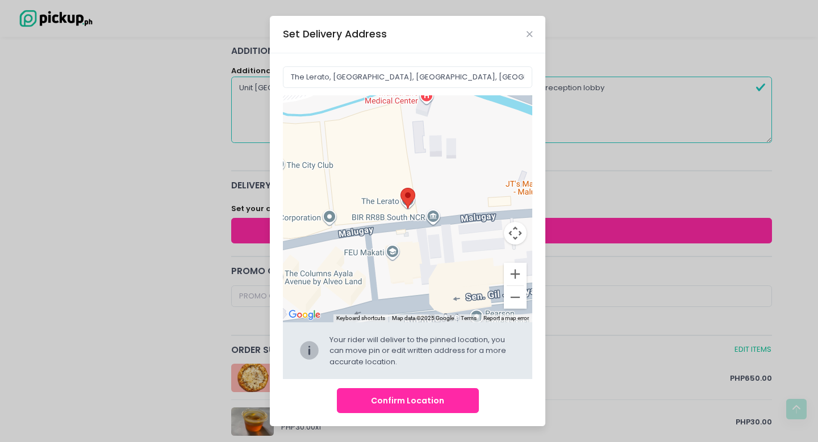
click at [417, 402] on button "Confirm Location" at bounding box center [408, 401] width 142 height 26
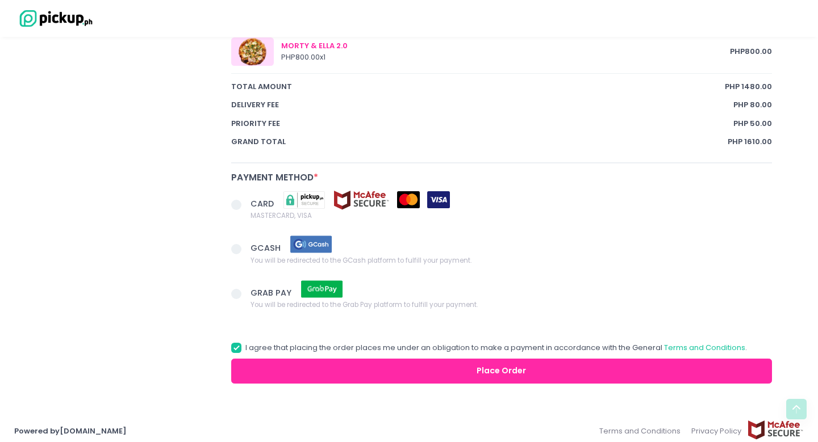
scroll to position [759, 0]
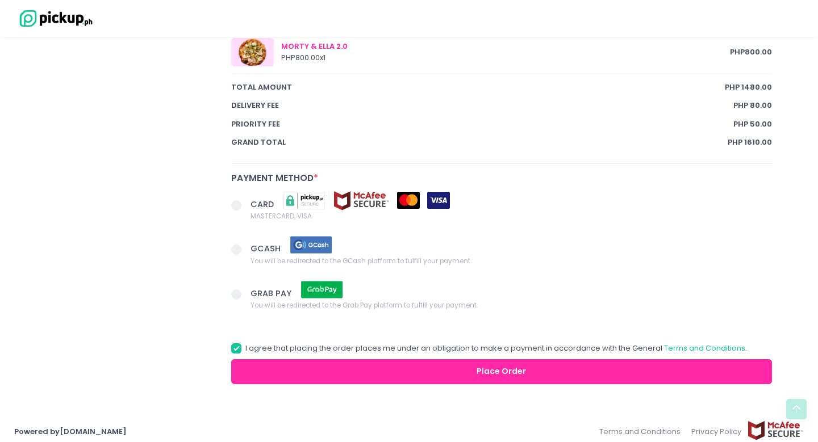
click at [237, 245] on span at bounding box center [236, 250] width 10 height 10
click at [245, 244] on input "GCASH You will be redirected to the GCash platform to fulfill your payment." at bounding box center [248, 247] width 7 height 7
click at [390, 362] on button "Place Order" at bounding box center [501, 372] width 541 height 26
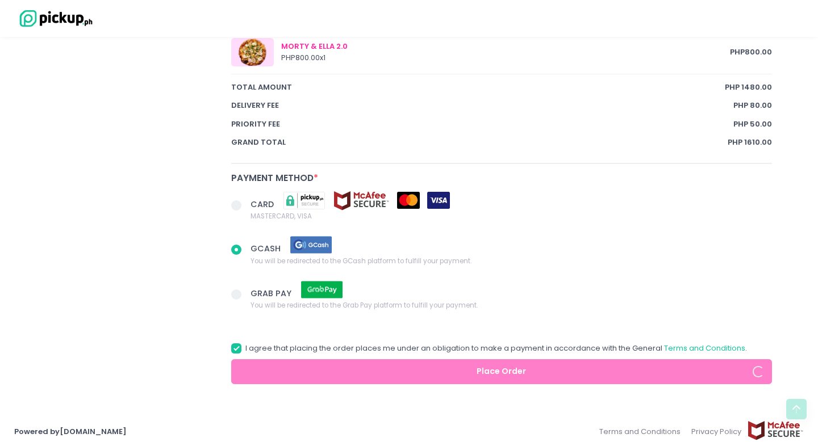
radio input "true"
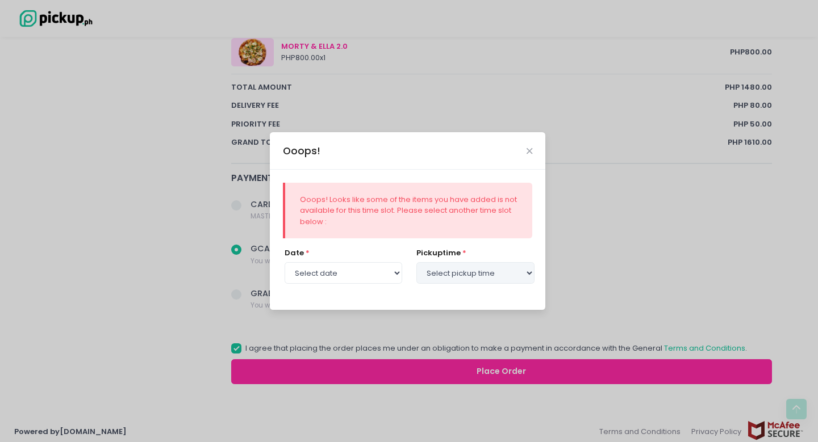
select select "[DATE]"
select select "12:00"
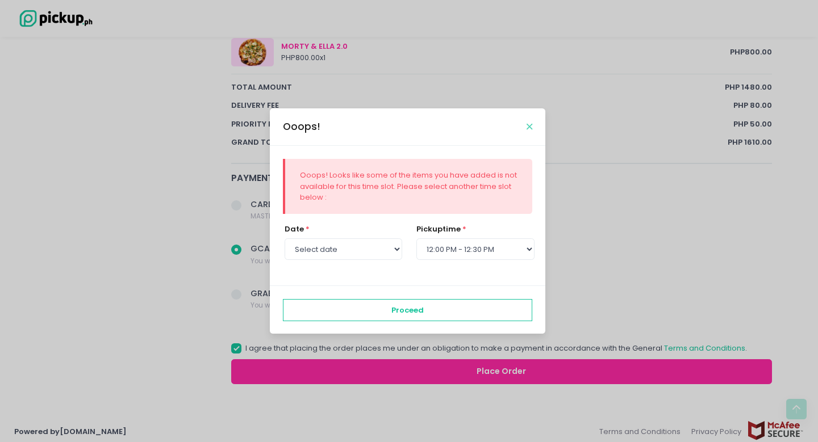
click at [531, 128] on icon "Close" at bounding box center [529, 127] width 6 height 9
radio input "true"
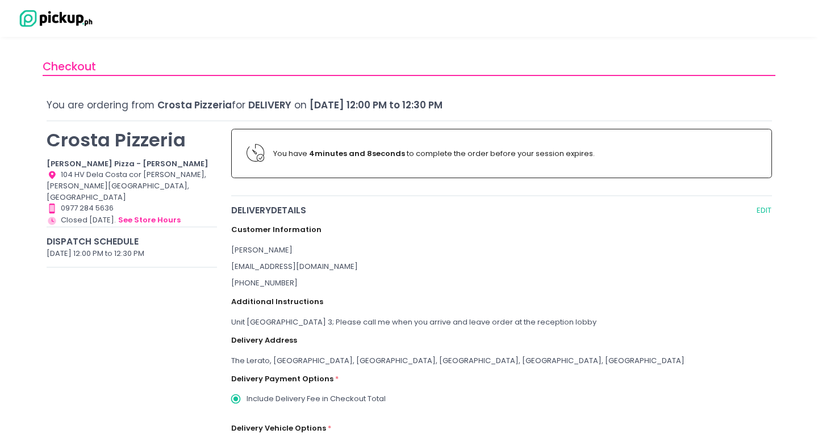
scroll to position [0, 0]
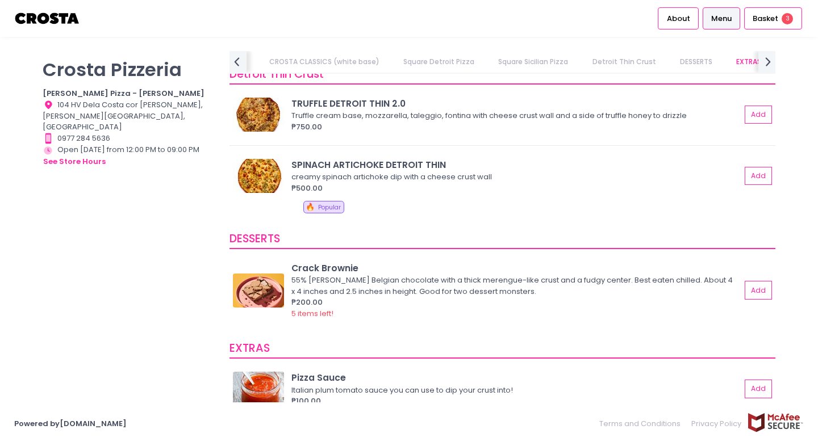
scroll to position [2142, 0]
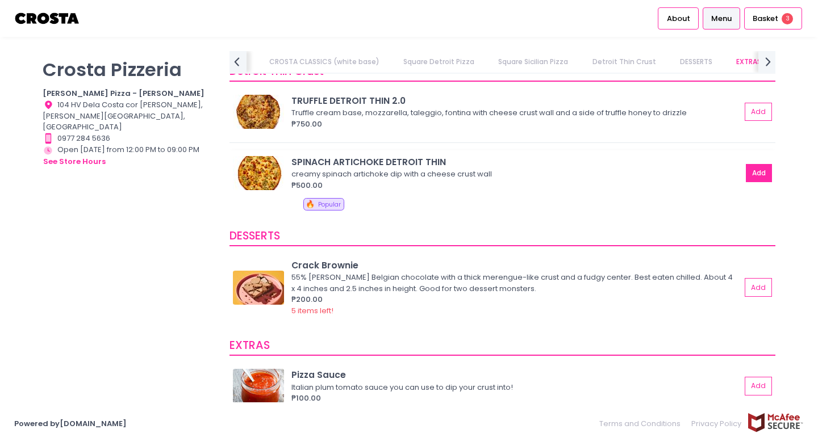
click at [756, 166] on button "Add" at bounding box center [759, 173] width 26 height 19
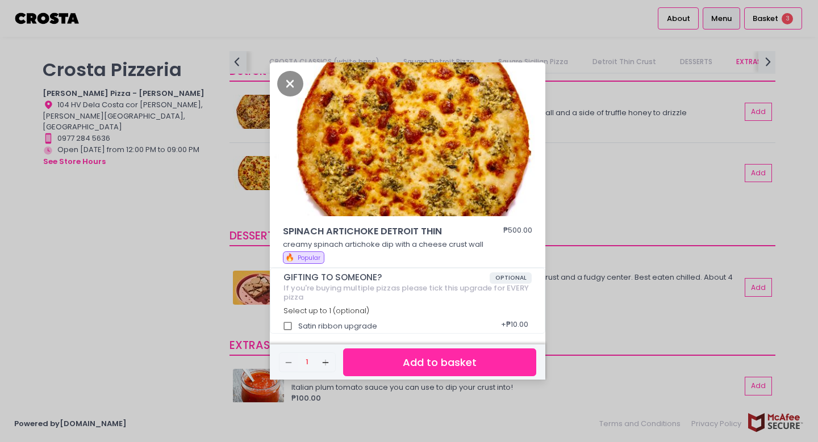
click at [434, 355] on button "Add to basket" at bounding box center [439, 363] width 193 height 28
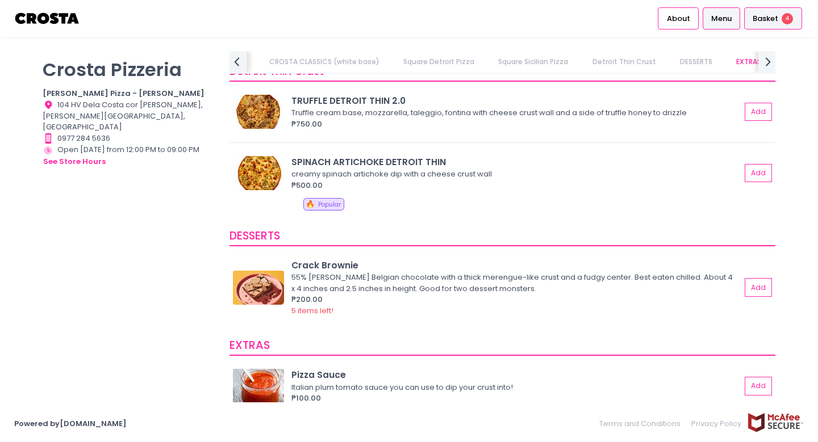
click at [759, 24] on span "Basket" at bounding box center [765, 18] width 26 height 11
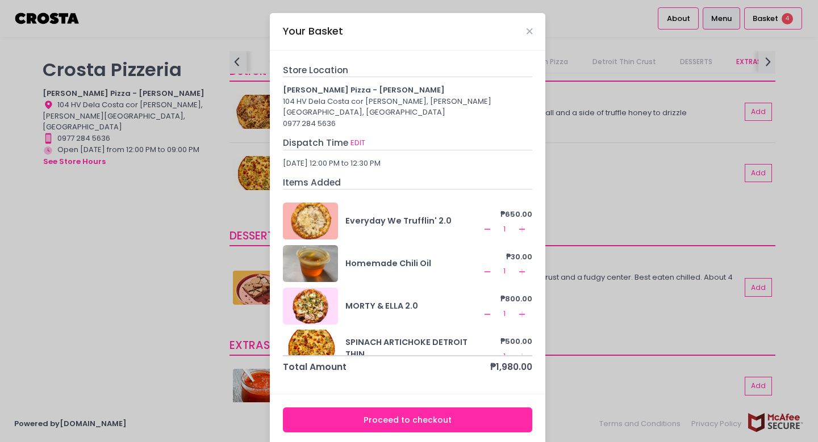
click at [484, 225] on icon "Remove Created with Sketch." at bounding box center [487, 229] width 9 height 9
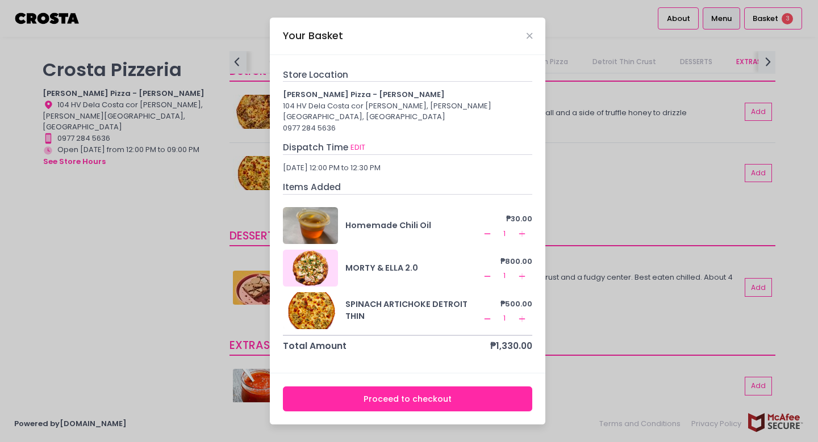
scroll to position [0, 0]
click at [427, 390] on button "Proceed to checkout" at bounding box center [408, 400] width 250 height 26
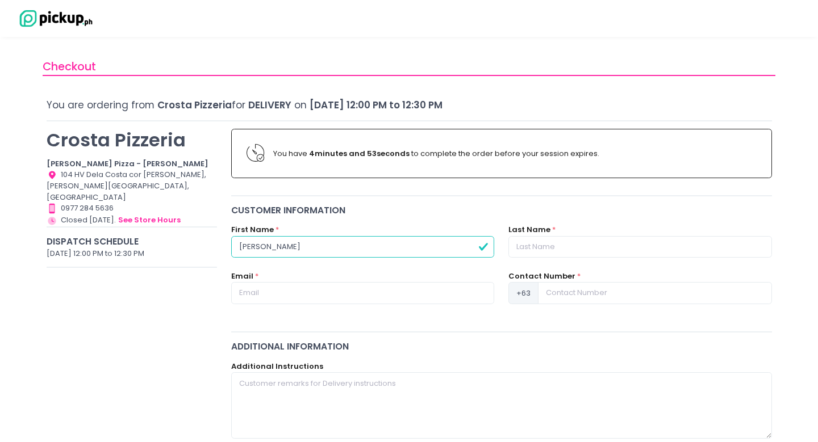
type input "[PERSON_NAME]"
type input "Roxas"
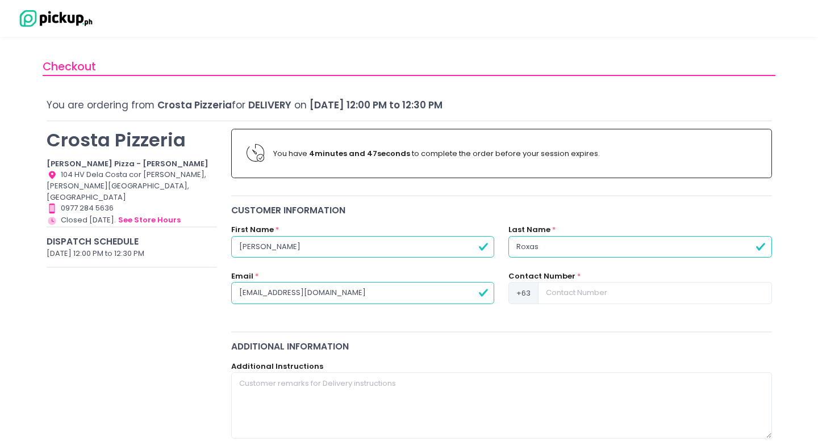
type input "[EMAIL_ADDRESS][DOMAIN_NAME]"
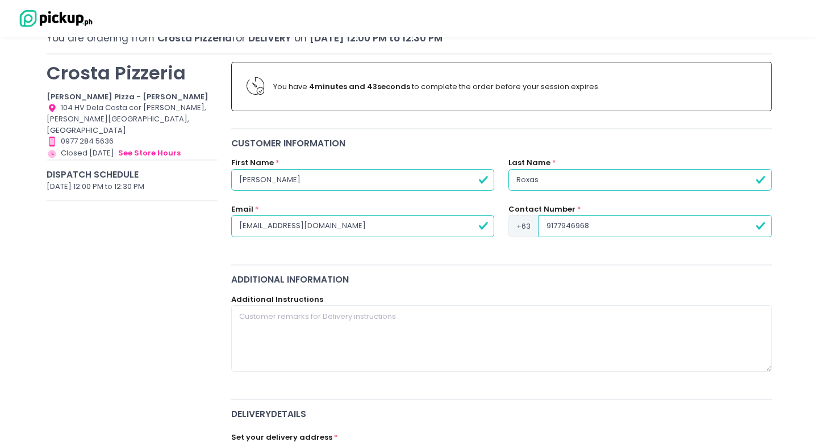
scroll to position [101, 0]
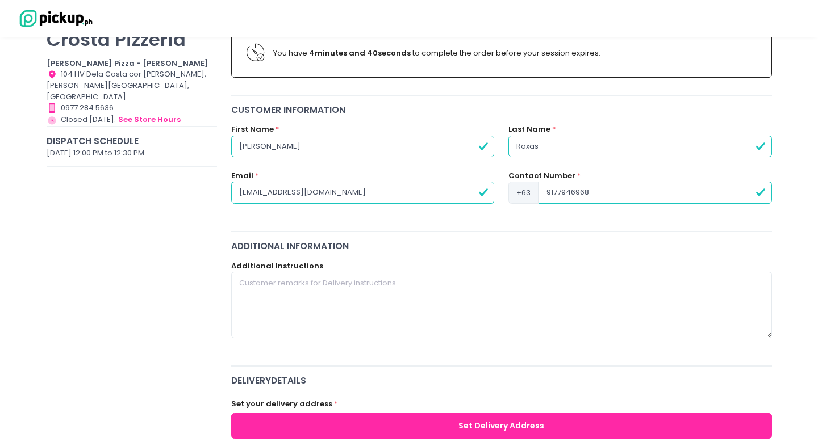
type input "9177946968"
click at [327, 284] on textarea at bounding box center [501, 305] width 541 height 66
paste textarea "Unit [GEOGRAPHIC_DATA], Please call me when you arrive and leave order at the r…"
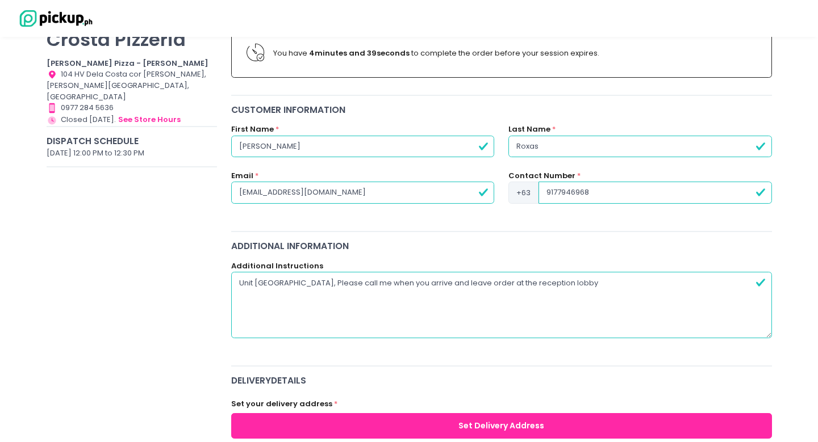
click at [305, 281] on textarea "Unit [GEOGRAPHIC_DATA], Please call me when you arrive and leave order at the r…" at bounding box center [501, 305] width 541 height 66
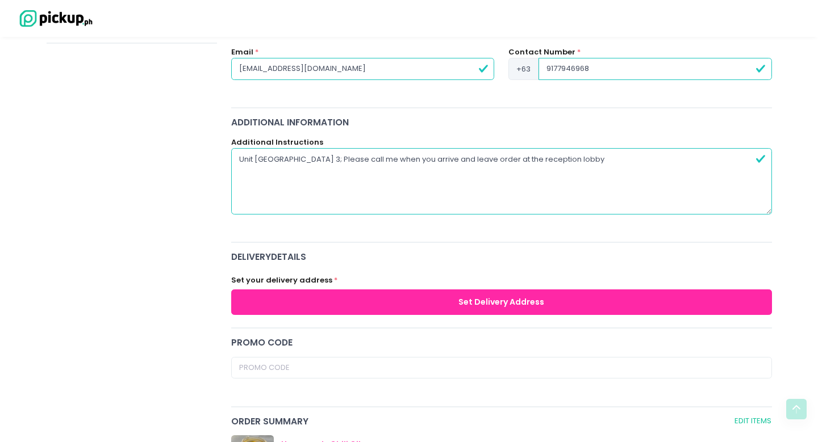
scroll to position [231, 0]
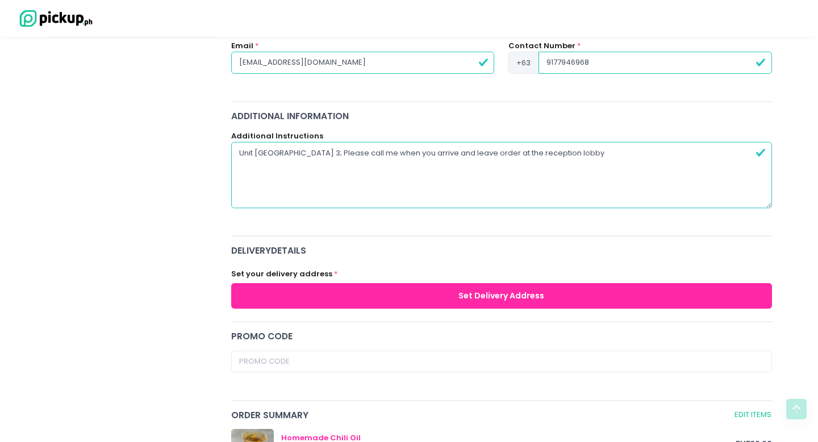
type textarea "Unit [GEOGRAPHIC_DATA] 3; Please call me when you arrive and leave order at the…"
click at [350, 294] on button "Set Delivery Address" at bounding box center [501, 296] width 541 height 26
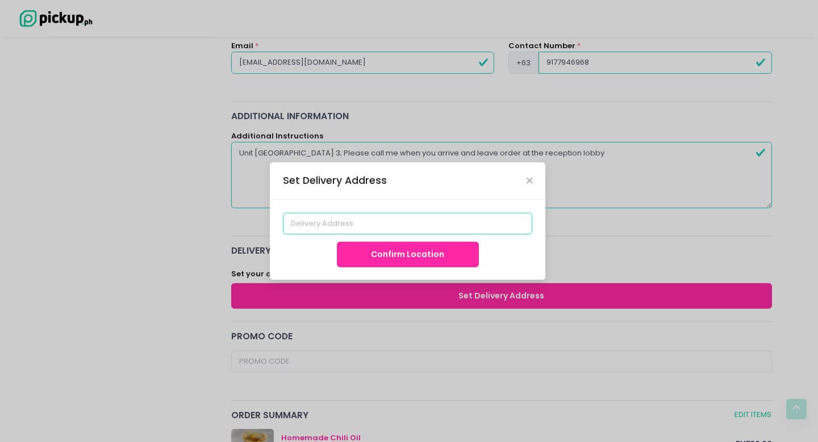
click at [339, 222] on input at bounding box center [408, 224] width 250 height 22
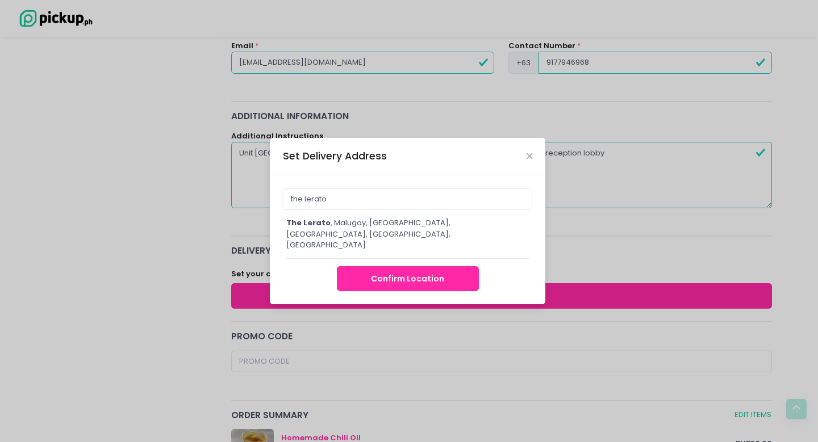
type input "The Lerato, [GEOGRAPHIC_DATA], [GEOGRAPHIC_DATA], [GEOGRAPHIC_DATA], [GEOGRAPHI…"
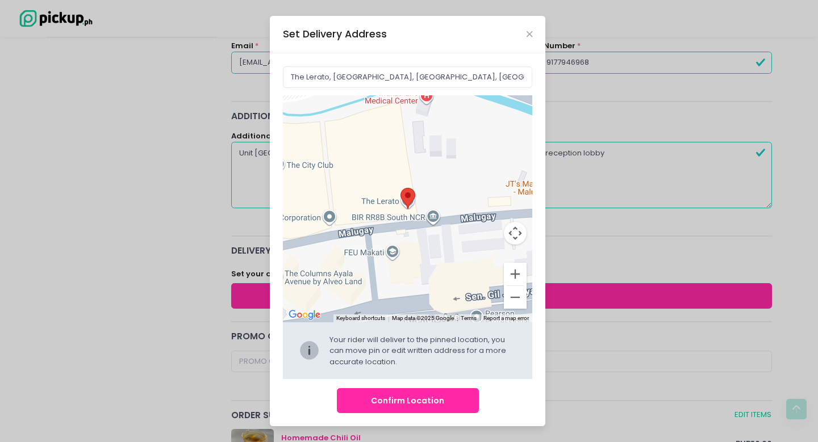
click at [378, 404] on button "Confirm Location" at bounding box center [408, 401] width 142 height 26
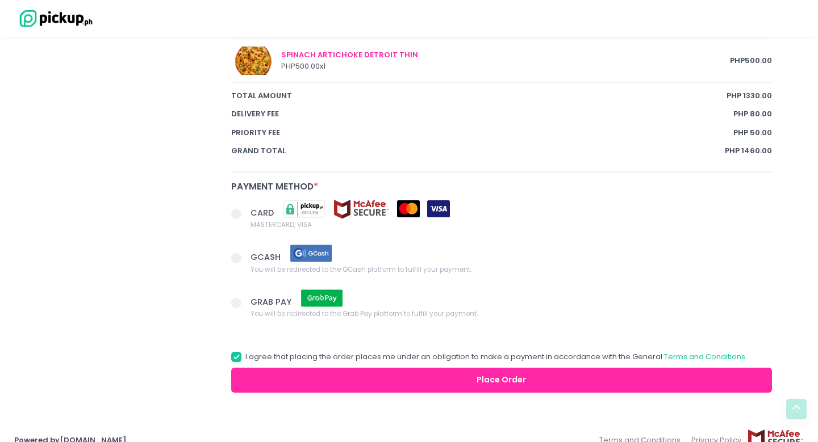
scroll to position [751, 0]
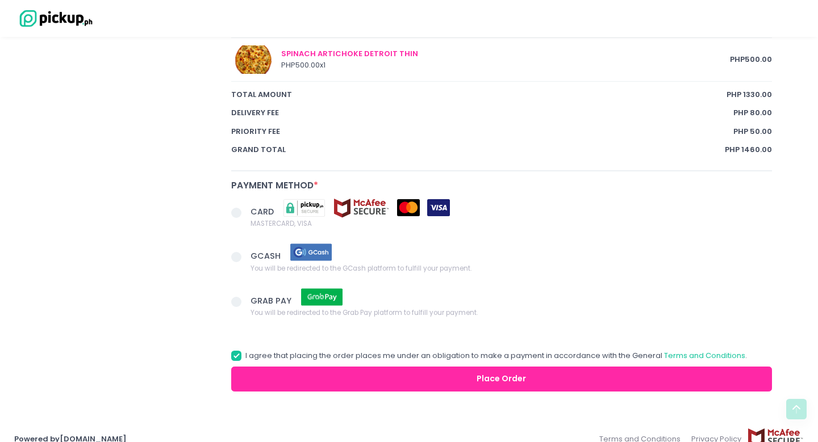
click at [234, 208] on span at bounding box center [236, 213] width 10 height 10
click at [245, 207] on input "CARD MASTERCARD, VISA" at bounding box center [248, 210] width 7 height 7
radio input "true"
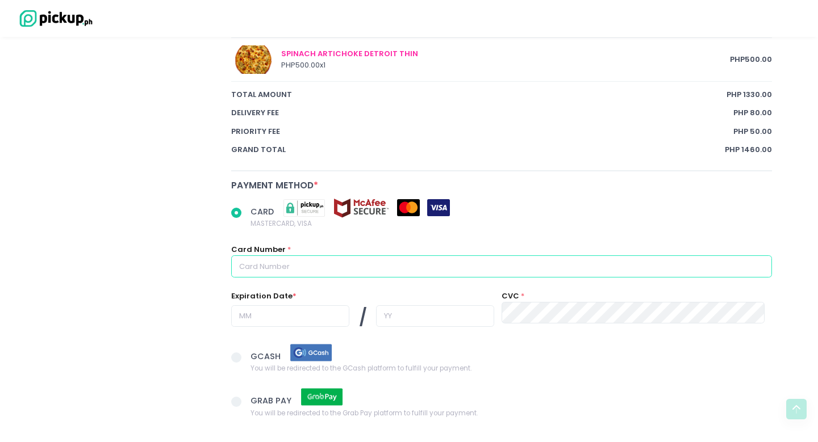
click at [308, 267] on input "text" at bounding box center [501, 267] width 541 height 22
click at [263, 263] on input "text" at bounding box center [501, 267] width 541 height 22
paste input "[CREDIT_CARD_NUMBER]"
type input "[CREDIT_CARD_NUMBER]"
radio input "true"
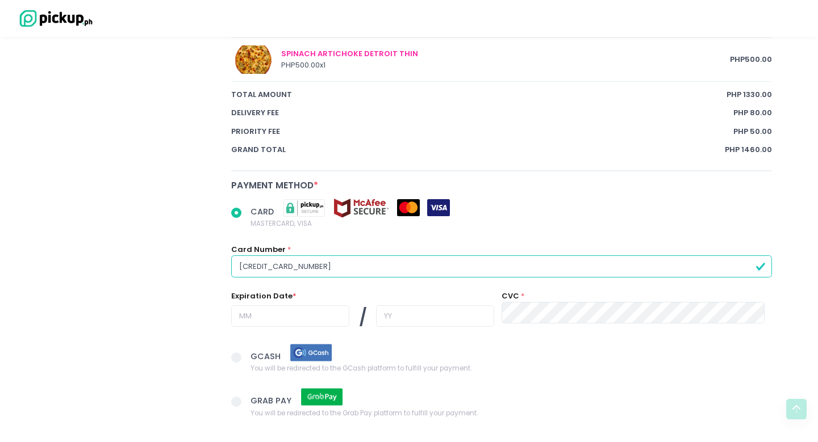
type input "[CREDIT_CARD_NUMBER]"
click at [274, 306] on input "text" at bounding box center [290, 317] width 118 height 22
radio input "true"
type input "0"
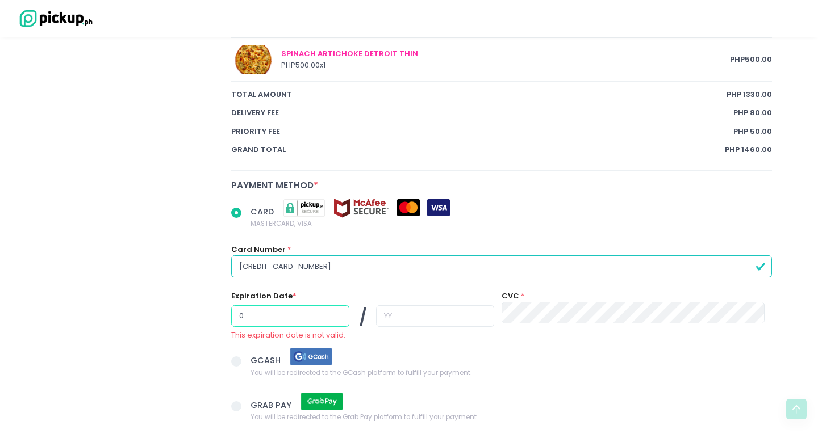
radio input "true"
type input "06"
radio input "true"
type input "2"
radio input "true"
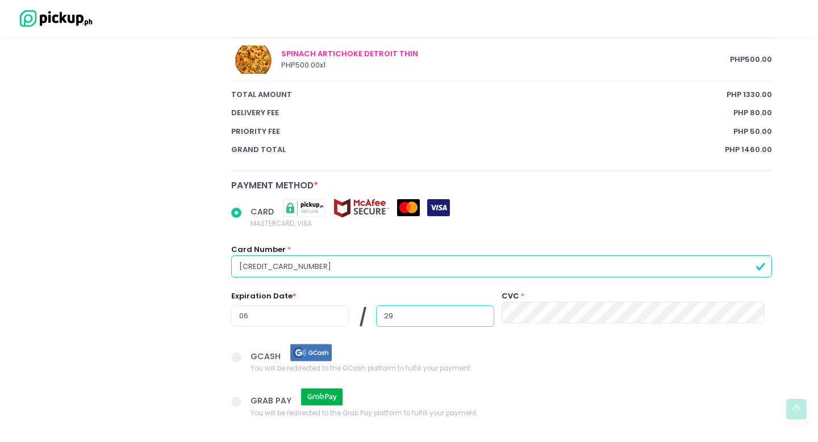
type input "29"
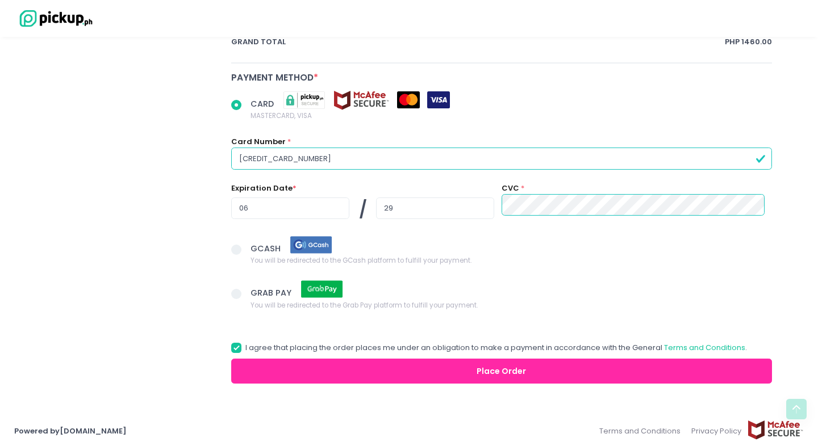
scroll to position [858, 0]
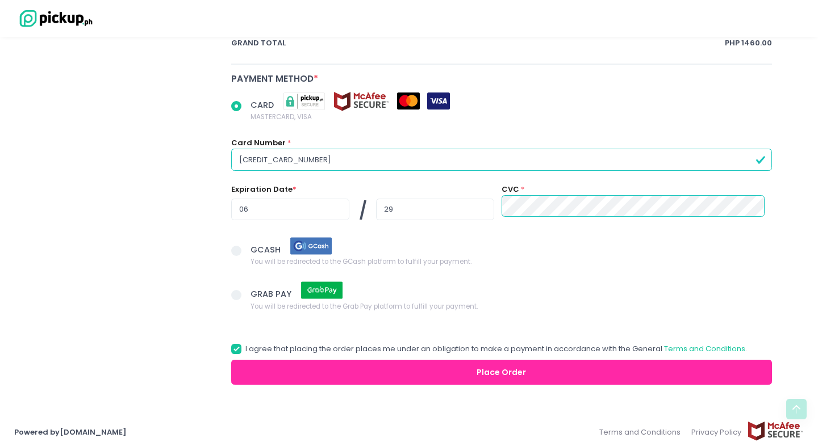
click at [348, 374] on button "Place Order" at bounding box center [501, 373] width 541 height 26
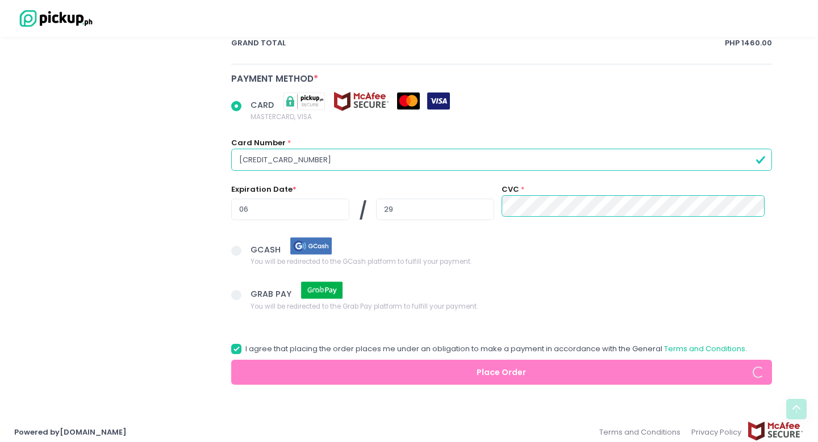
radio input "true"
select select "[DATE]"
select select "12:00"
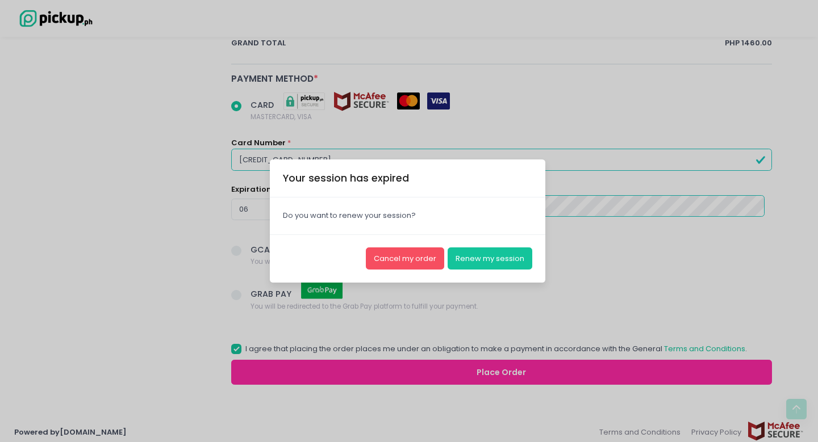
radio input "true"
click at [417, 253] on button "Cancel my order" at bounding box center [405, 259] width 78 height 22
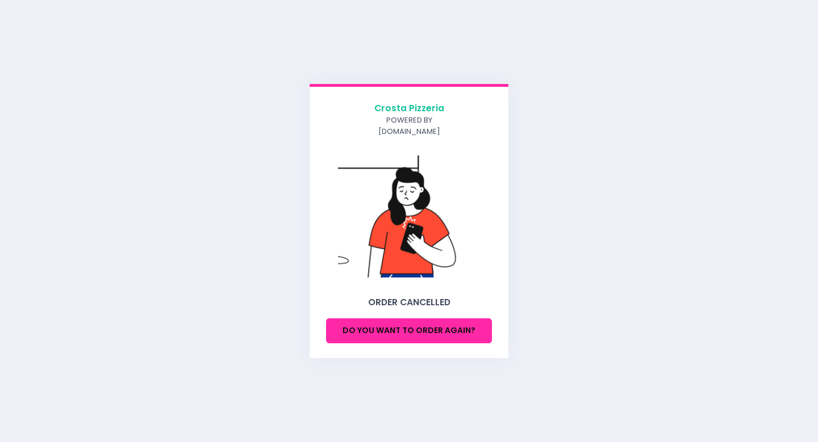
click at [681, 78] on div "[PERSON_NAME] Pizzeria powered by [DOMAIN_NAME] Order Cancelled Do you want to …" at bounding box center [409, 221] width 818 height 442
